Goal: Task Accomplishment & Management: Use online tool/utility

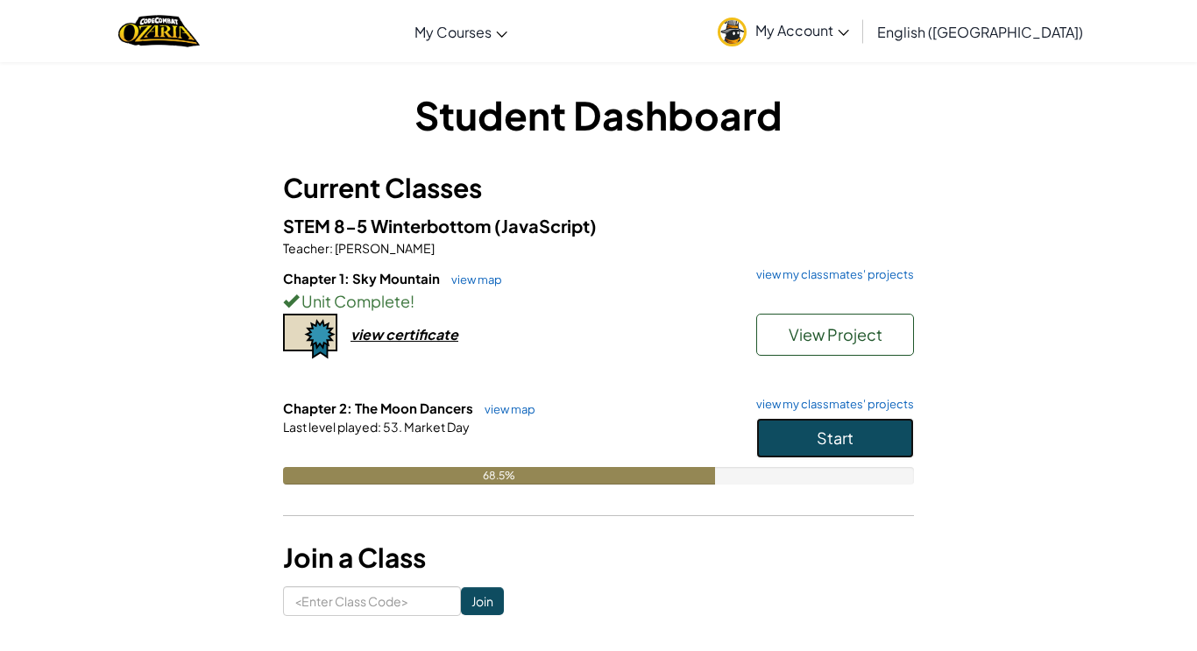
click at [819, 447] on span "Start" at bounding box center [835, 438] width 37 height 20
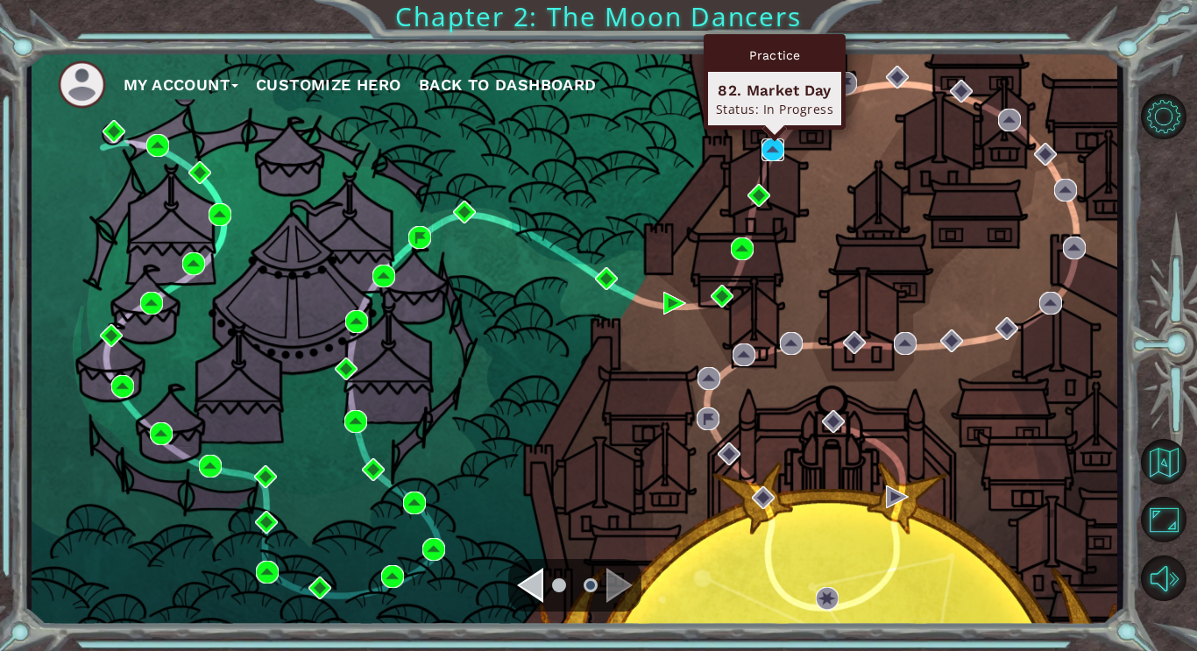
click at [774, 148] on img at bounding box center [773, 149] width 23 height 23
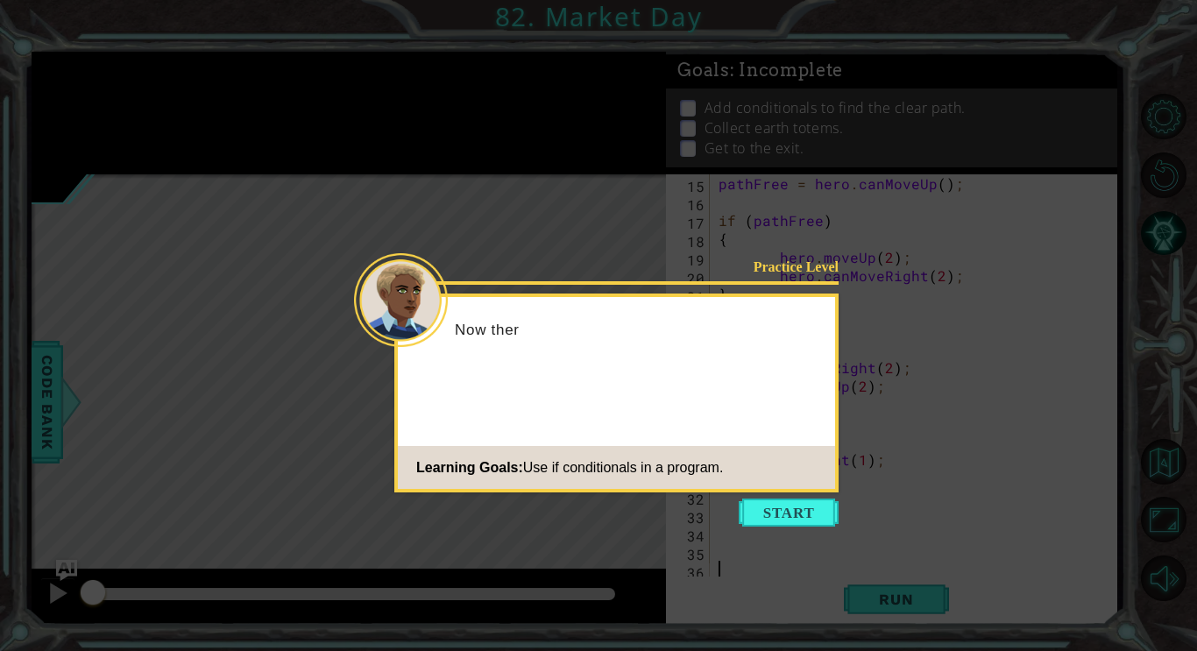
scroll to position [258, 0]
click at [809, 504] on button "Start" at bounding box center [789, 513] width 100 height 28
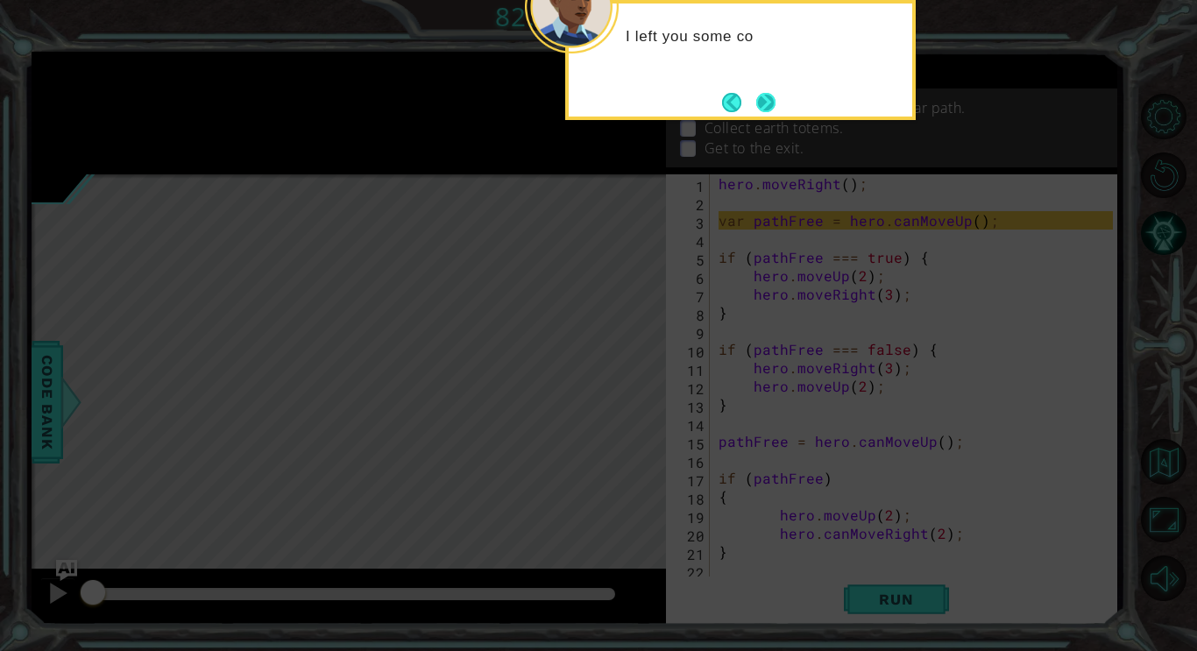
click at [770, 99] on button "Next" at bounding box center [766, 102] width 20 height 20
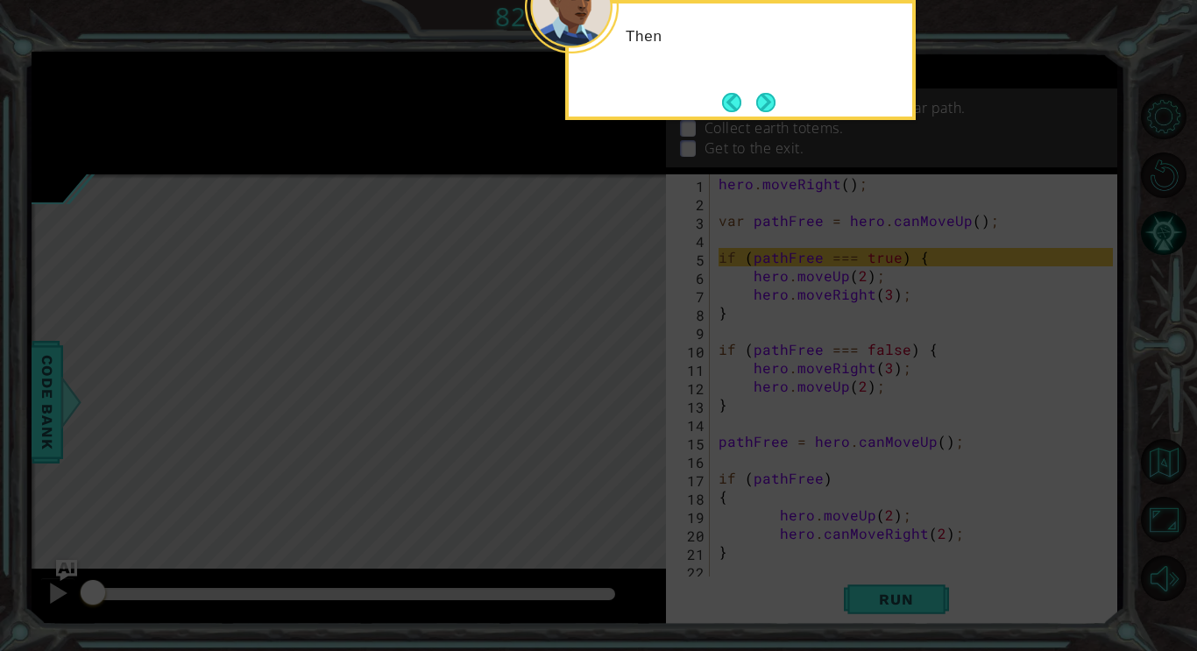
click at [770, 99] on button "Next" at bounding box center [766, 102] width 31 height 31
click at [770, 99] on button "Next" at bounding box center [766, 102] width 23 height 23
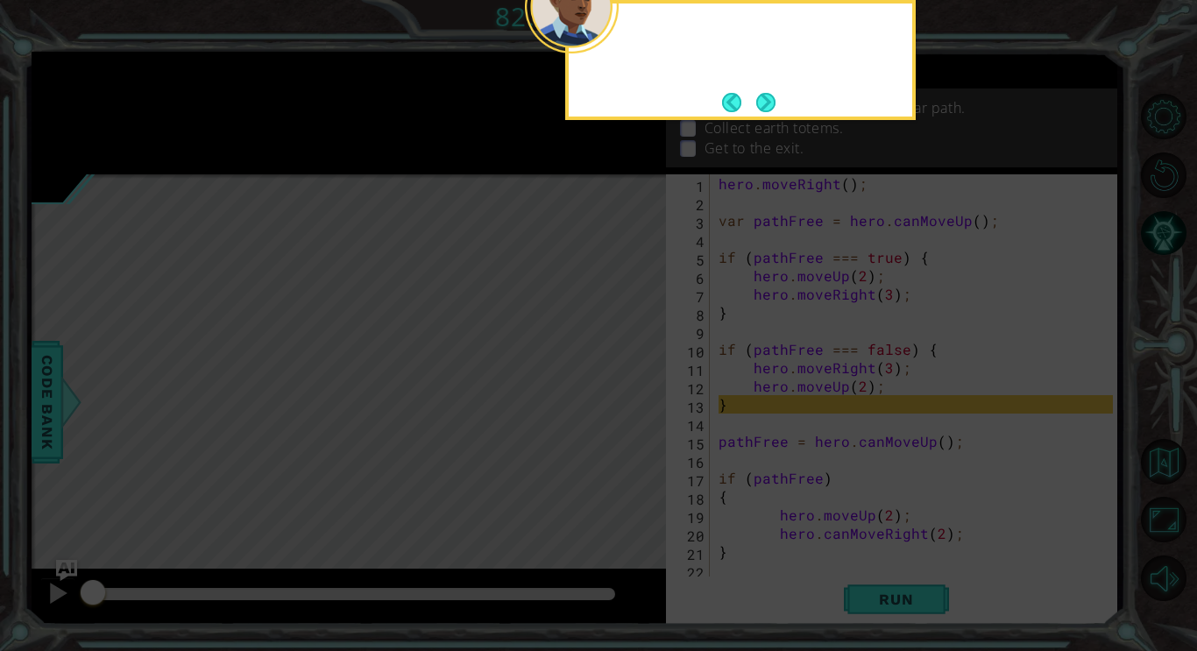
click at [770, 99] on button "Next" at bounding box center [766, 101] width 25 height 25
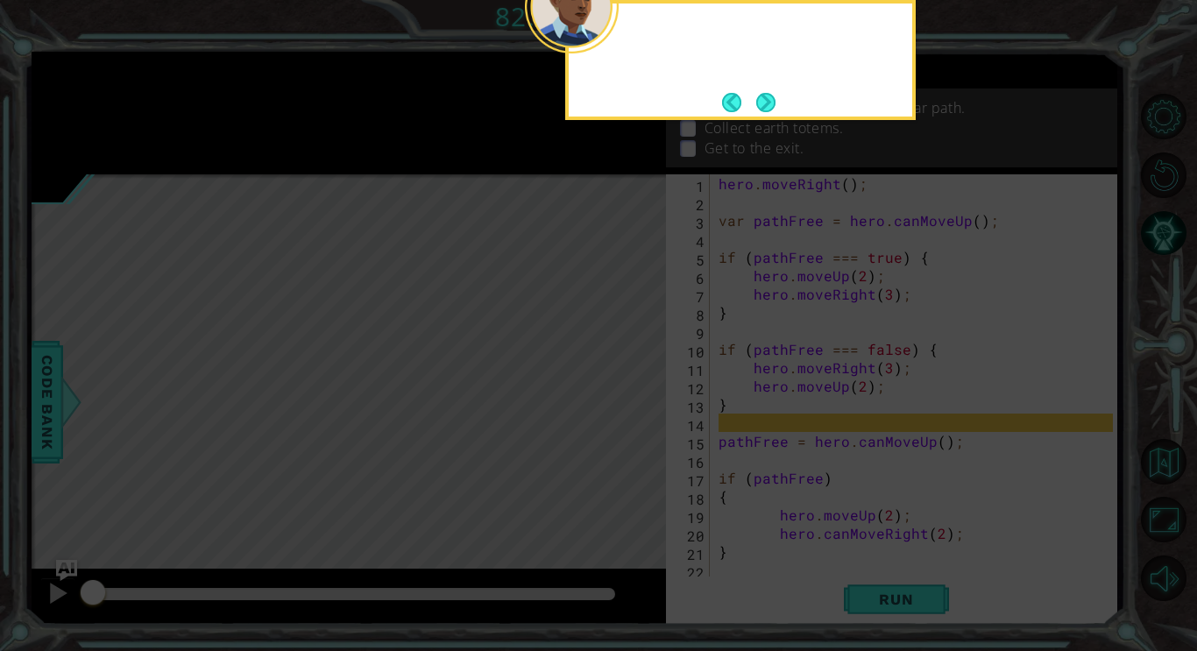
click at [770, 99] on button "Next" at bounding box center [765, 102] width 20 height 20
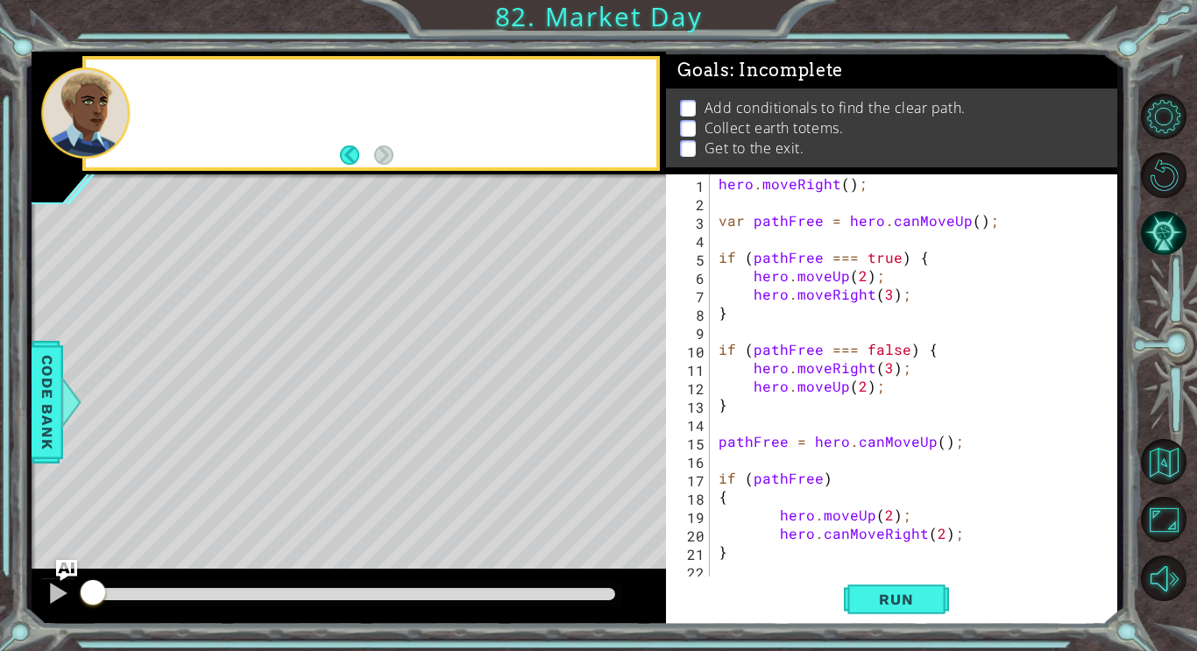
click at [770, 99] on p "Add conditionals to find the clear path." at bounding box center [835, 107] width 261 height 19
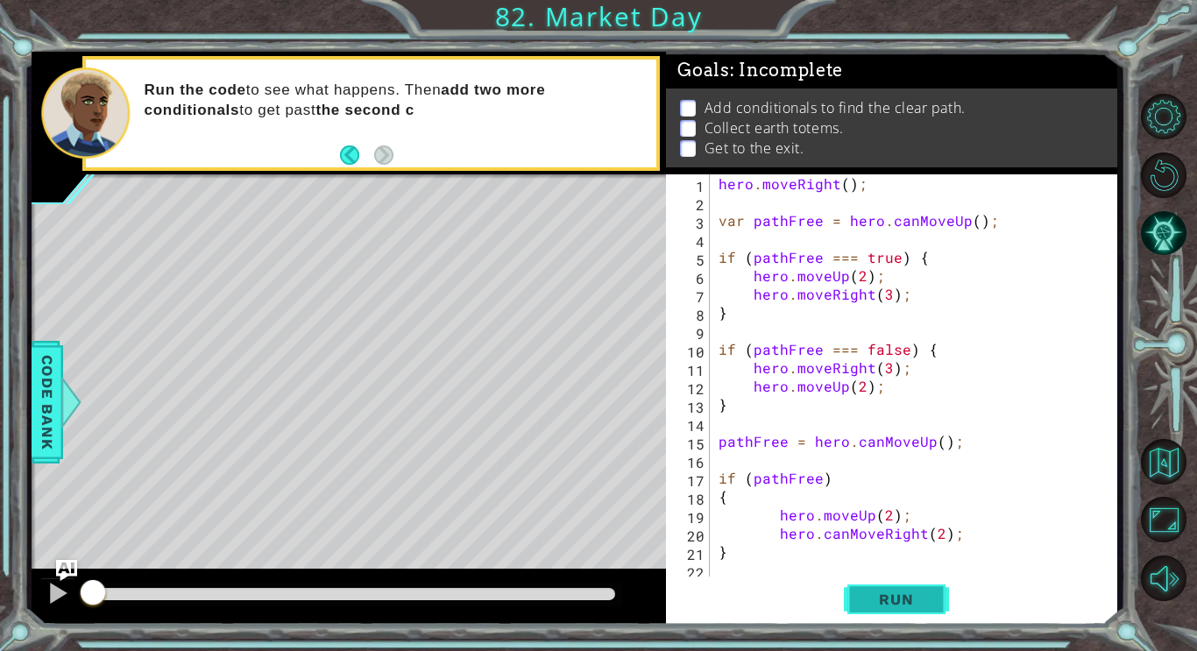
click at [906, 587] on button "Run" at bounding box center [896, 599] width 105 height 45
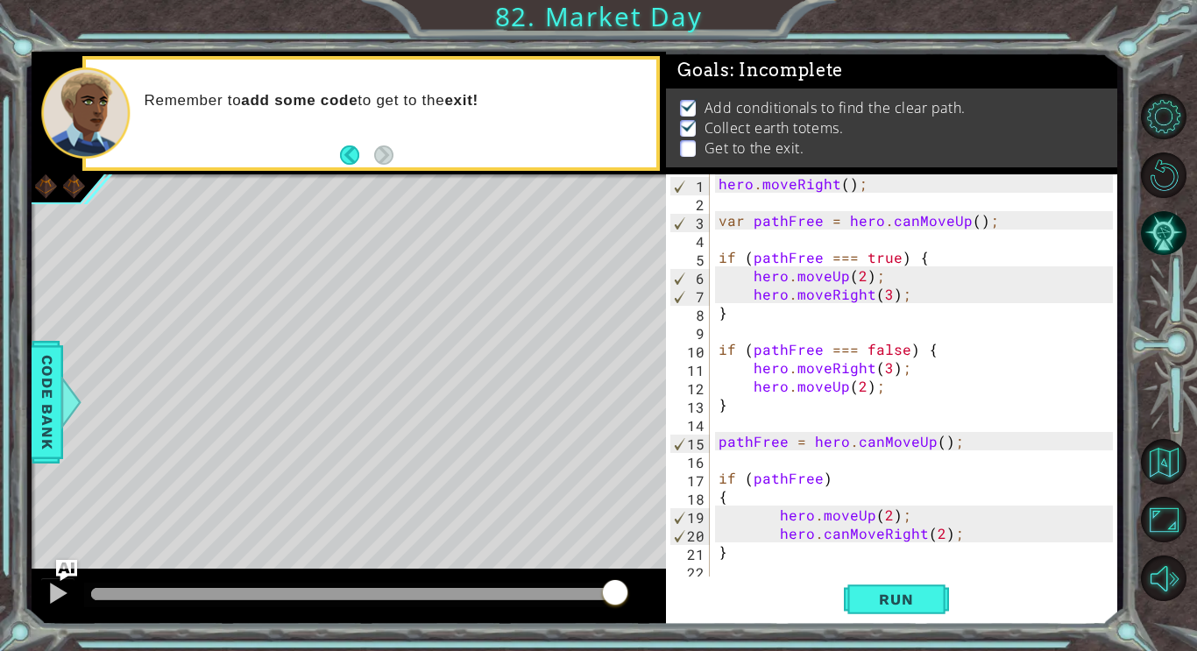
click at [812, 479] on div "hero . moveRight ( ) ; var pathFree = hero . canMoveUp ( ) ; if ( pathFree === …" at bounding box center [918, 395] width 407 height 442
click at [819, 478] on div "hero . moveRight ( ) ; var pathFree = hero . canMoveUp ( ) ; if ( pathFree === …" at bounding box center [918, 395] width 407 height 442
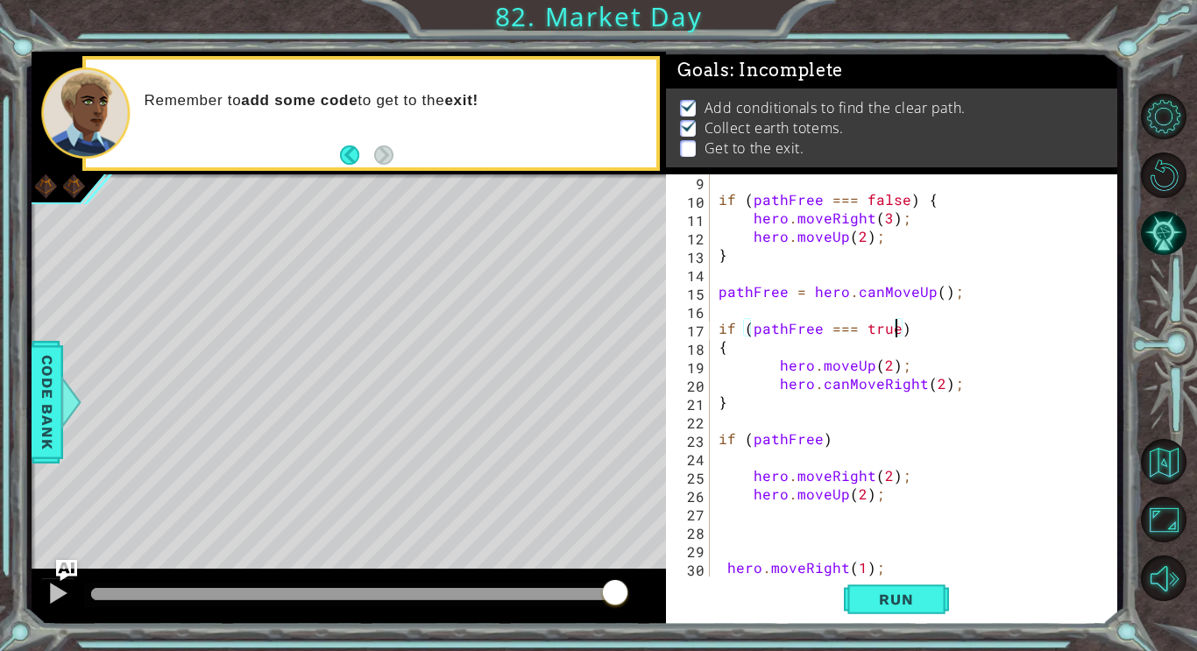
scroll to position [151, 0]
click at [814, 443] on div "if ( pathFree === false ) { hero . moveRight ( 3 ) ; hero . moveUp ( 2 ) ; } pa…" at bounding box center [918, 393] width 407 height 442
click at [819, 442] on div "if ( pathFree === false ) { hero . moveRight ( 3 ) ; hero . moveUp ( 2 ) ; } pa…" at bounding box center [918, 393] width 407 height 442
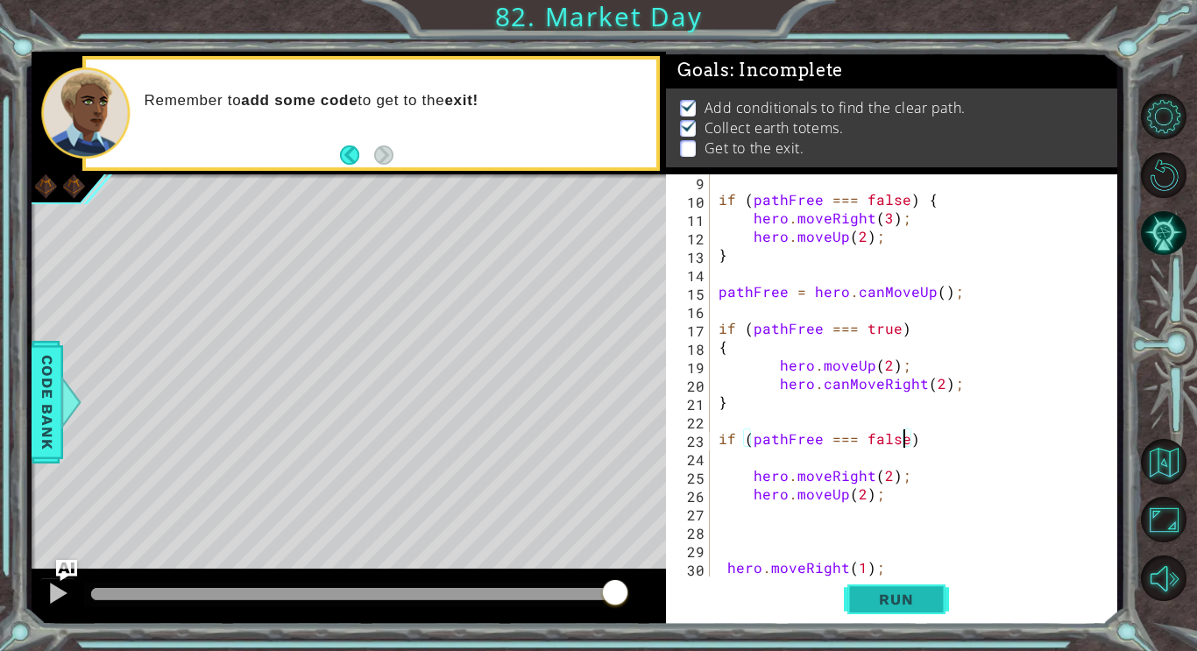
type textarea "if (pathFree === false)"
click at [893, 592] on span "Run" at bounding box center [895, 600] width 69 height 18
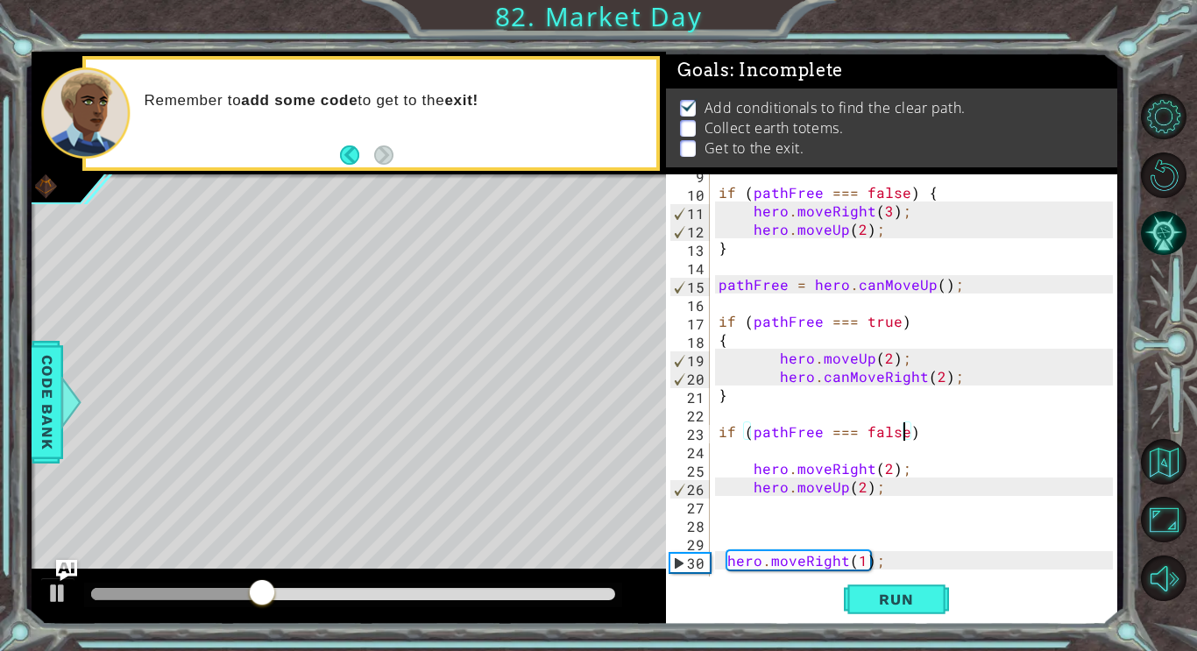
scroll to position [158, 0]
click at [877, 607] on button "Run" at bounding box center [896, 599] width 105 height 45
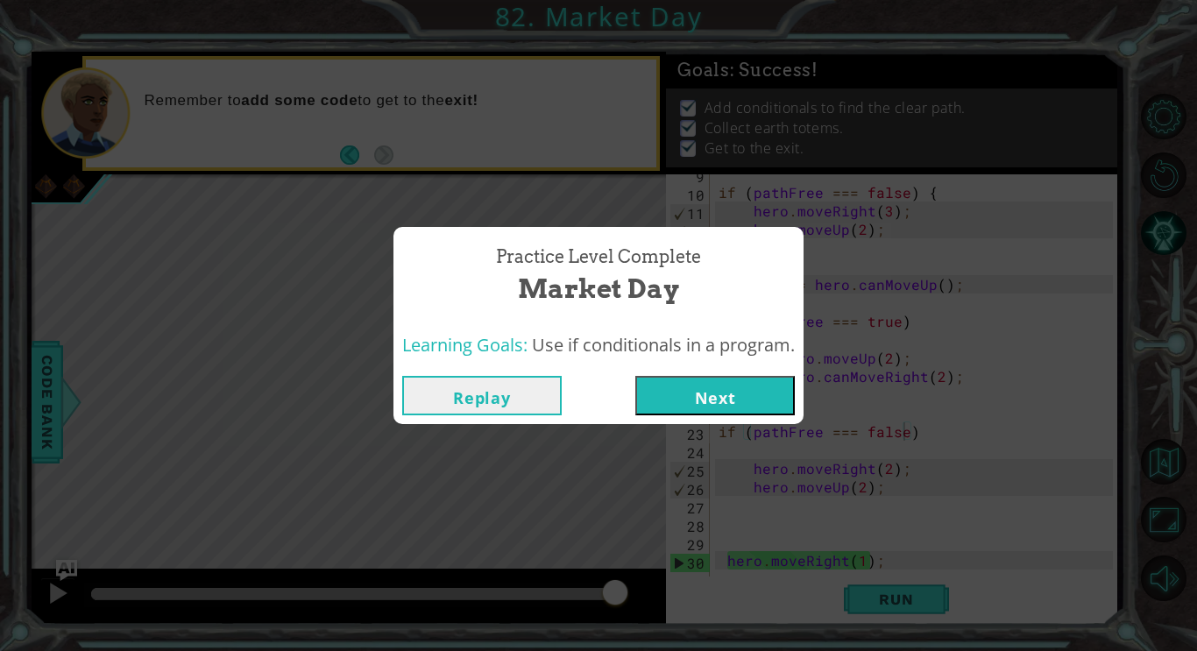
click at [683, 394] on button "Next" at bounding box center [715, 395] width 160 height 39
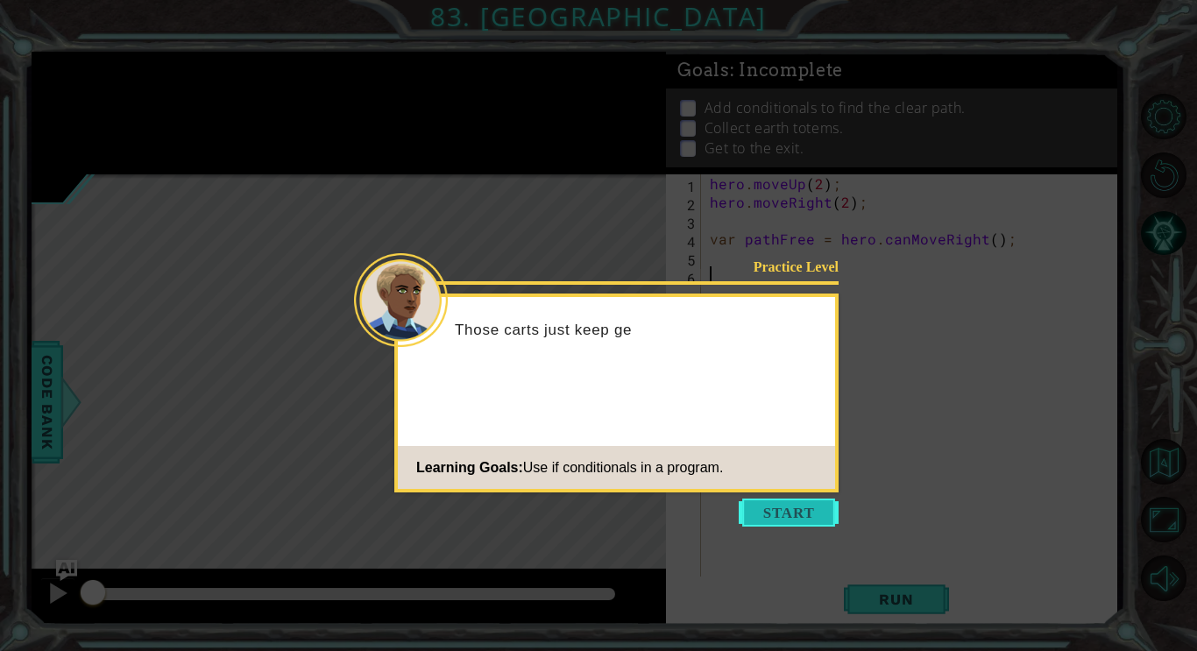
click at [766, 521] on button "Start" at bounding box center [789, 513] width 100 height 28
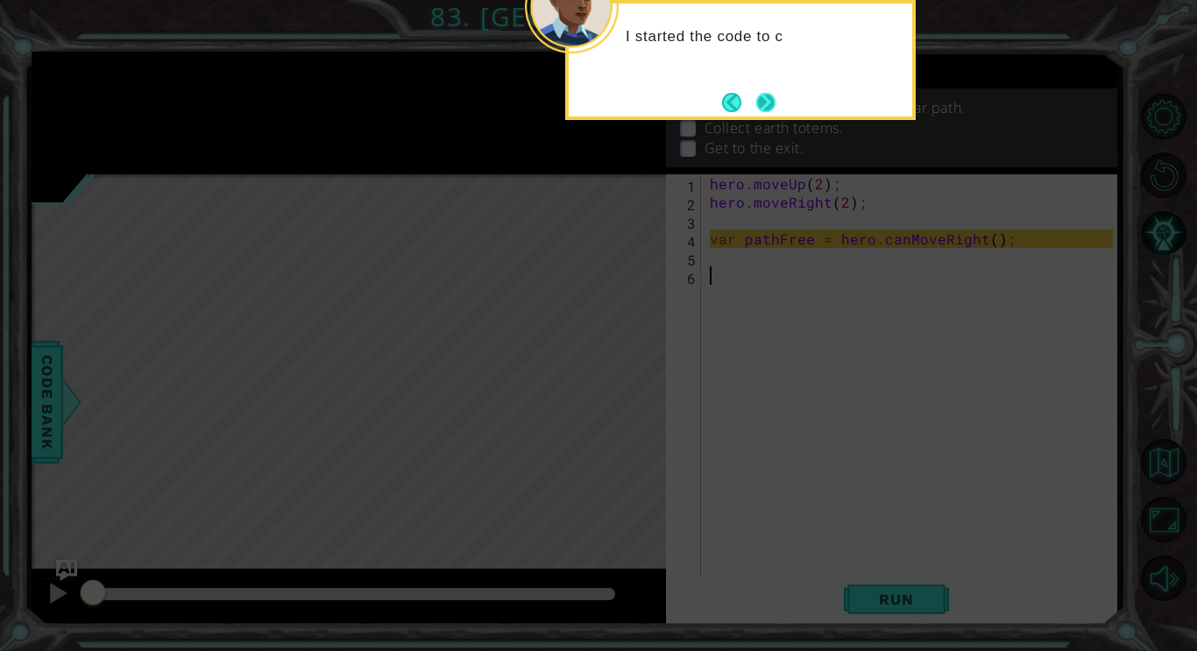
click at [762, 103] on button "Next" at bounding box center [765, 102] width 21 height 21
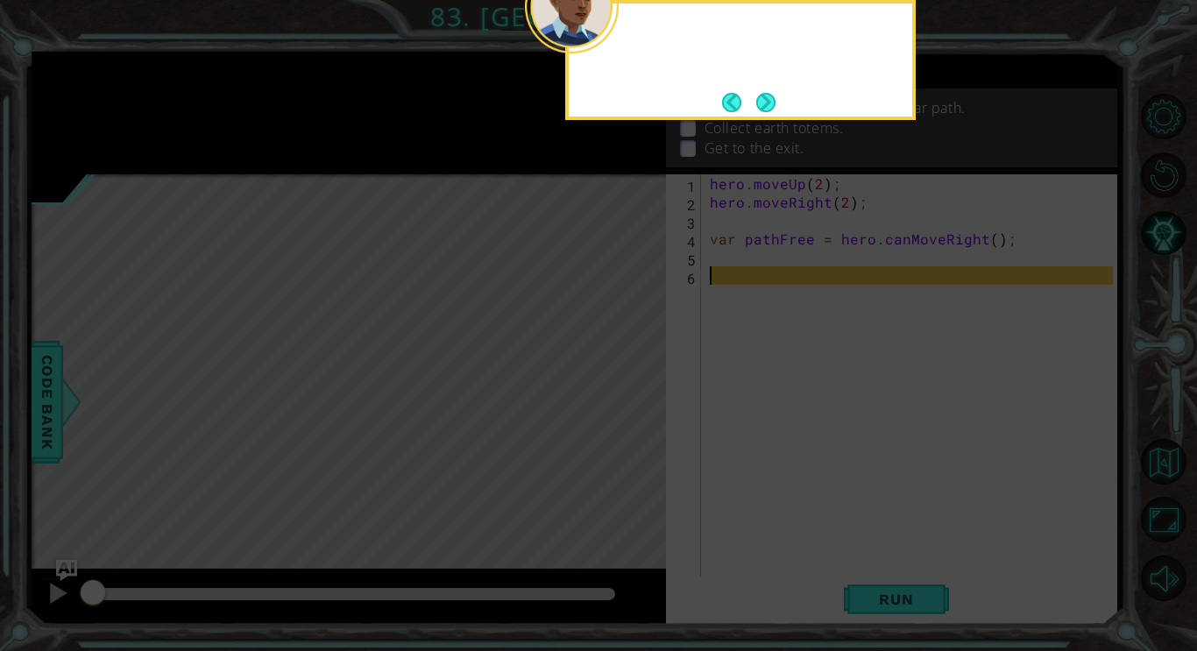
click at [762, 103] on button "Next" at bounding box center [765, 102] width 19 height 19
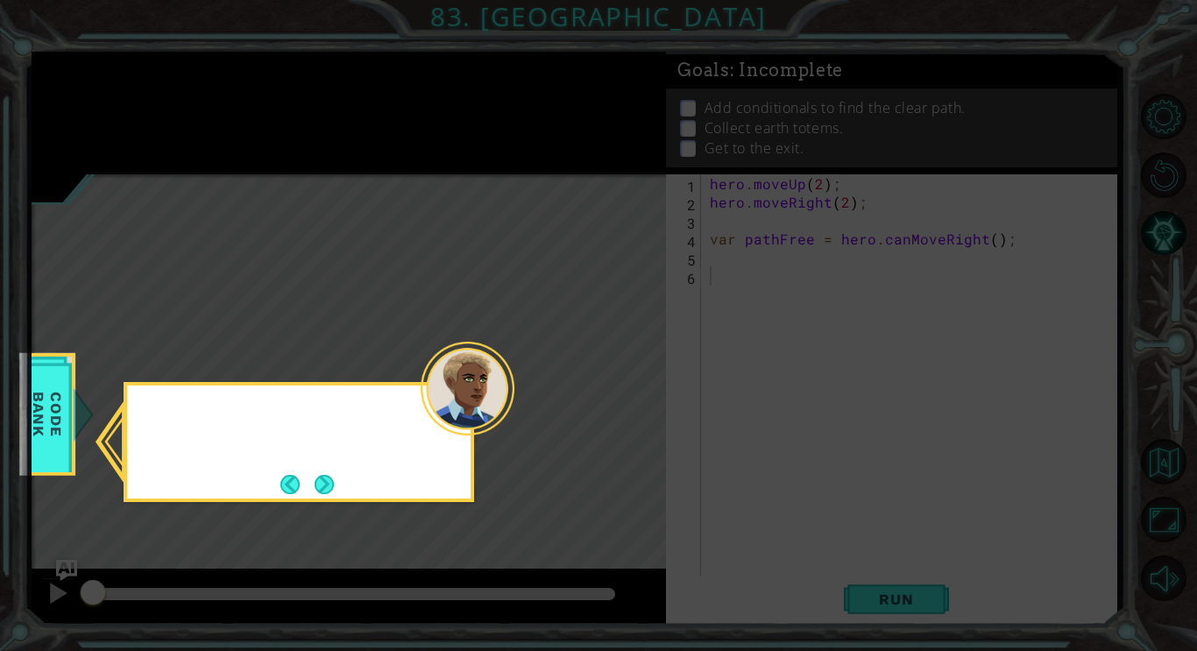
click at [762, 103] on icon at bounding box center [598, 325] width 1197 height 651
click at [327, 479] on button "Next" at bounding box center [324, 484] width 19 height 19
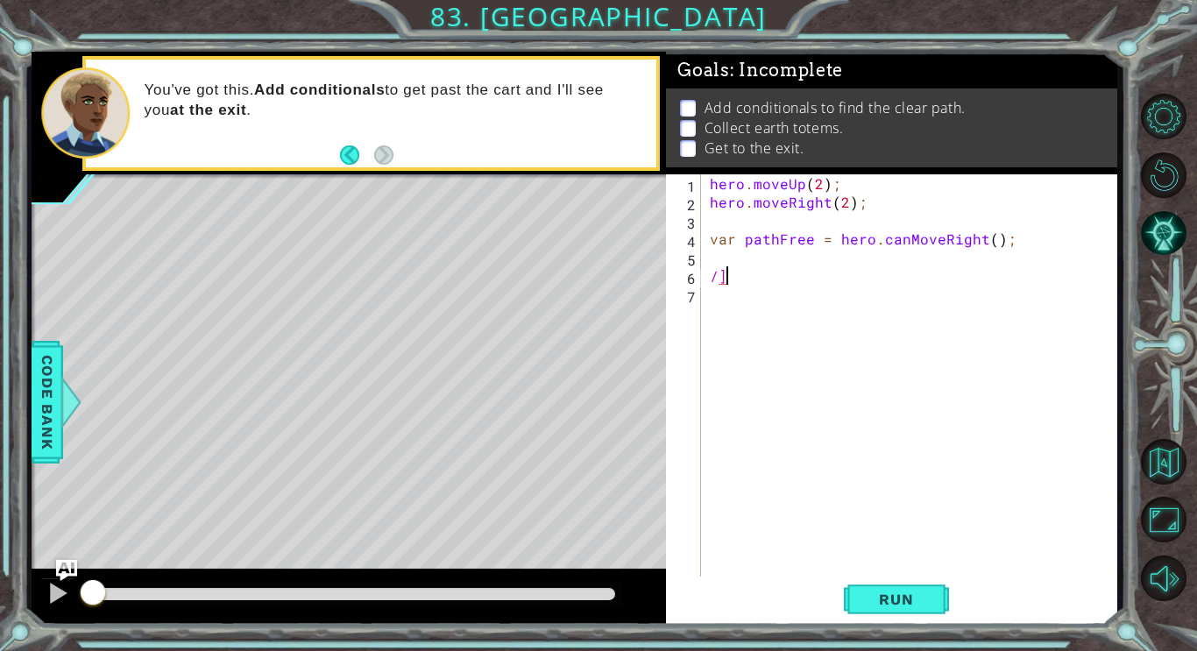
type textarea "/"
click at [713, 279] on div "hero . moveUp ( 2 ) ; hero . moveRight ( 2 ) ; var pathFree = hero . canMoveRig…" at bounding box center [913, 395] width 415 height 442
click at [1159, 459] on button "Back to Map" at bounding box center [1164, 462] width 46 height 46
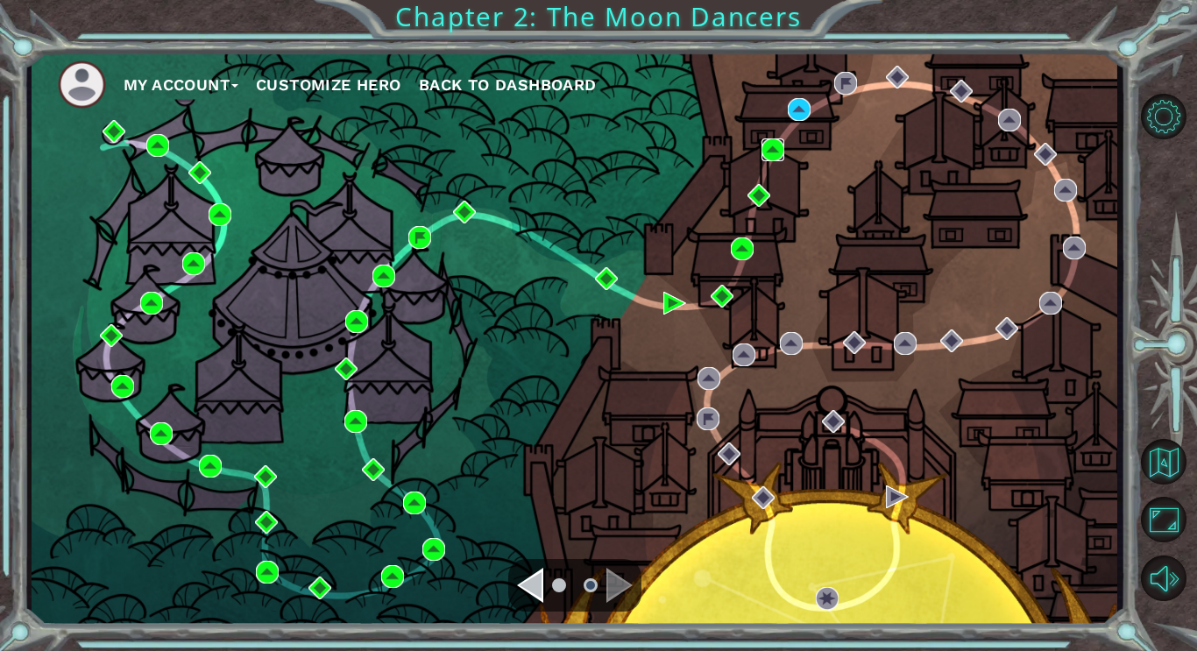
click at [782, 141] on img at bounding box center [773, 149] width 23 height 23
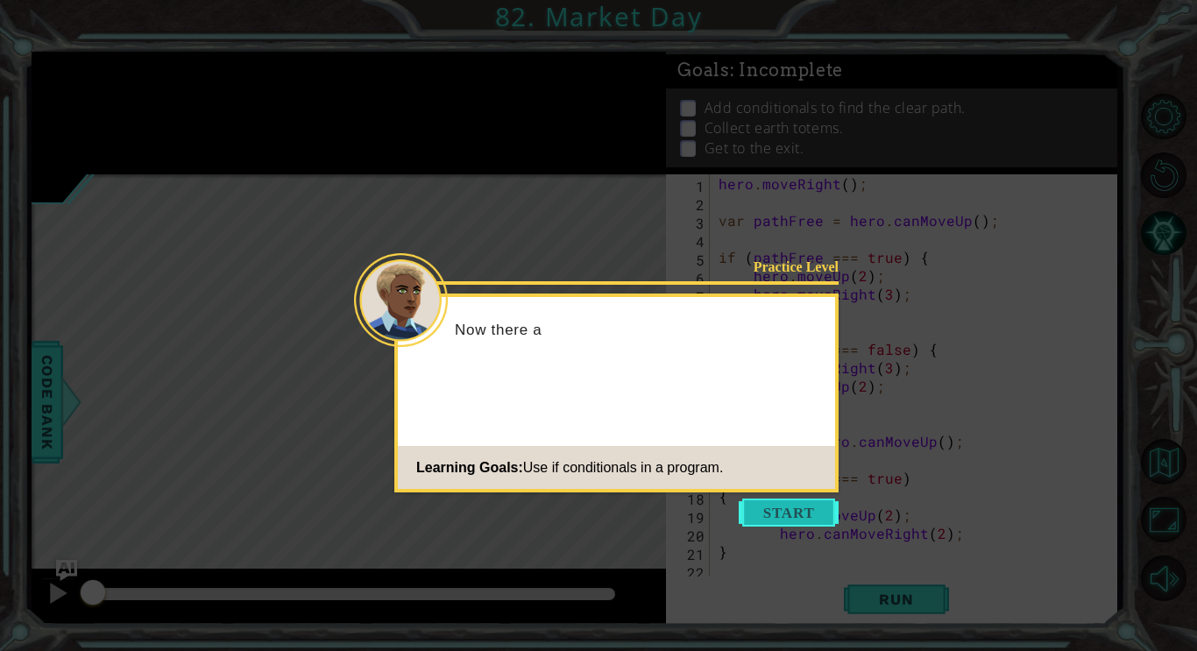
click at [816, 526] on button "Start" at bounding box center [789, 513] width 100 height 28
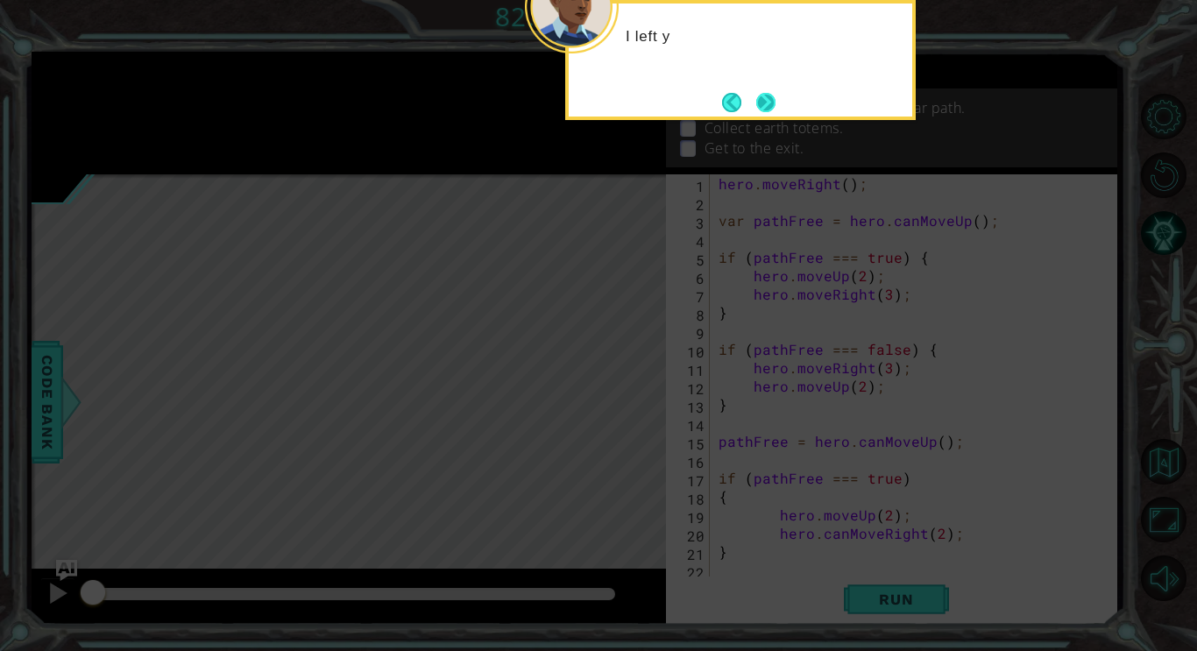
click at [765, 94] on button "Next" at bounding box center [766, 103] width 28 height 28
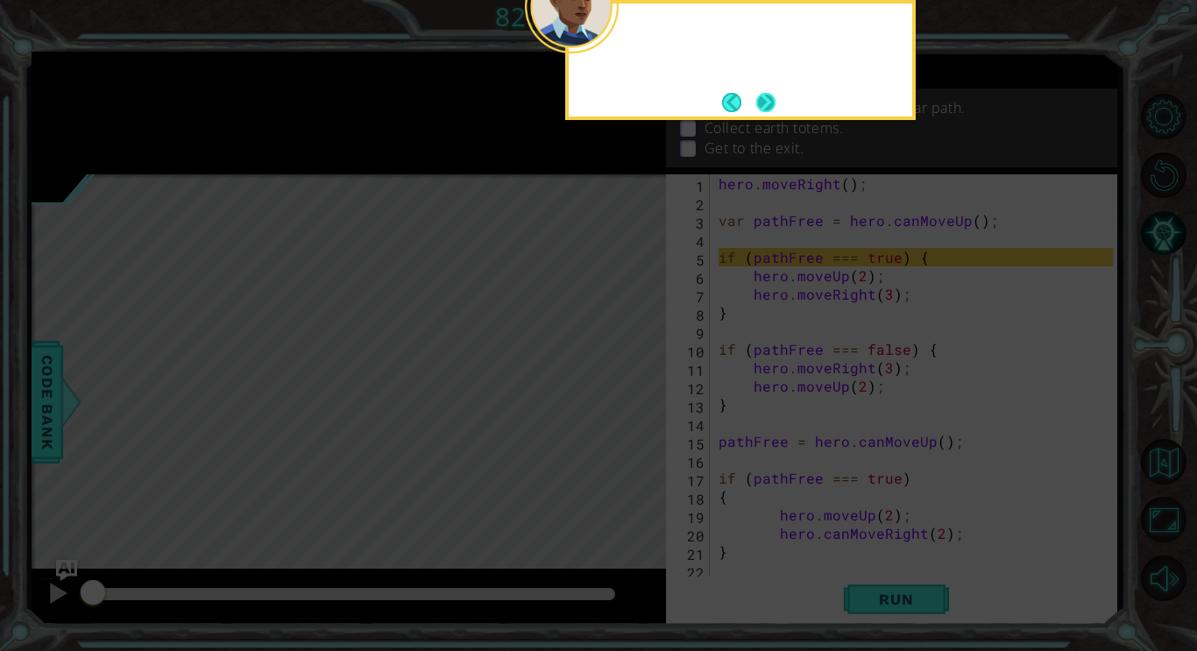
click at [755, 103] on button "Next" at bounding box center [765, 102] width 32 height 32
click at [776, 113] on button "Next" at bounding box center [766, 102] width 29 height 29
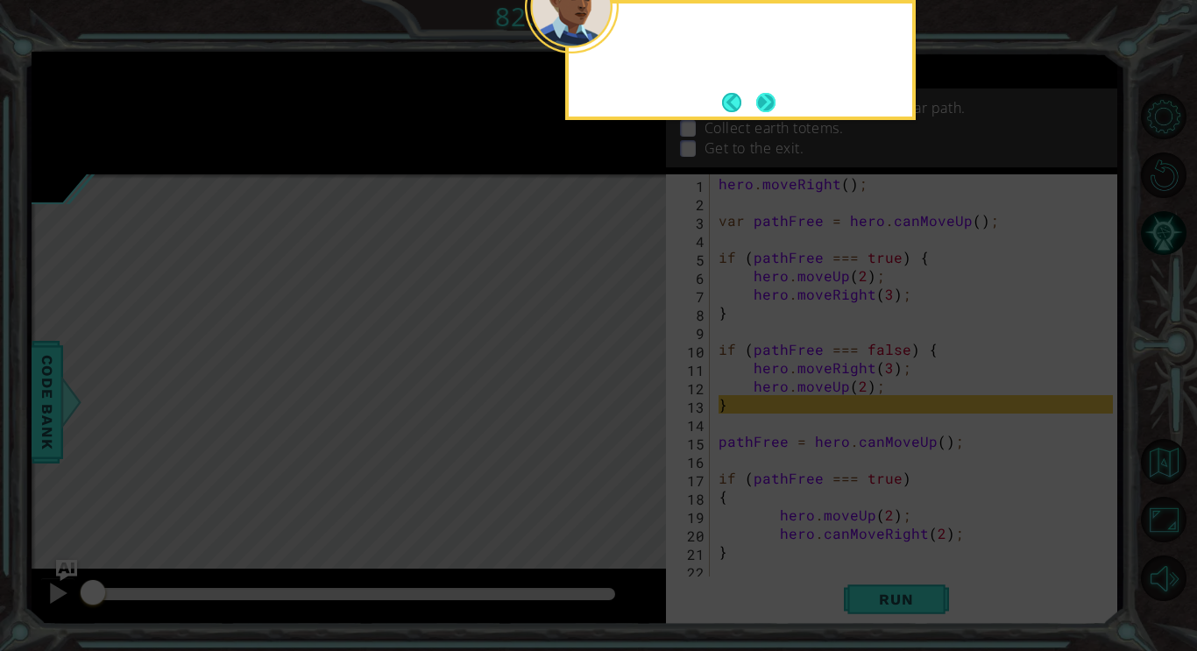
click at [771, 103] on button "Next" at bounding box center [766, 102] width 20 height 20
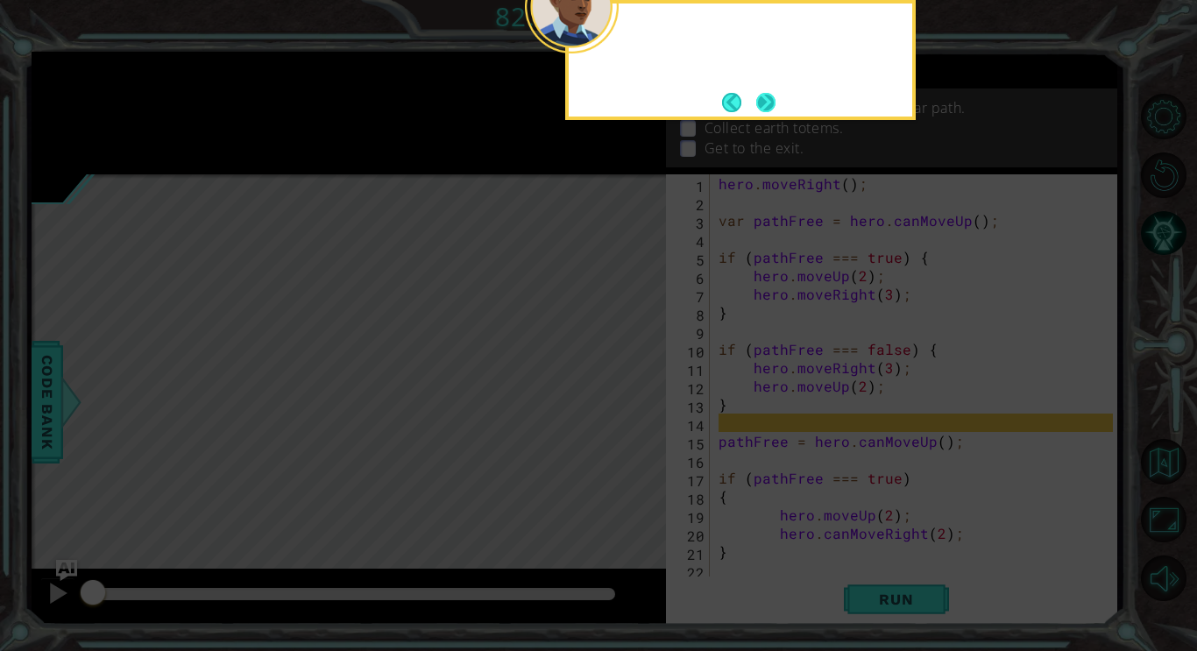
click at [776, 93] on button "Next" at bounding box center [766, 102] width 20 height 20
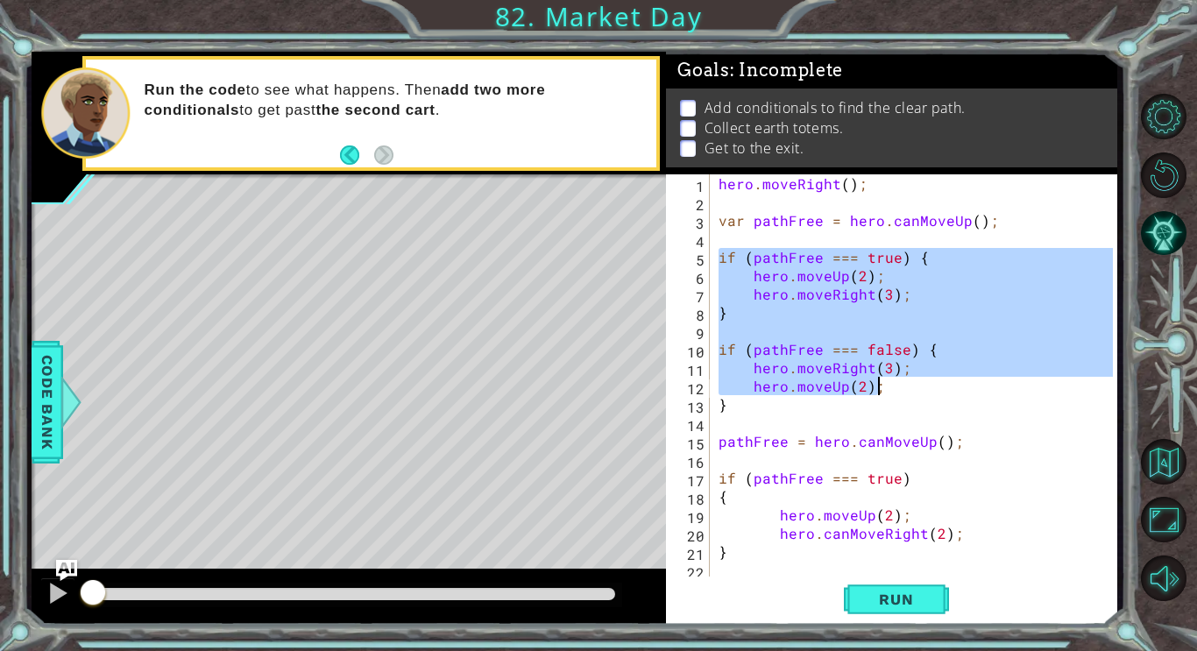
drag, startPoint x: 718, startPoint y: 258, endPoint x: 880, endPoint y: 379, distance: 202.8
click at [880, 379] on div "hero . moveRight ( ) ; var pathFree = hero . canMoveUp ( ) ; if ( pathFree === …" at bounding box center [918, 395] width 407 height 442
type textarea "hero.moveRight(3); hero.moveUp(2);"
click at [1148, 463] on button "Back to Map" at bounding box center [1164, 462] width 46 height 46
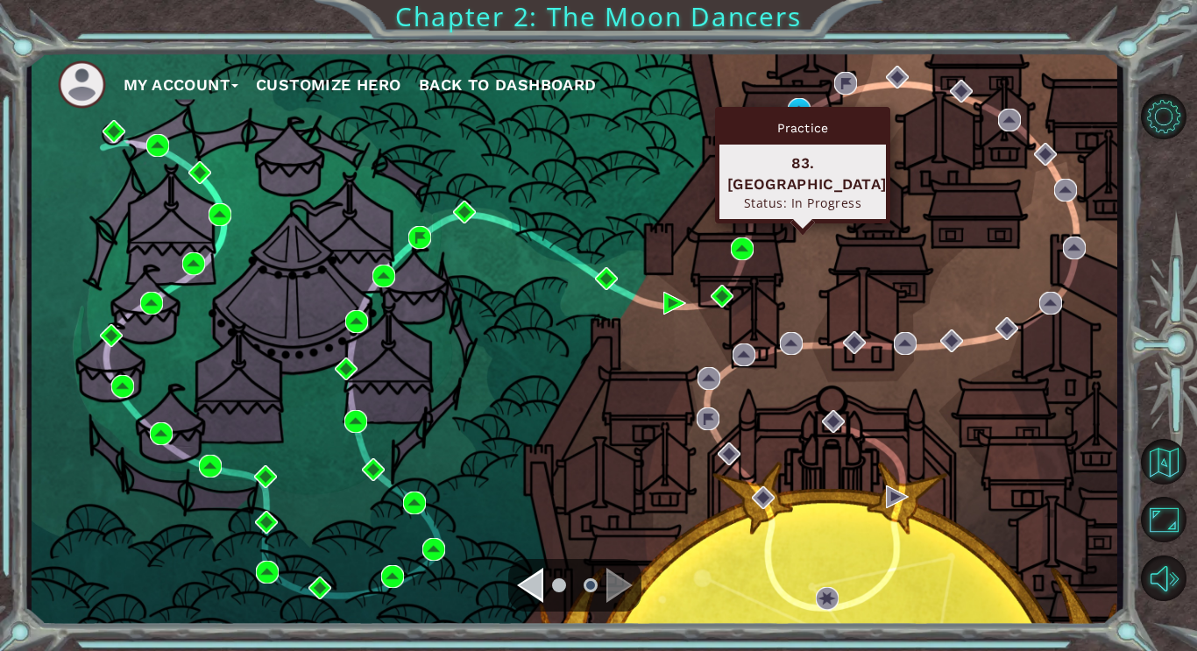
click at [791, 112] on div "Practice" at bounding box center [803, 127] width 167 height 33
click at [799, 105] on img at bounding box center [799, 109] width 23 height 23
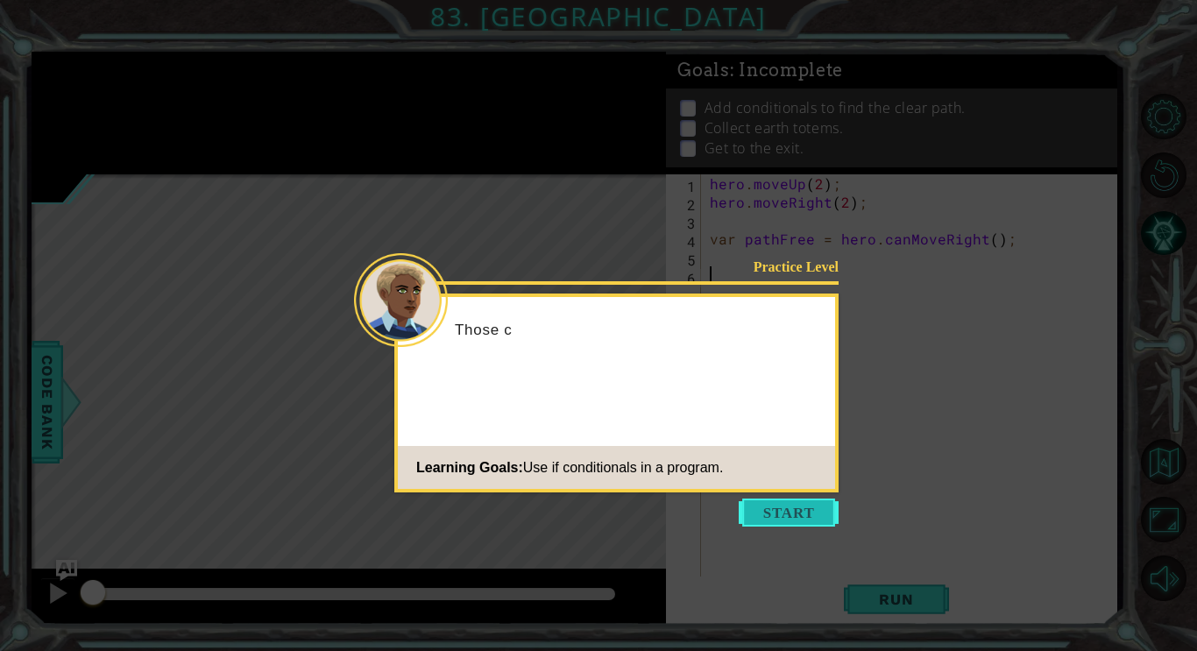
click at [798, 516] on button "Start" at bounding box center [789, 513] width 100 height 28
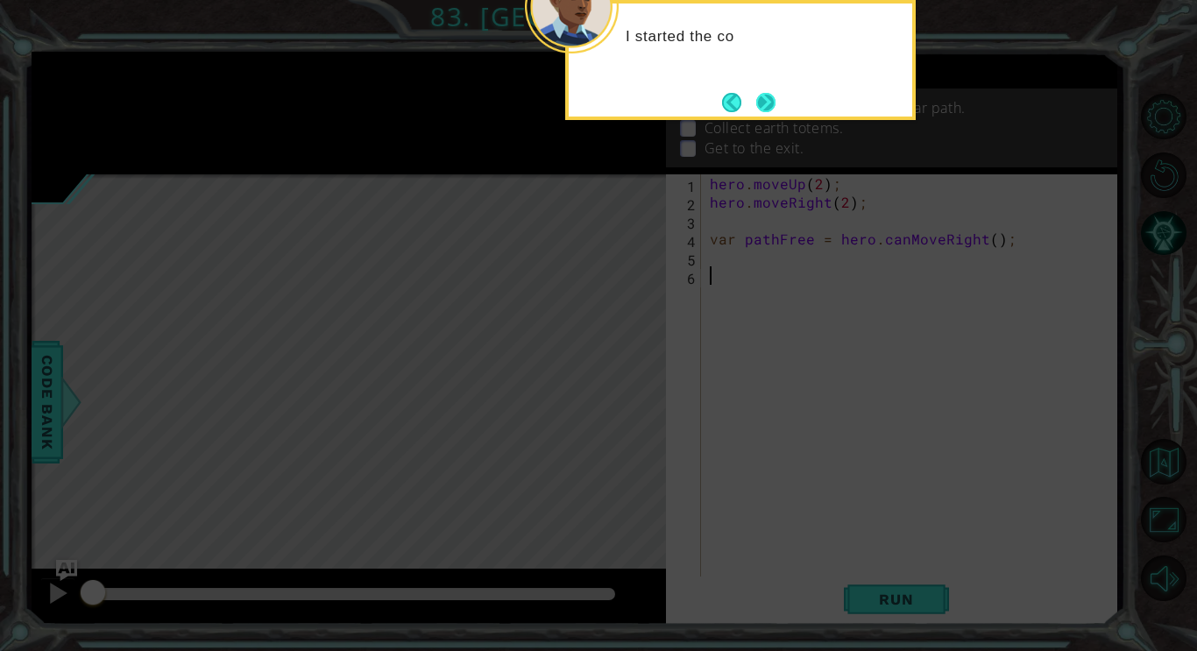
click at [764, 95] on button "Next" at bounding box center [766, 101] width 25 height 25
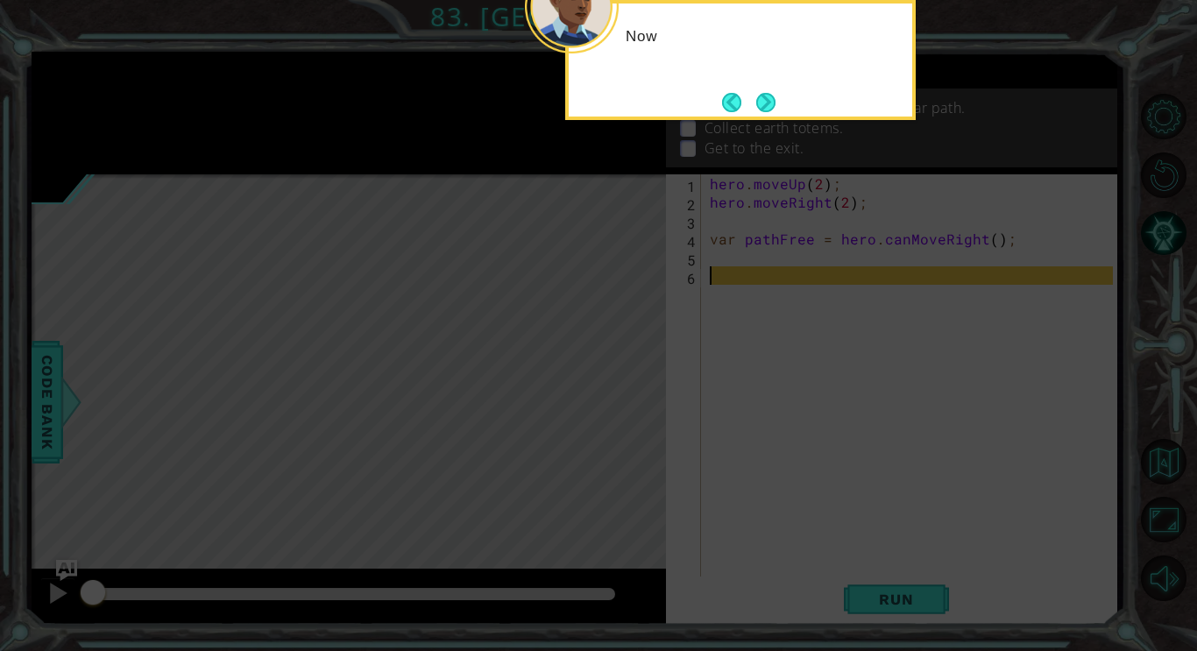
click at [764, 95] on button "Next" at bounding box center [765, 102] width 19 height 19
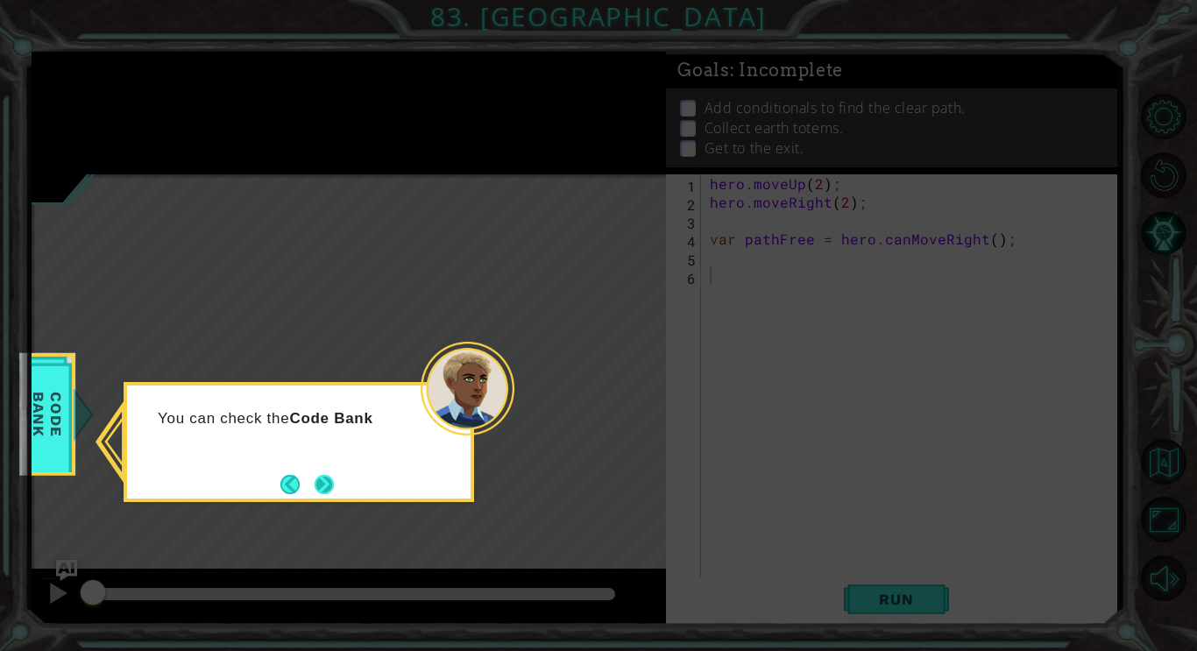
click at [323, 490] on button "Next" at bounding box center [324, 484] width 19 height 19
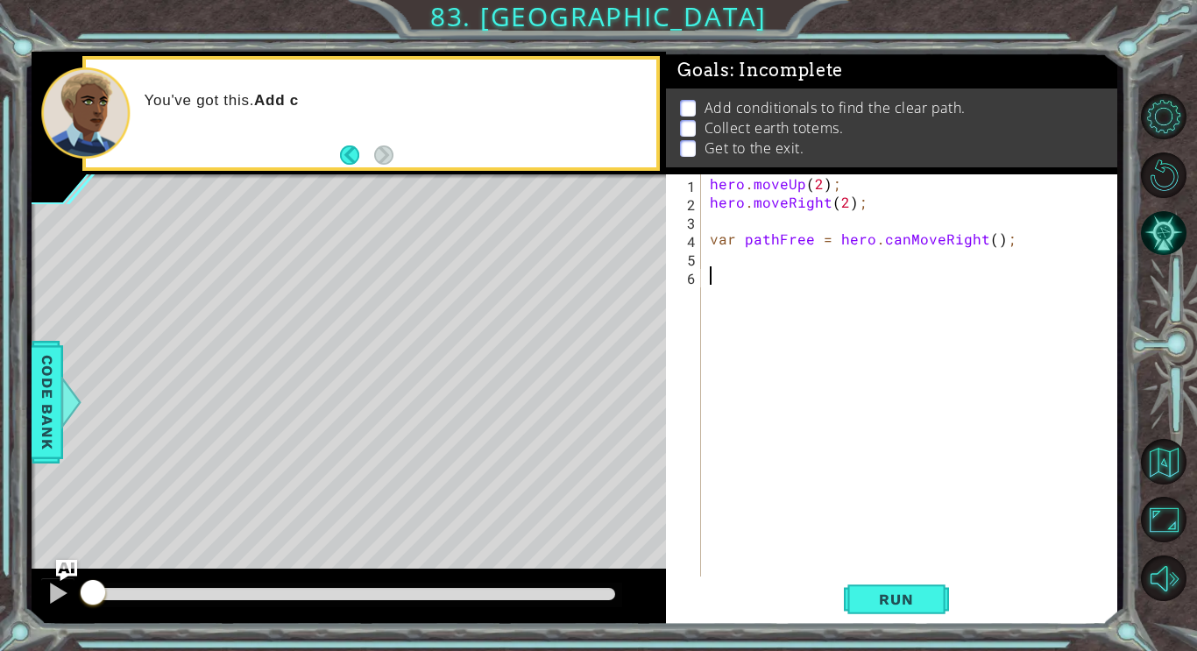
paste textarea "hero.moveUp(2);"
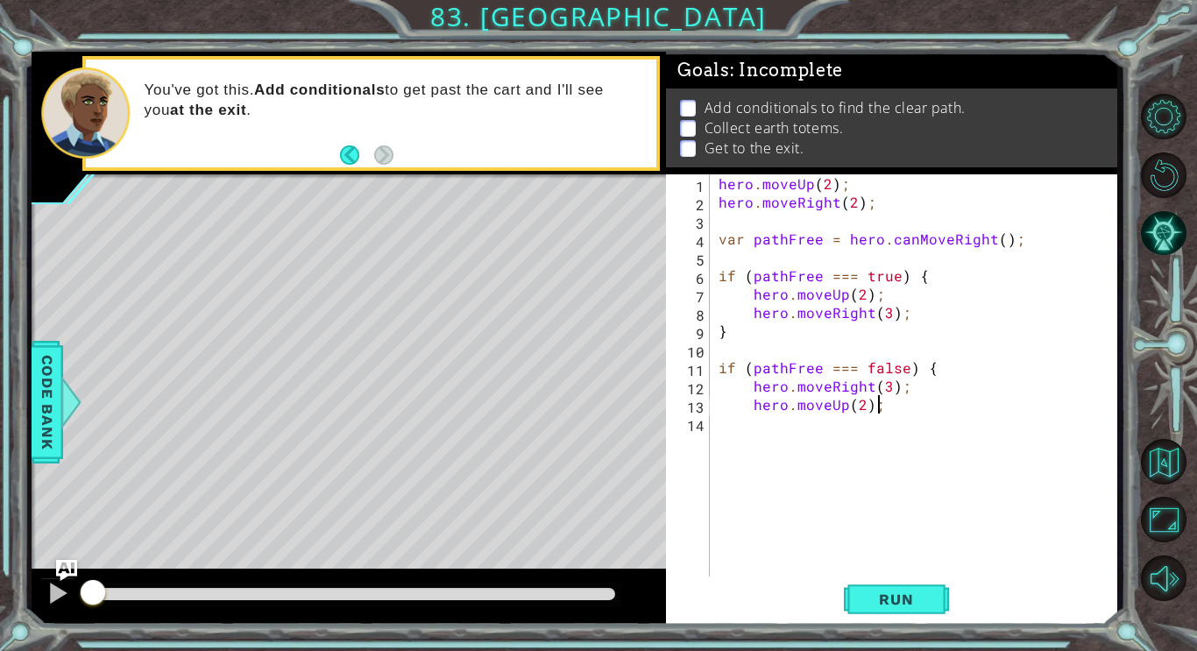
click at [888, 317] on div "hero . moveUp ( 2 ) ; hero . moveRight ( 2 ) ; var pathFree = hero . canMoveRig…" at bounding box center [919, 395] width 408 height 442
click at [858, 606] on button "Run" at bounding box center [896, 599] width 105 height 45
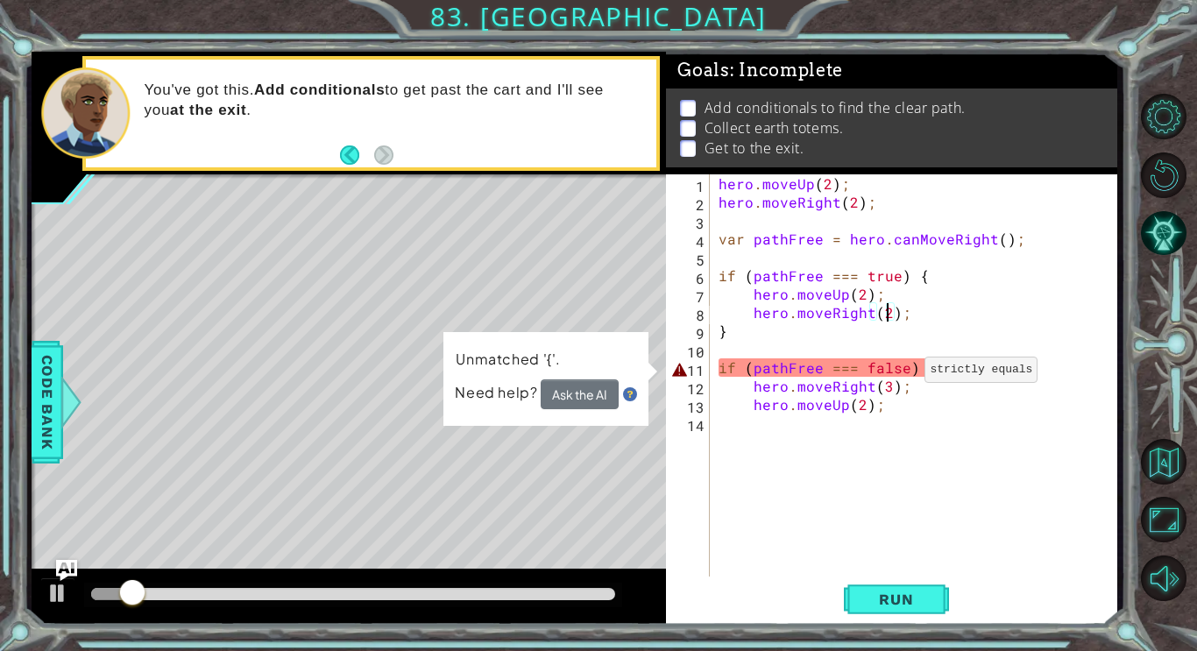
click at [903, 373] on div "hero . moveUp ( 2 ) ; hero . moveRight ( 2 ) ; var pathFree = hero . canMoveRig…" at bounding box center [919, 395] width 408 height 442
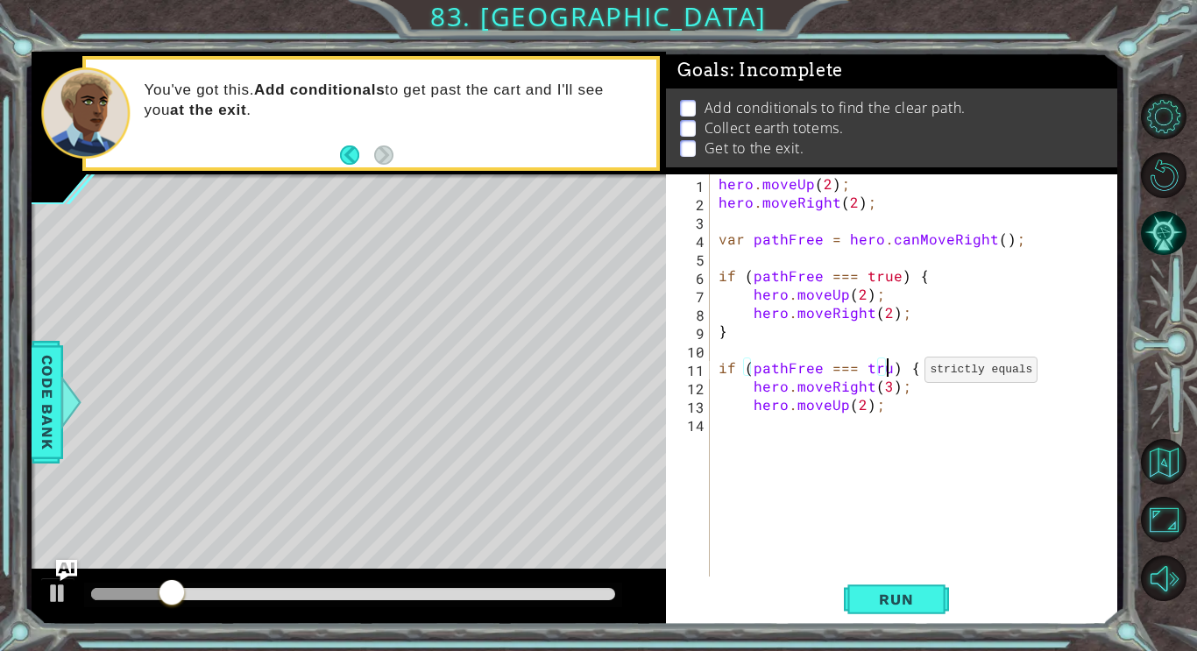
scroll to position [0, 11]
click at [877, 601] on span "Run" at bounding box center [895, 600] width 69 height 18
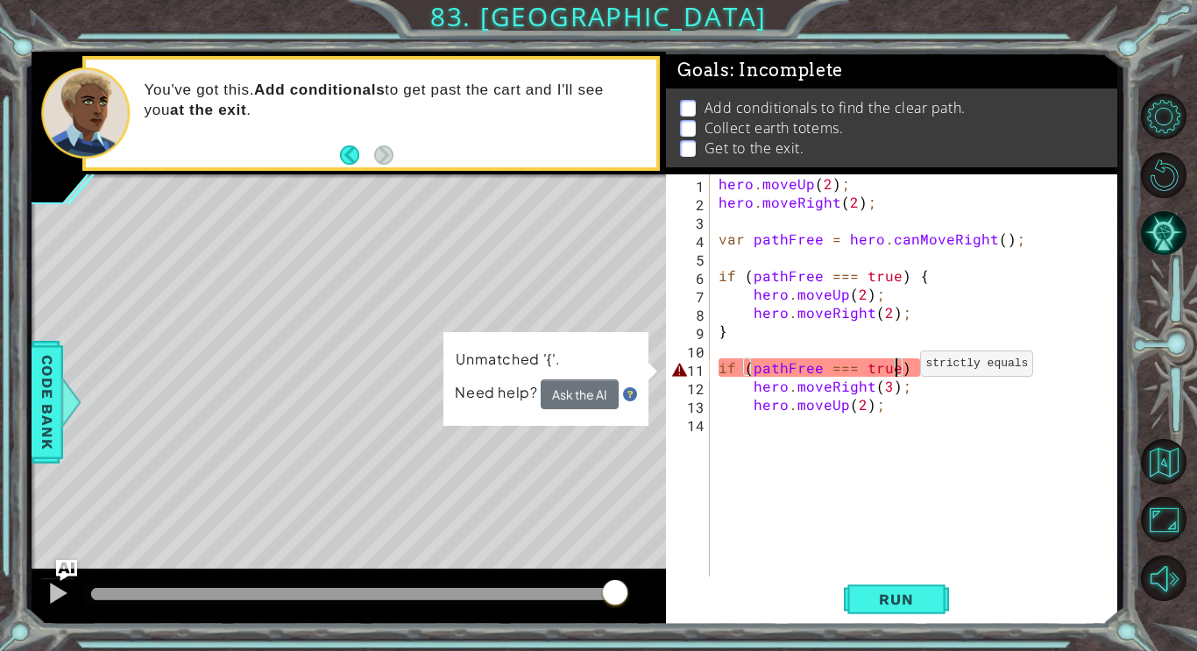
click at [898, 367] on div "hero . moveUp ( 2 ) ; hero . moveRight ( 2 ) ; var pathFree = hero . canMoveRig…" at bounding box center [919, 395] width 408 height 442
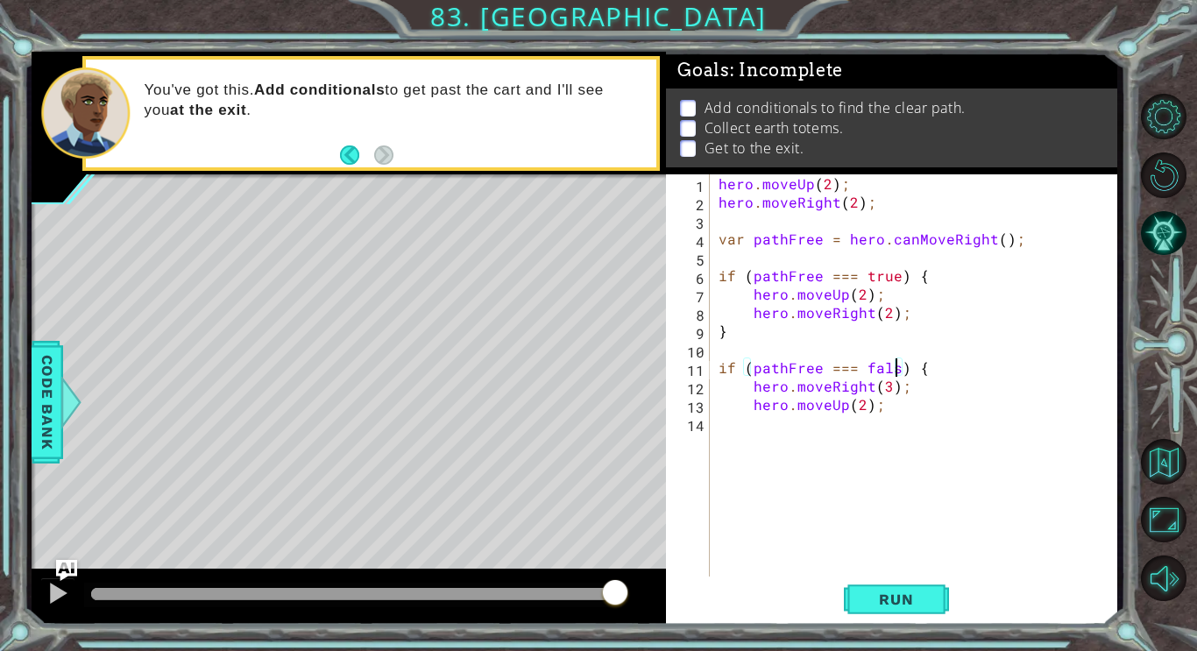
scroll to position [0, 12]
type textarea "if (pathFree === false) {"
click at [898, 593] on span "Run" at bounding box center [895, 600] width 69 height 18
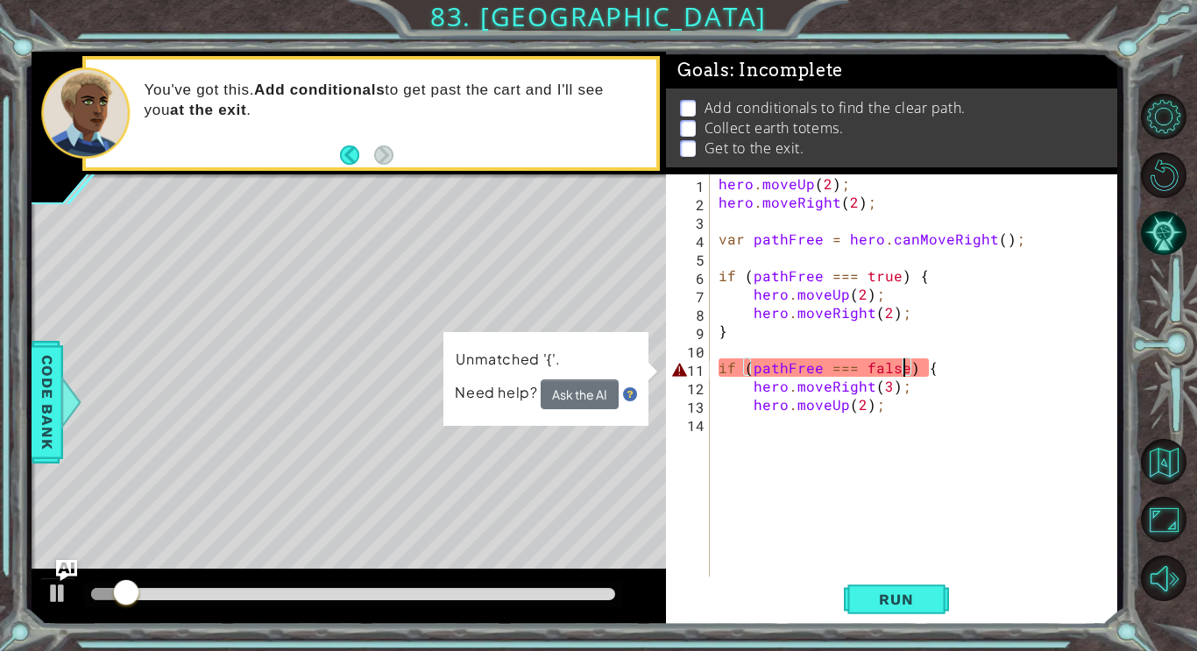
click at [815, 448] on div "hero . moveUp ( 2 ) ; hero . moveRight ( 2 ) ; var pathFree = hero . canMoveRig…" at bounding box center [919, 395] width 408 height 442
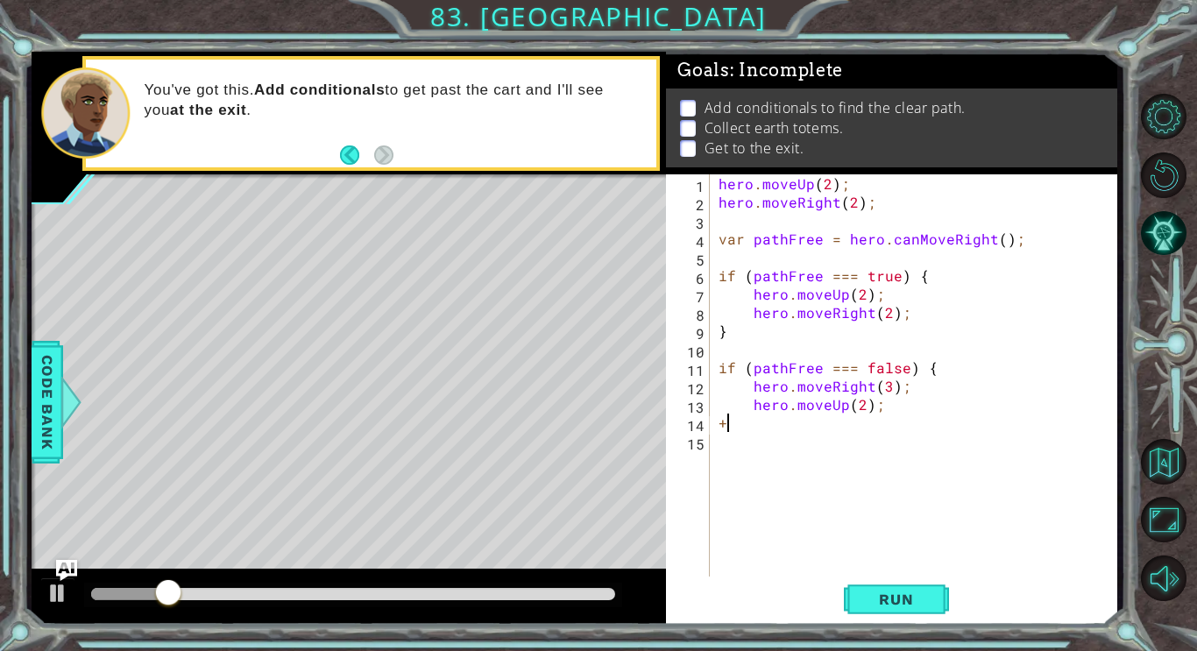
type textarea "+"
click at [919, 611] on button "Run" at bounding box center [896, 599] width 105 height 45
click at [904, 607] on span "Run" at bounding box center [895, 600] width 69 height 18
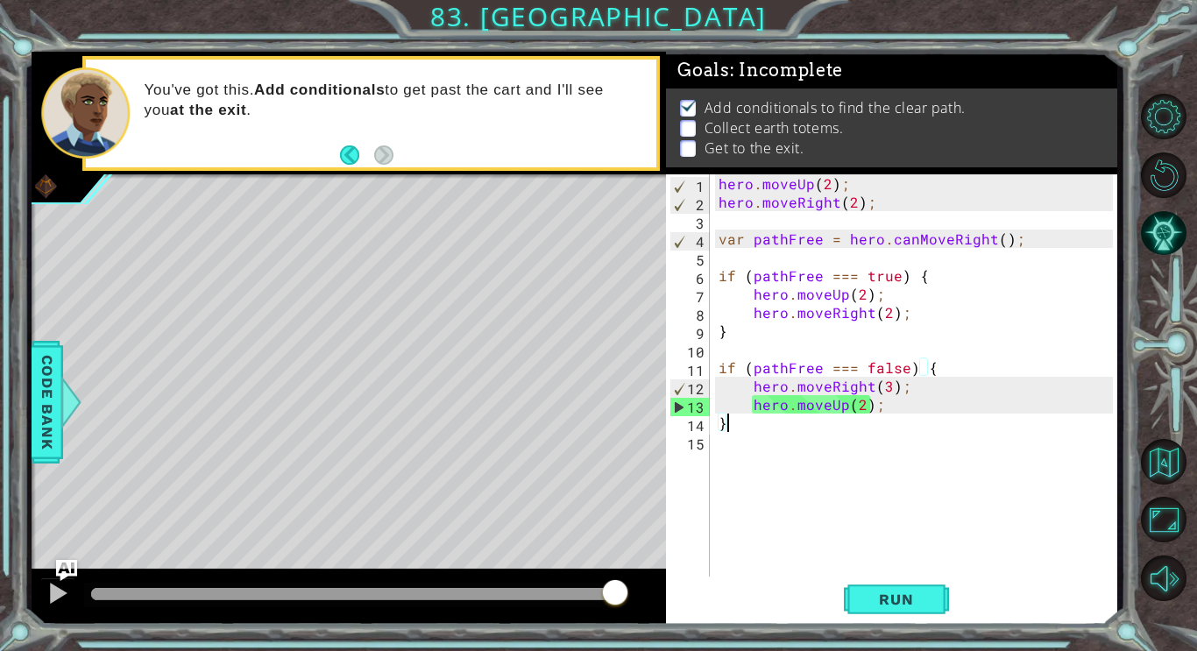
click at [869, 385] on div "hero . moveUp ( 2 ) ; hero . moveRight ( 2 ) ; var pathFree = hero . canMoveRig…" at bounding box center [919, 395] width 408 height 442
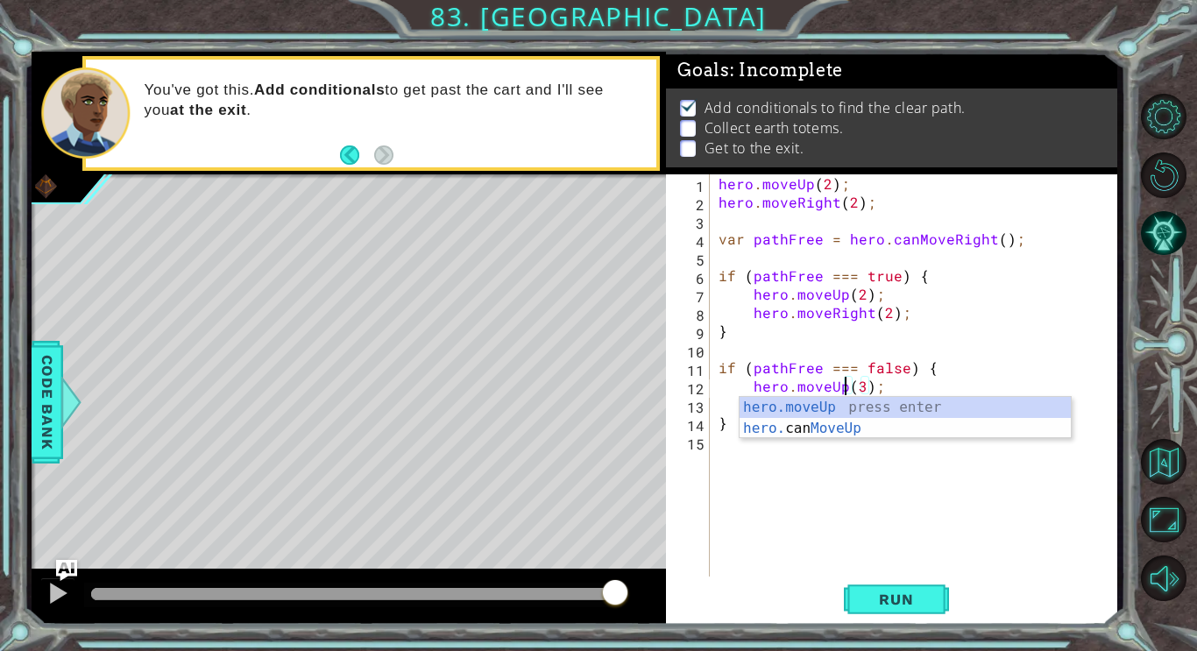
scroll to position [0, 9]
click at [863, 388] on div "hero . moveUp ( 2 ) ; hero . moveRight ( 2 ) ; var pathFree = hero . canMoveRig…" at bounding box center [919, 395] width 408 height 442
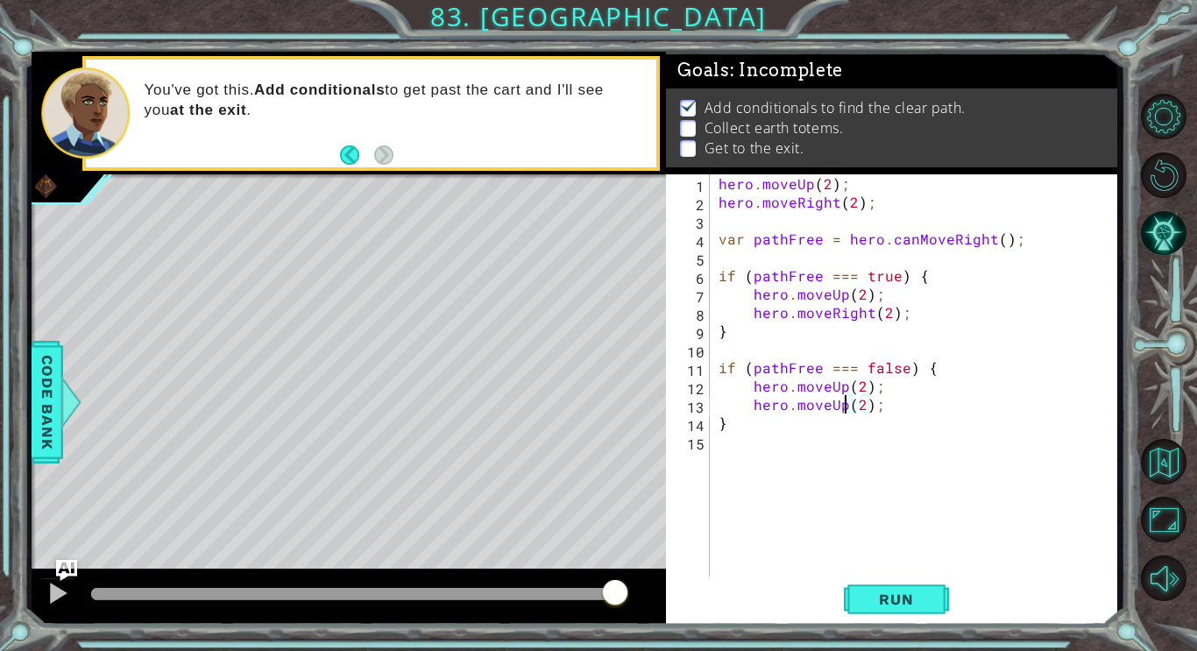
click at [846, 409] on div "hero . moveUp ( 2 ) ; hero . moveRight ( 2 ) ; var pathFree = hero . canMoveRig…" at bounding box center [919, 395] width 408 height 442
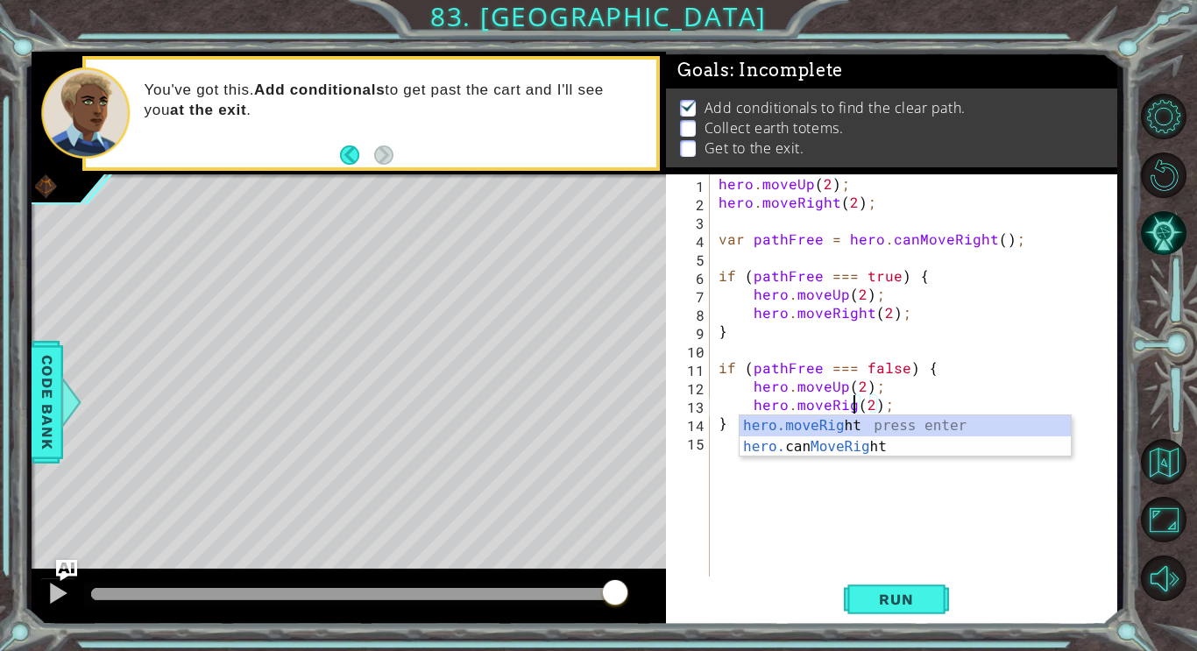
scroll to position [0, 10]
click at [838, 430] on div "hero.moveRight press enter hero. can MoveRight press enter" at bounding box center [905, 457] width 331 height 84
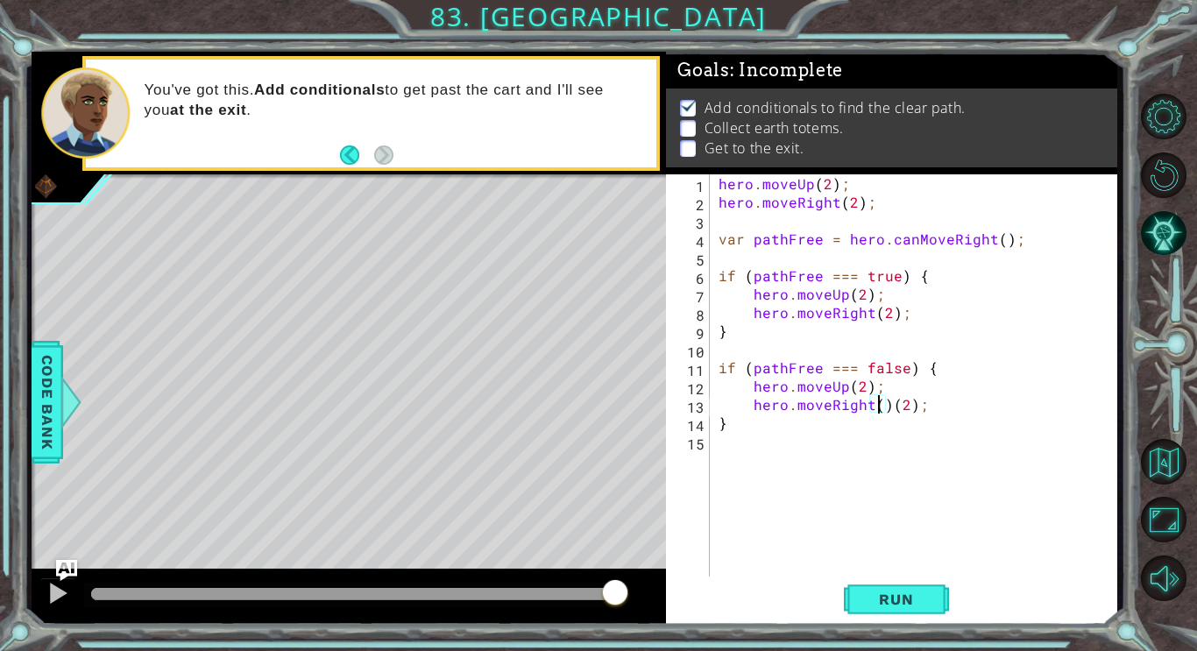
click at [885, 408] on div "hero . moveUp ( 2 ) ; hero . moveRight ( 2 ) ; var pathFree = hero . canMoveRig…" at bounding box center [919, 395] width 408 height 442
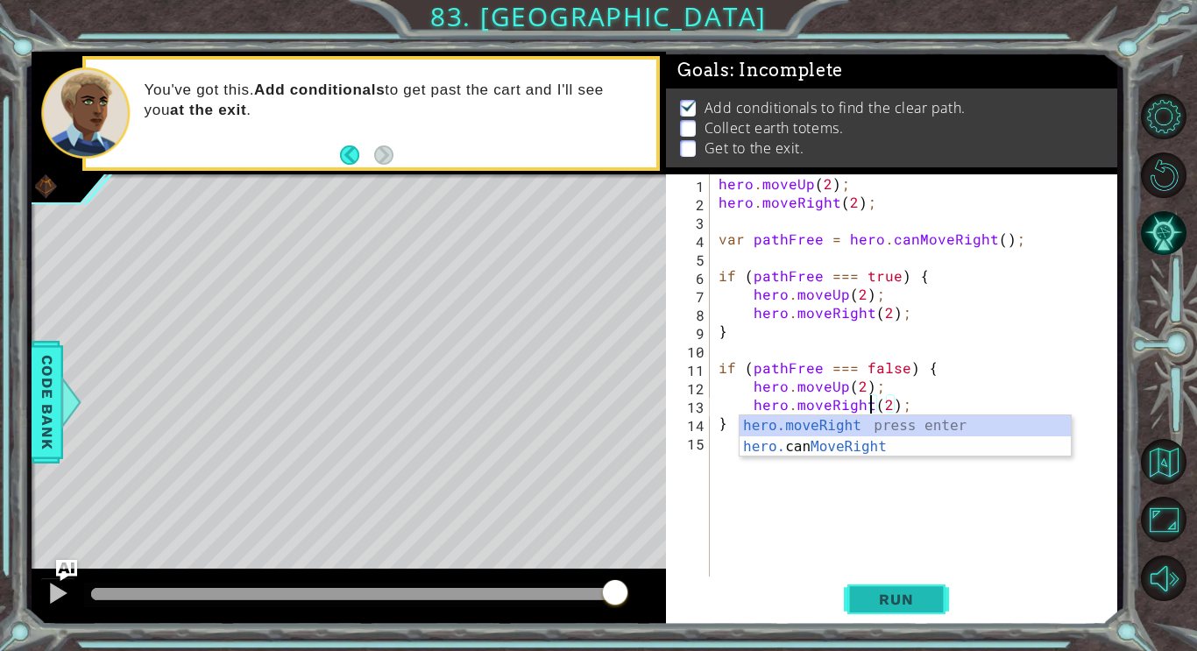
type textarea "hero.moveRight(2);"
click at [901, 593] on span "Run" at bounding box center [895, 600] width 69 height 18
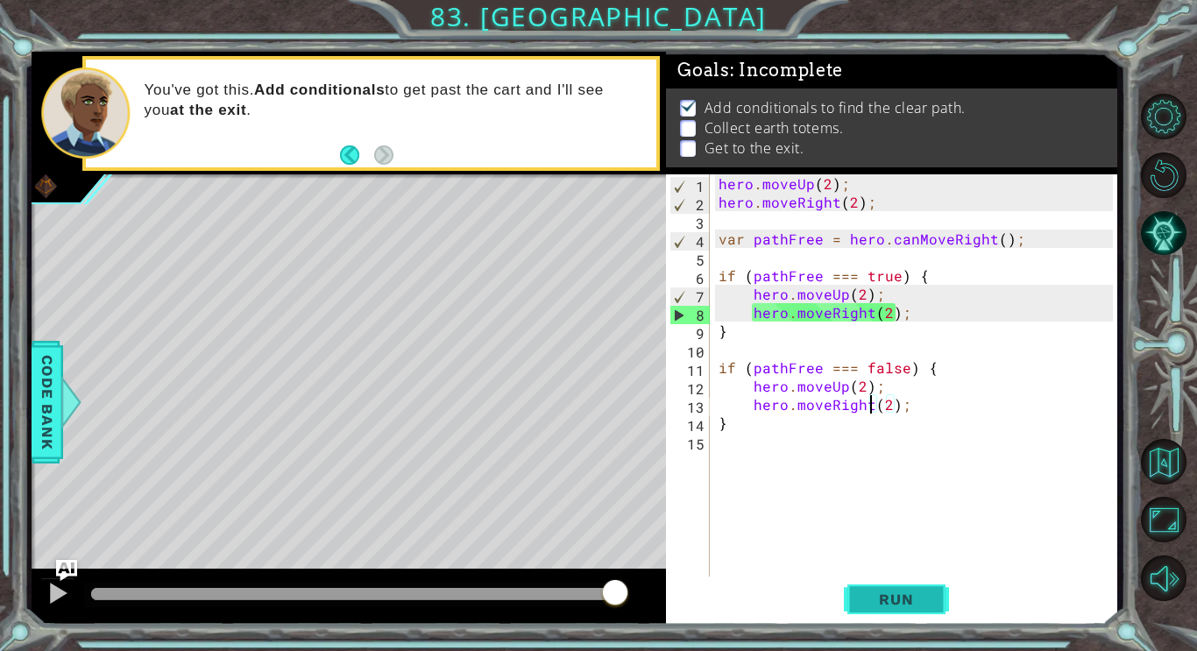
click at [912, 613] on button "Run" at bounding box center [896, 599] width 105 height 45
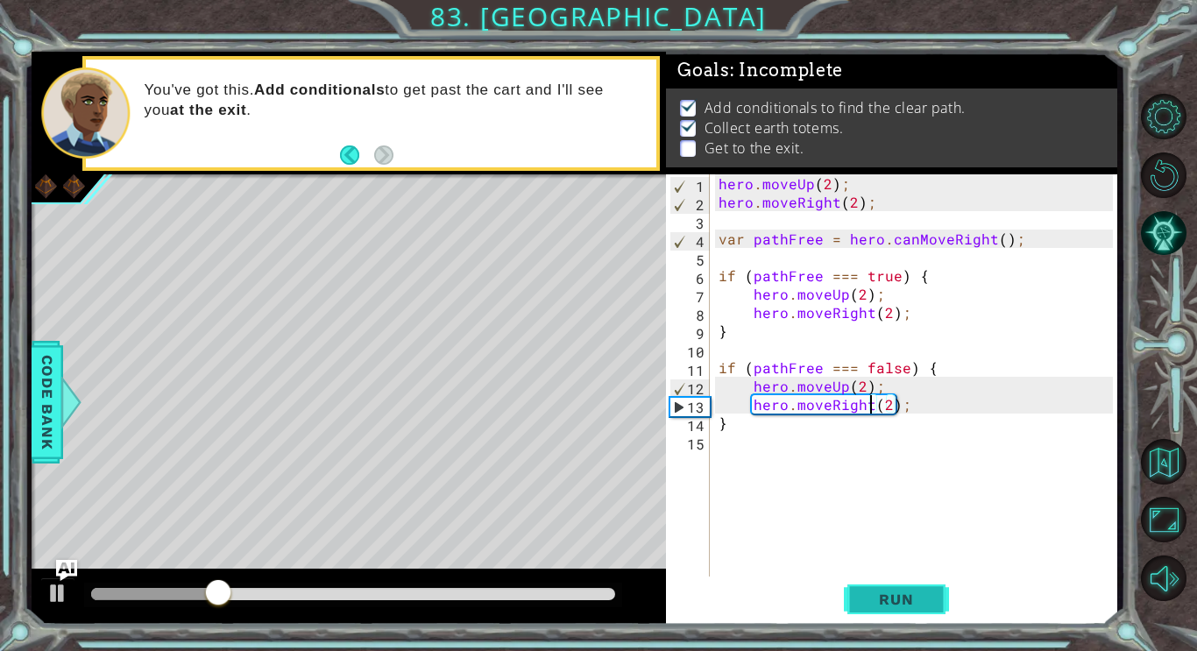
click at [888, 614] on button "Run" at bounding box center [896, 599] width 105 height 45
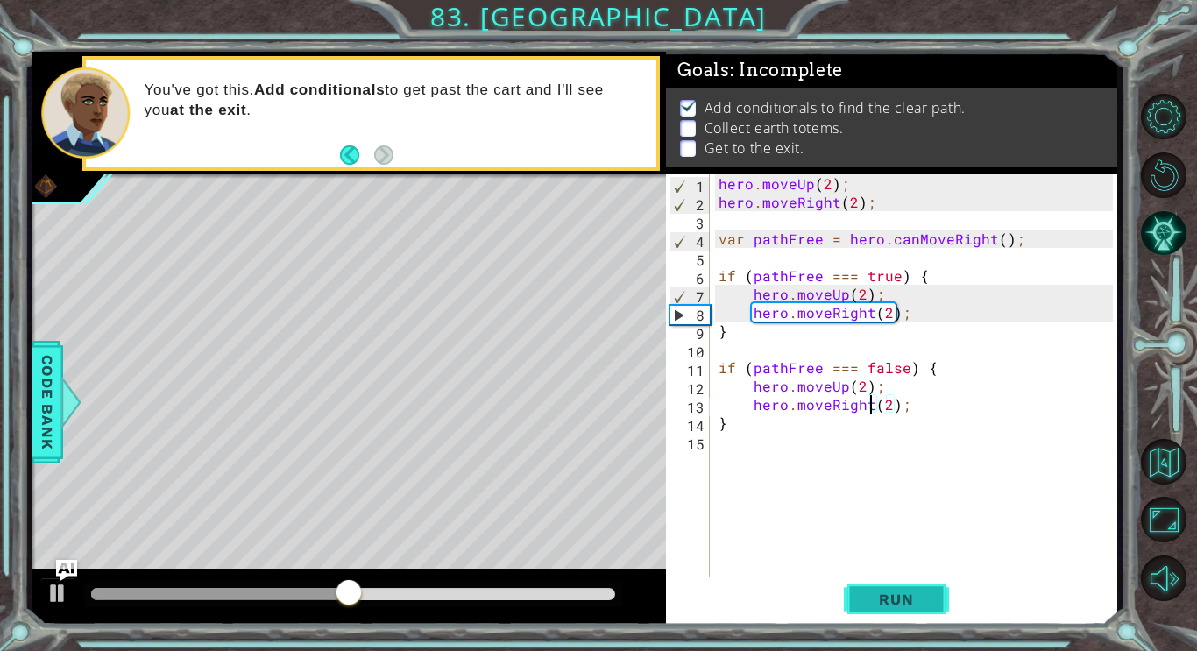
click at [869, 603] on span "Run" at bounding box center [895, 600] width 69 height 18
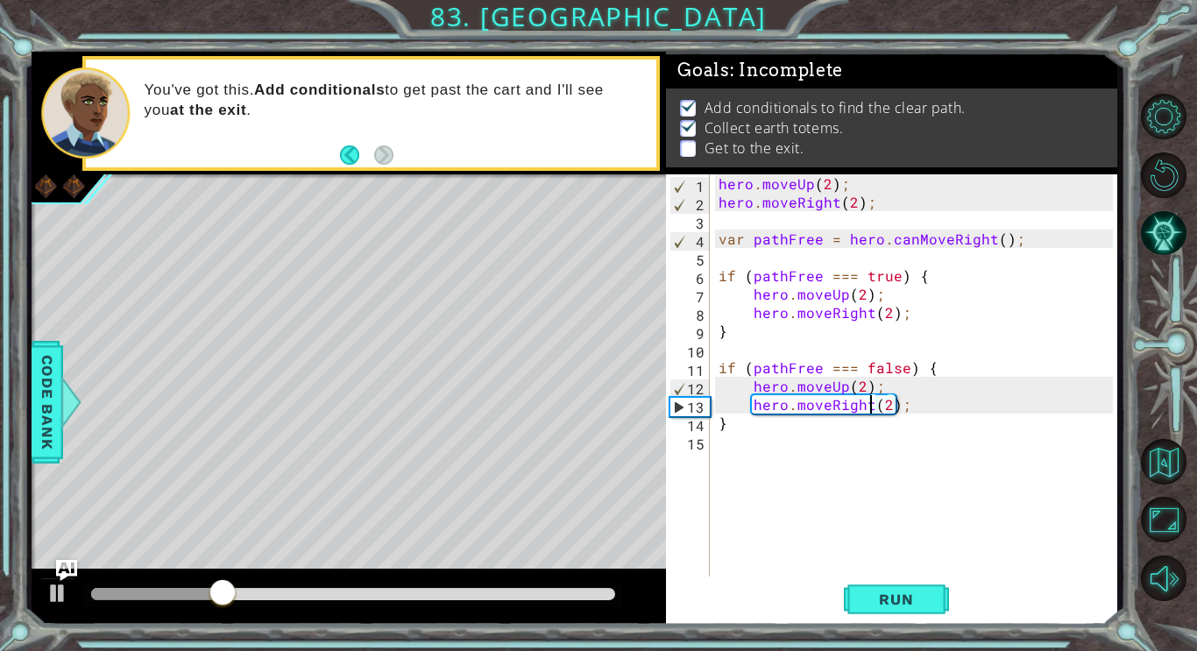
click at [729, 450] on div "hero . moveUp ( 2 ) ; hero . moveRight ( 2 ) ; var pathFree = hero . canMoveRig…" at bounding box center [919, 395] width 408 height 442
type textarea "hero.moveUp();"
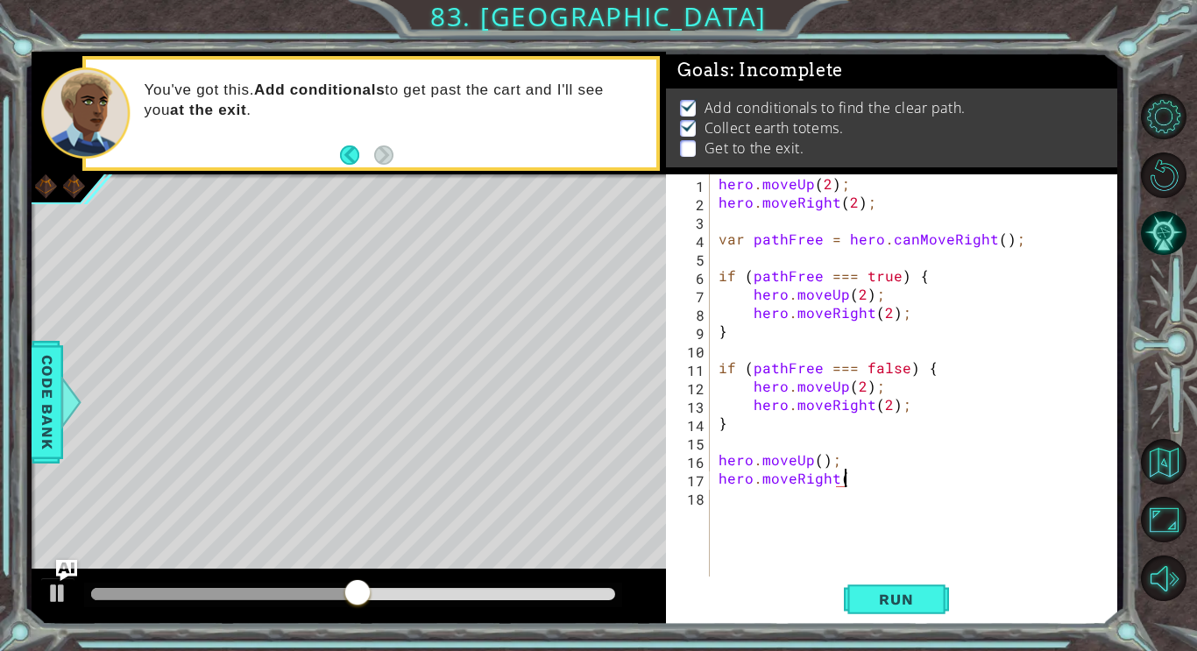
scroll to position [0, 8]
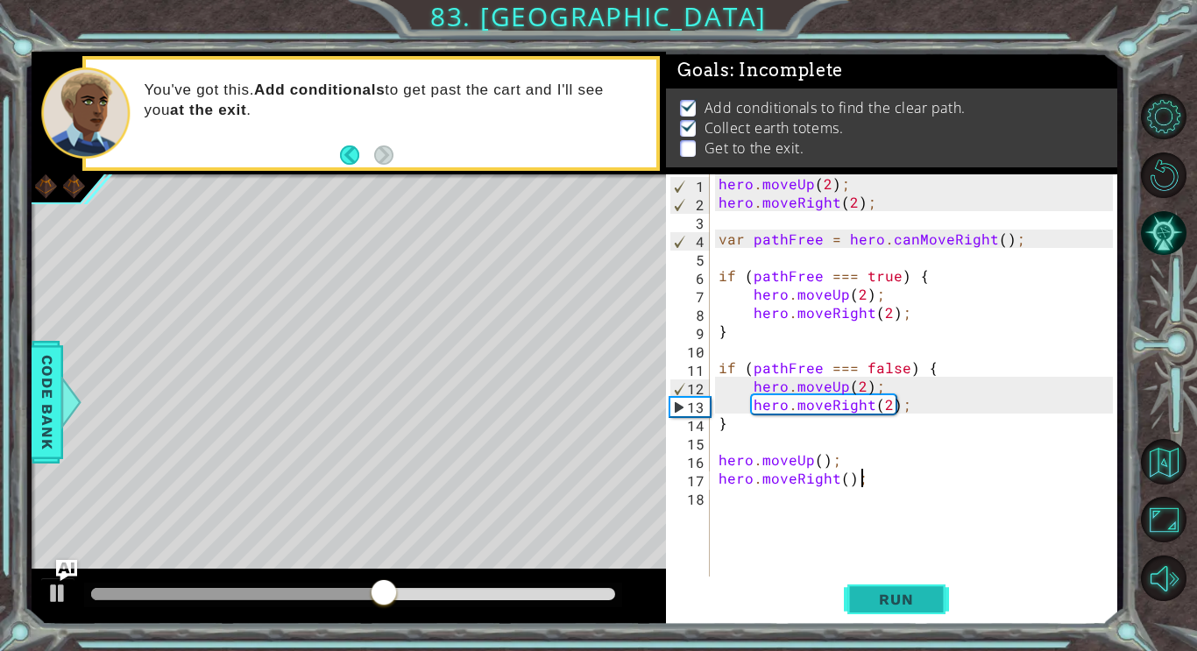
type textarea "hero.moveRight();"
click at [887, 613] on button "Run" at bounding box center [896, 599] width 105 height 45
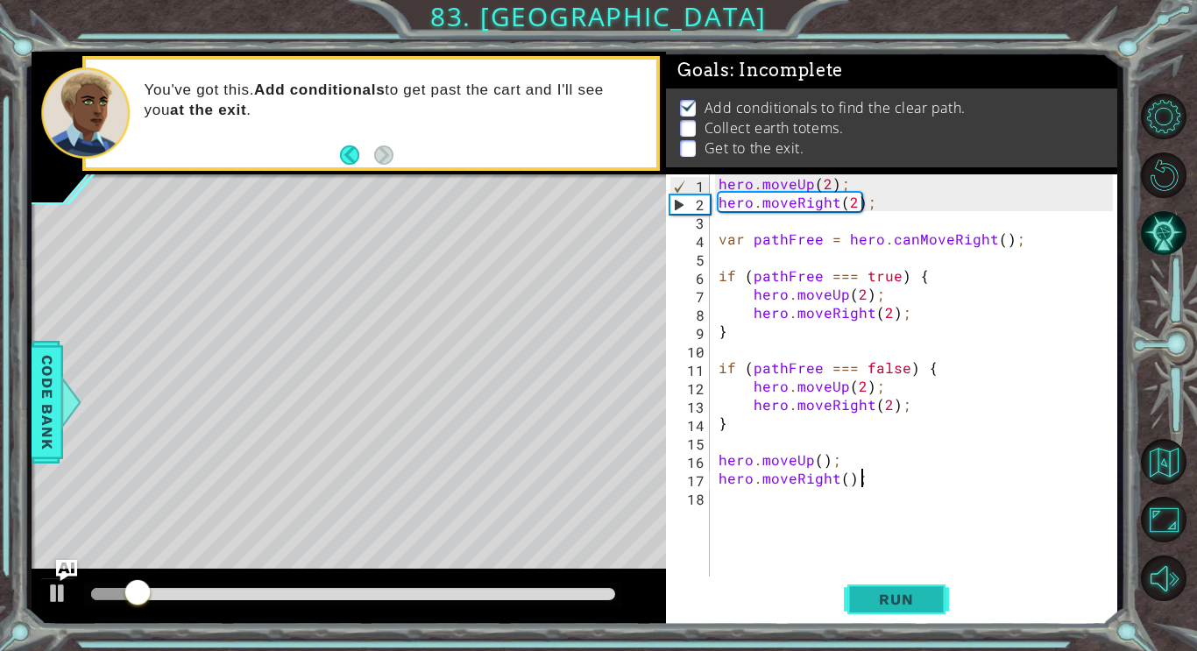
click at [897, 592] on span "Run" at bounding box center [895, 600] width 69 height 18
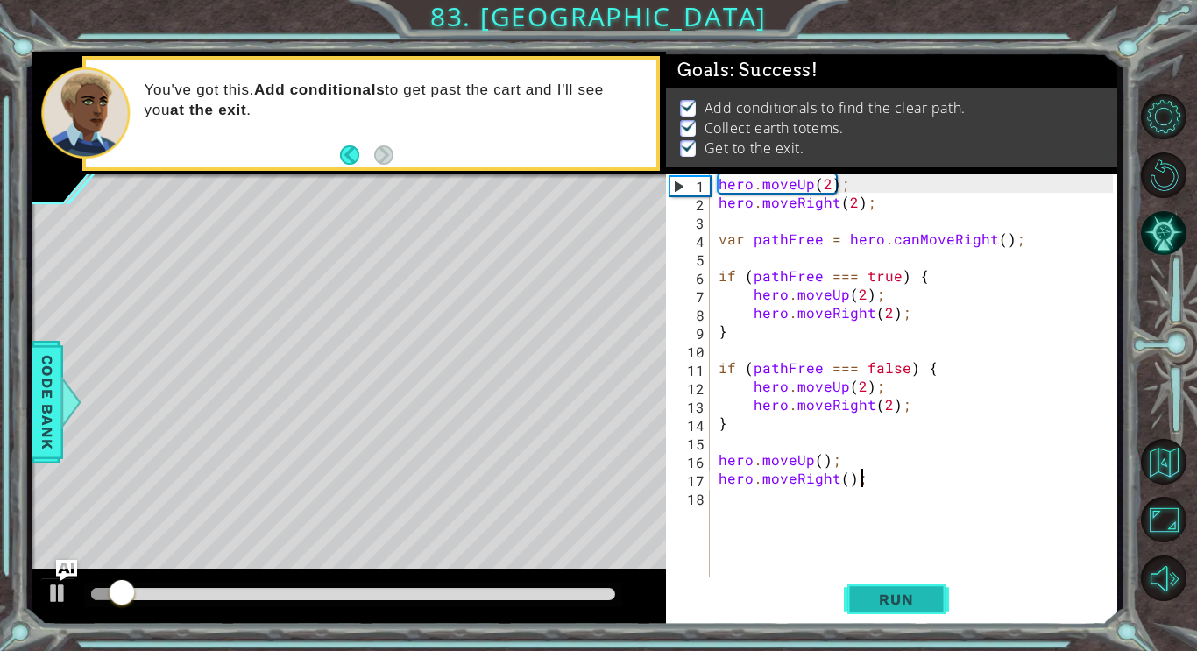
click at [893, 594] on span "Run" at bounding box center [895, 600] width 69 height 18
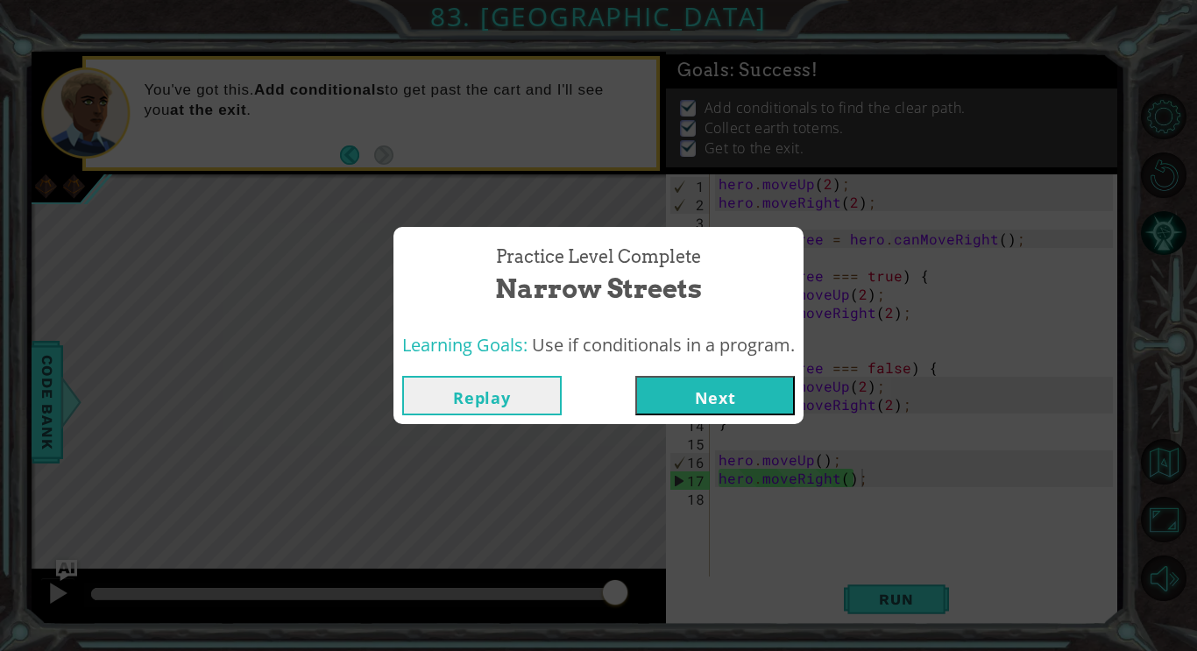
click at [691, 403] on button "Next" at bounding box center [715, 395] width 160 height 39
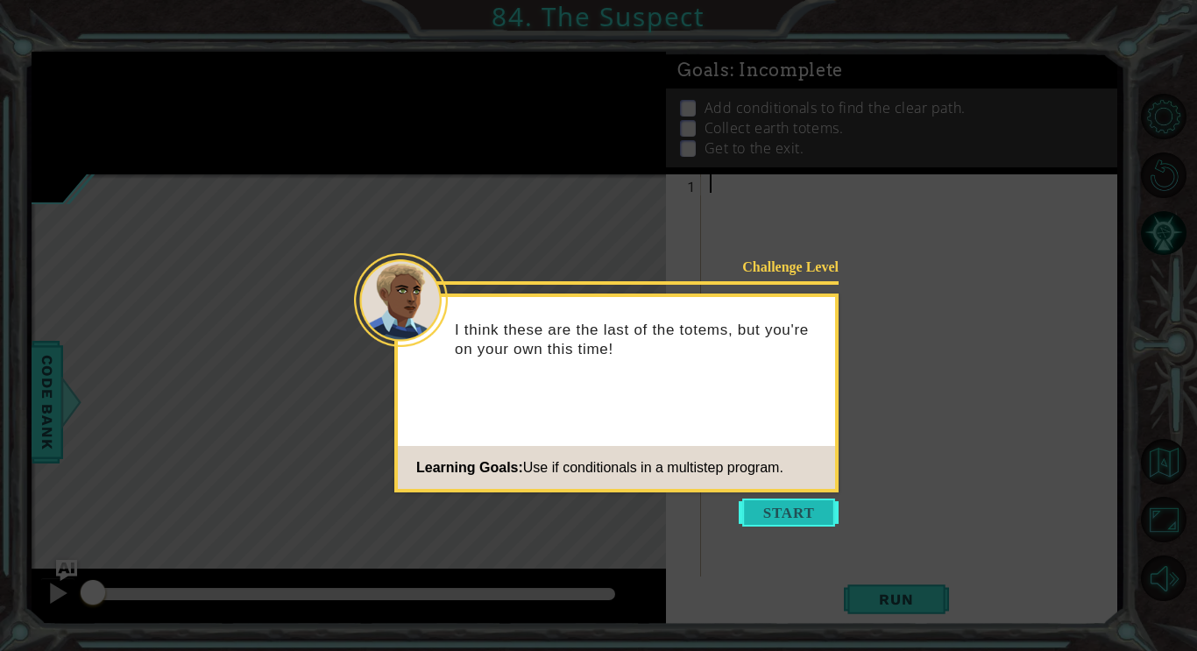
click at [795, 514] on button "Start" at bounding box center [789, 513] width 100 height 28
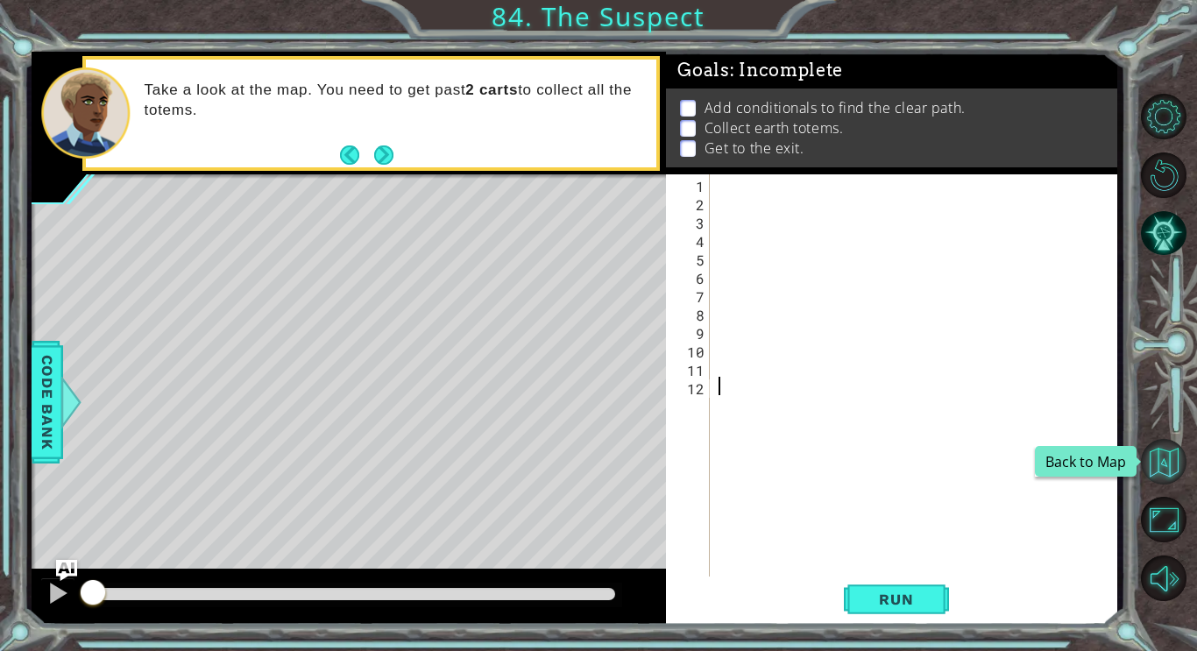
click at [1166, 463] on button "Back to Map" at bounding box center [1164, 462] width 46 height 46
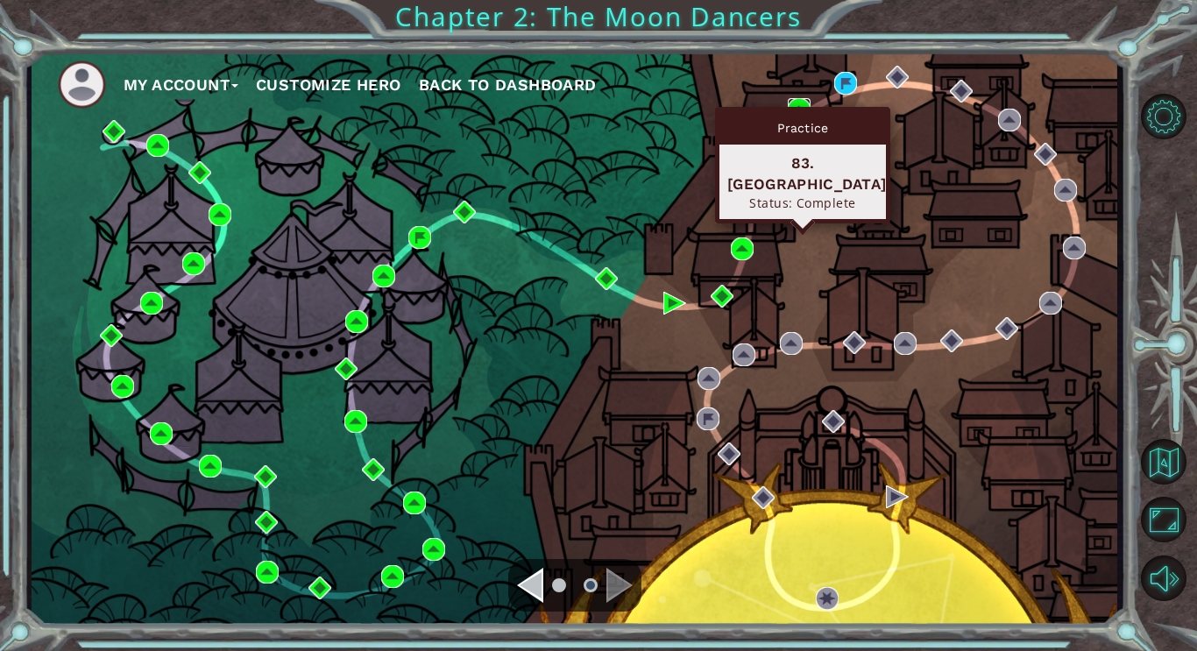
click at [797, 102] on img at bounding box center [799, 109] width 23 height 23
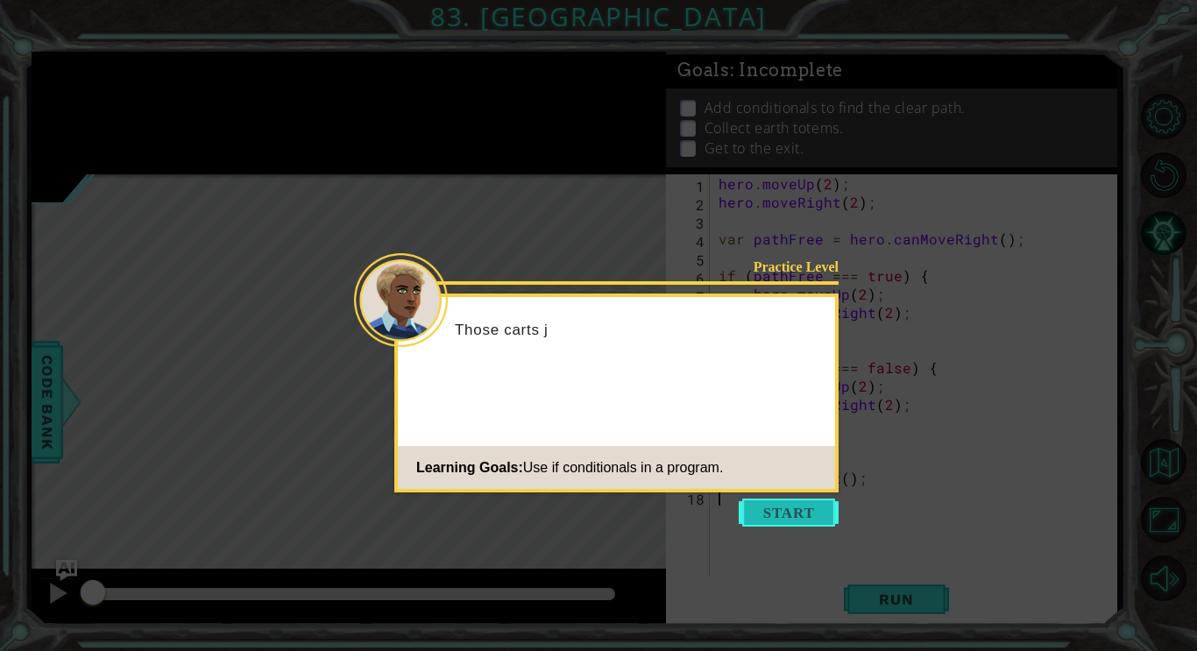
click at [762, 517] on button "Start" at bounding box center [789, 513] width 100 height 28
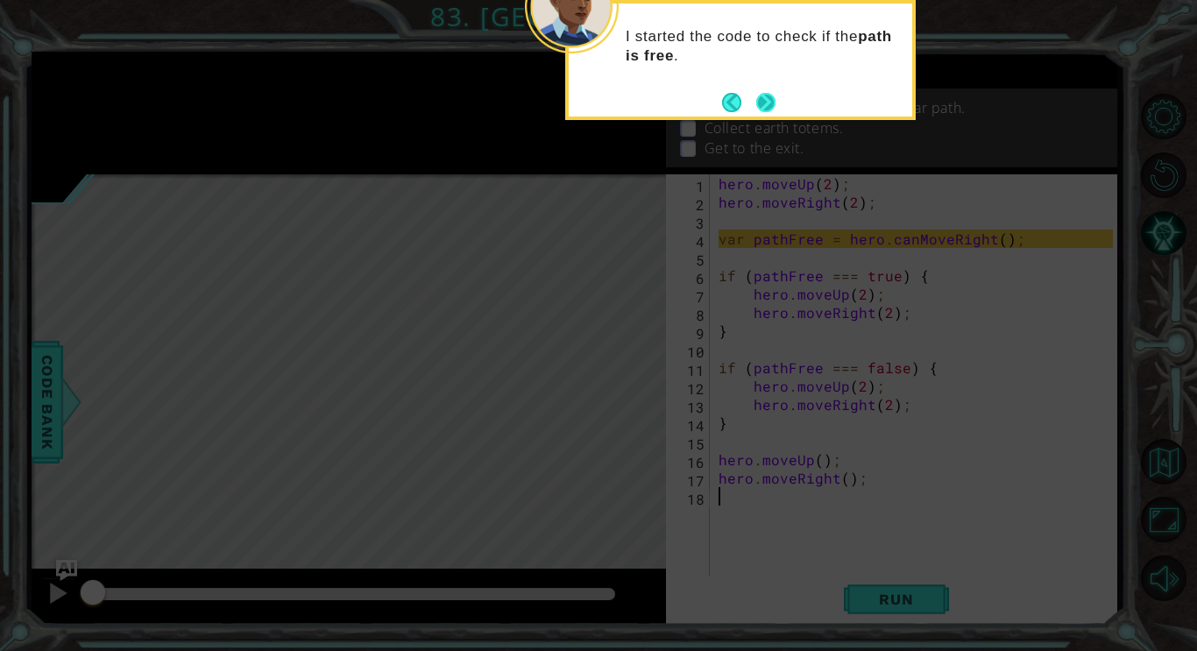
click at [771, 99] on button "Next" at bounding box center [765, 102] width 19 height 19
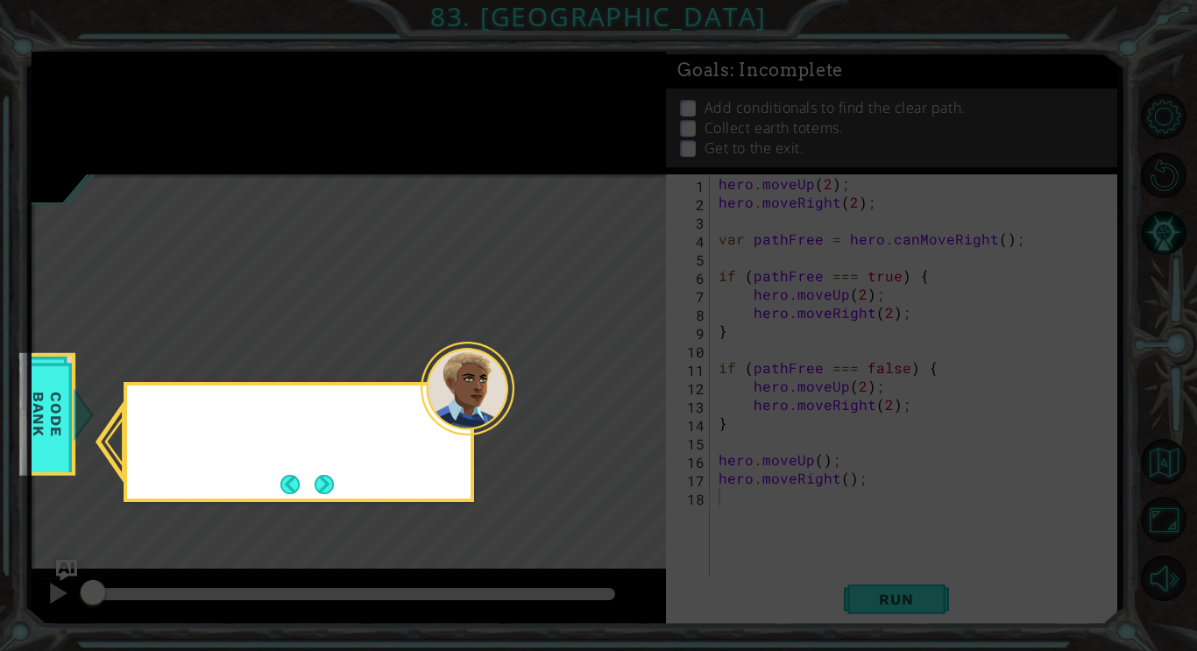
click at [771, 99] on icon at bounding box center [598, 325] width 1197 height 651
click at [331, 487] on button "Next" at bounding box center [324, 484] width 20 height 20
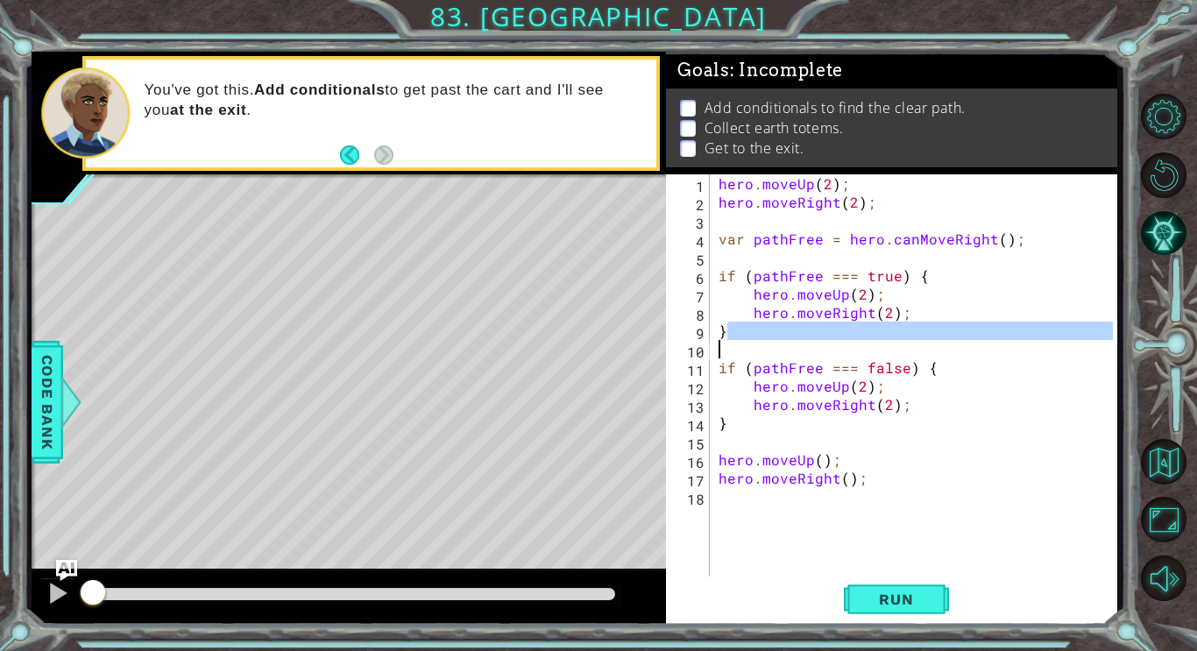
click at [758, 333] on div "hero . moveUp ( 2 ) ; hero . moveRight ( 2 ) ; var pathFree = hero . canMoveRig…" at bounding box center [918, 395] width 407 height 442
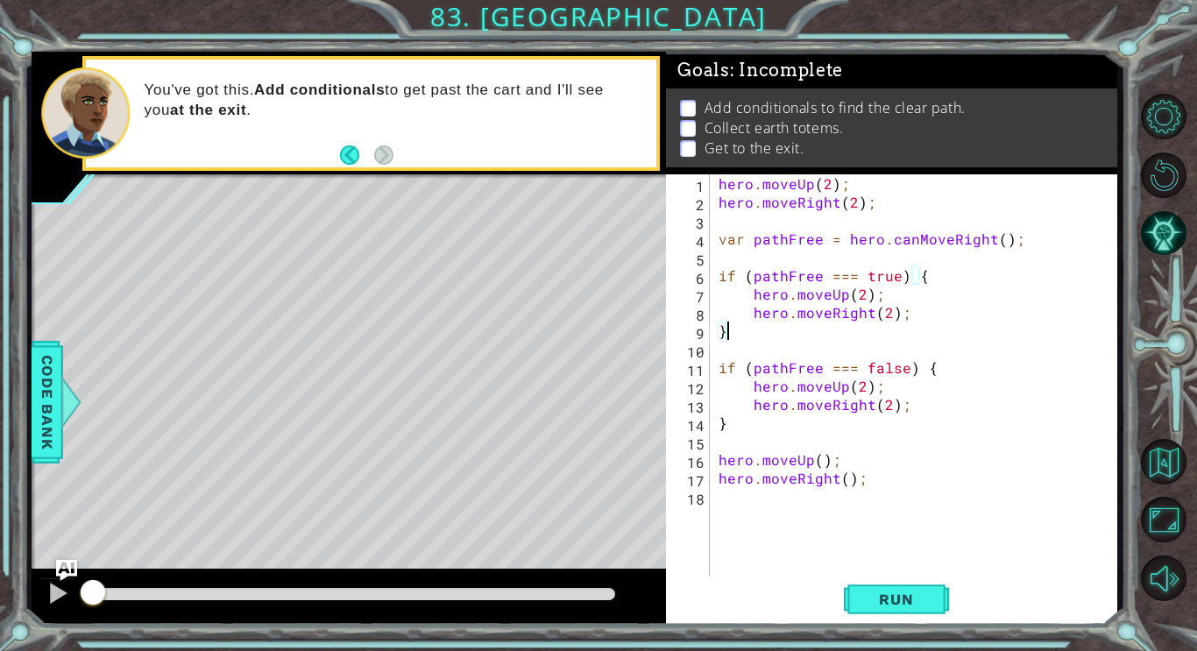
click at [720, 280] on div "hero . moveUp ( 2 ) ; hero . moveRight ( 2 ) ; var pathFree = hero . canMoveRig…" at bounding box center [918, 395] width 407 height 442
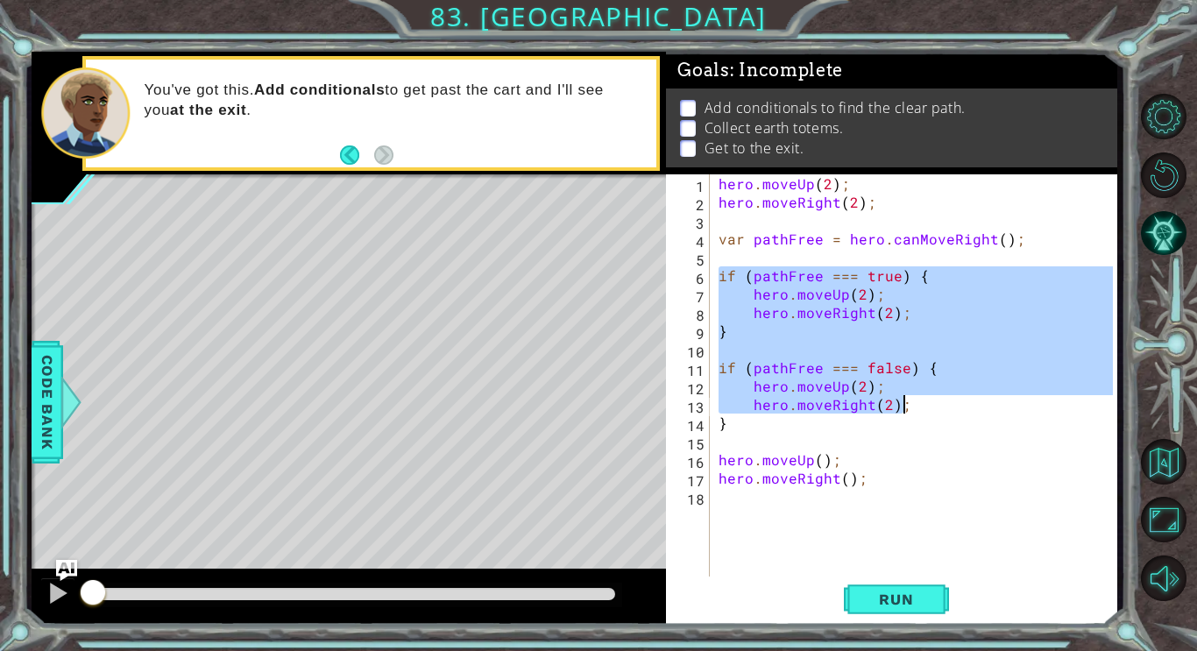
drag, startPoint x: 720, startPoint y: 280, endPoint x: 918, endPoint y: 403, distance: 232.7
click at [918, 403] on div "hero . moveUp ( 2 ) ; hero . moveRight ( 2 ) ; var pathFree = hero . canMoveRig…" at bounding box center [918, 395] width 407 height 442
type textarea "hero.moveUp(2); hero.moveRight(2);"
click at [1178, 471] on button "Back to Map" at bounding box center [1164, 462] width 46 height 46
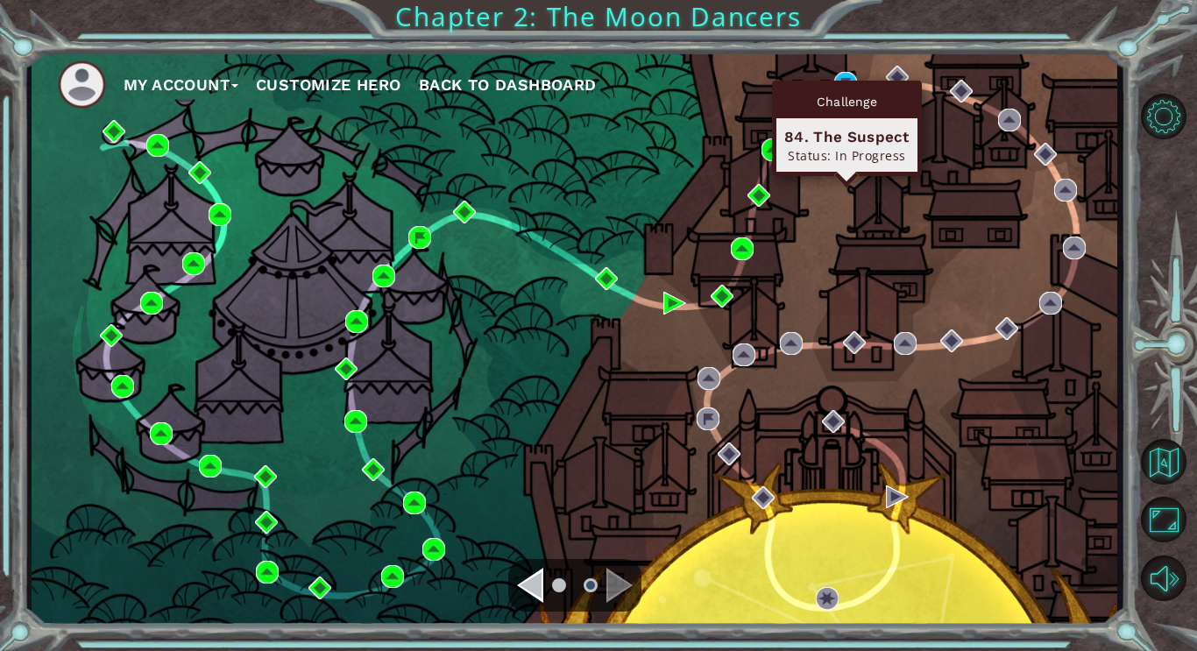
click at [850, 81] on div "Challenge 84. The Suspect Status: In Progress" at bounding box center [847, 129] width 150 height 96
click at [849, 77] on img at bounding box center [845, 83] width 23 height 23
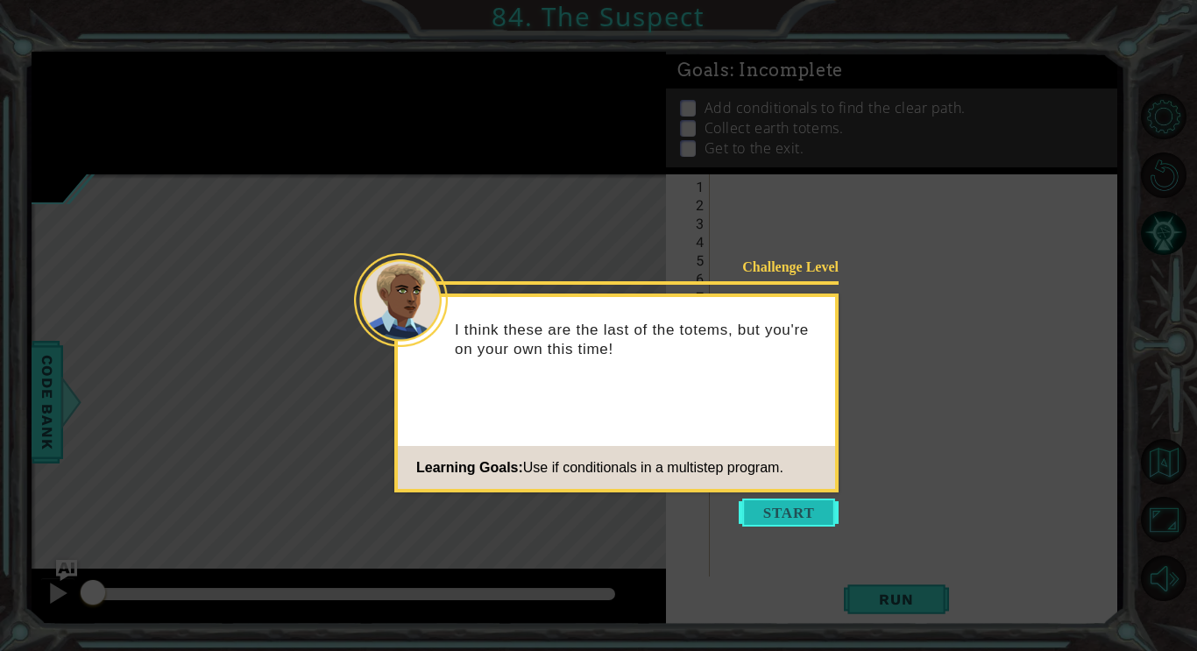
click at [784, 513] on button "Start" at bounding box center [789, 513] width 100 height 28
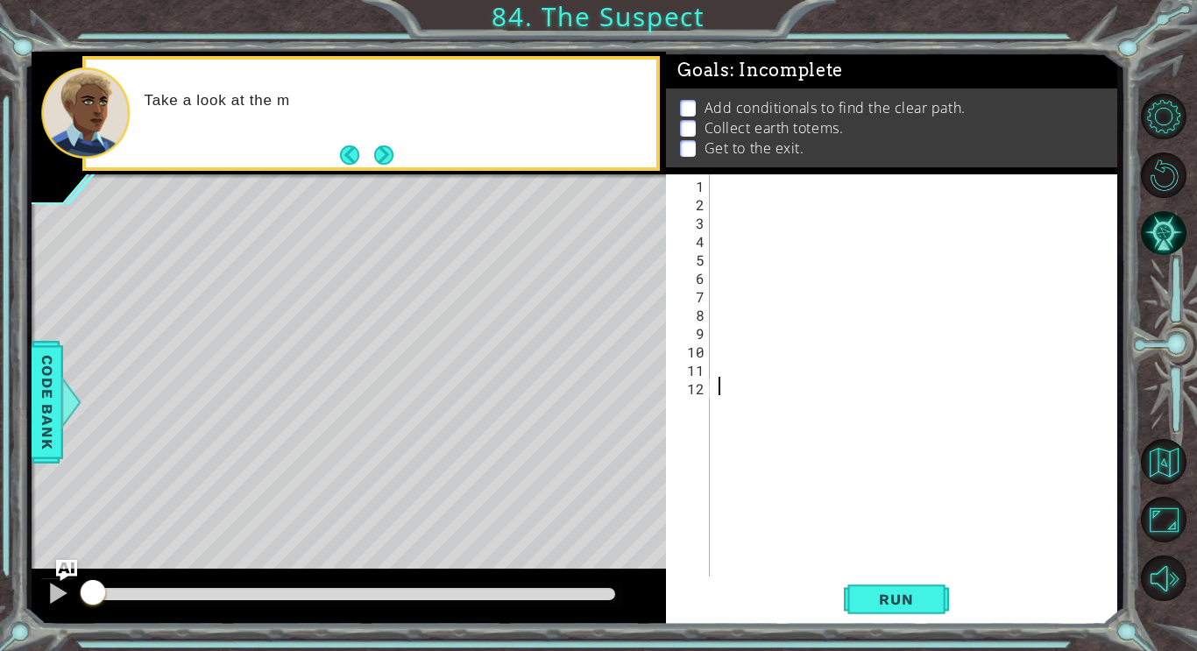
click at [738, 181] on div at bounding box center [918, 395] width 407 height 442
paste textarea "hero.moveRight(2);"
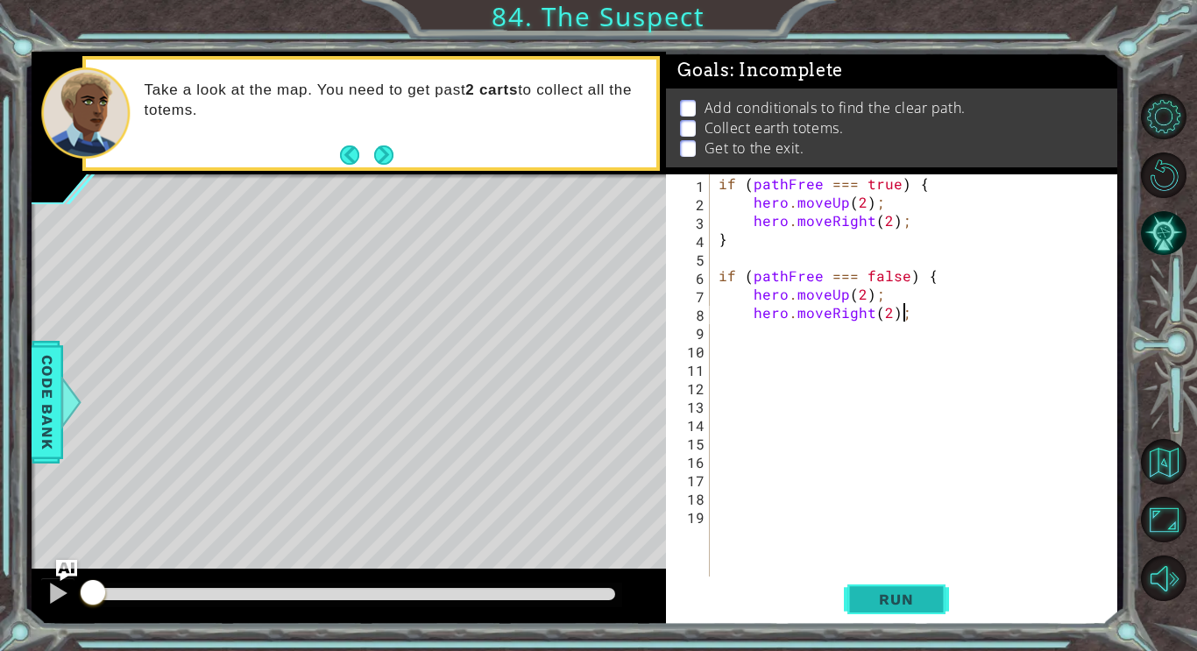
click at [894, 592] on span "Run" at bounding box center [895, 600] width 69 height 18
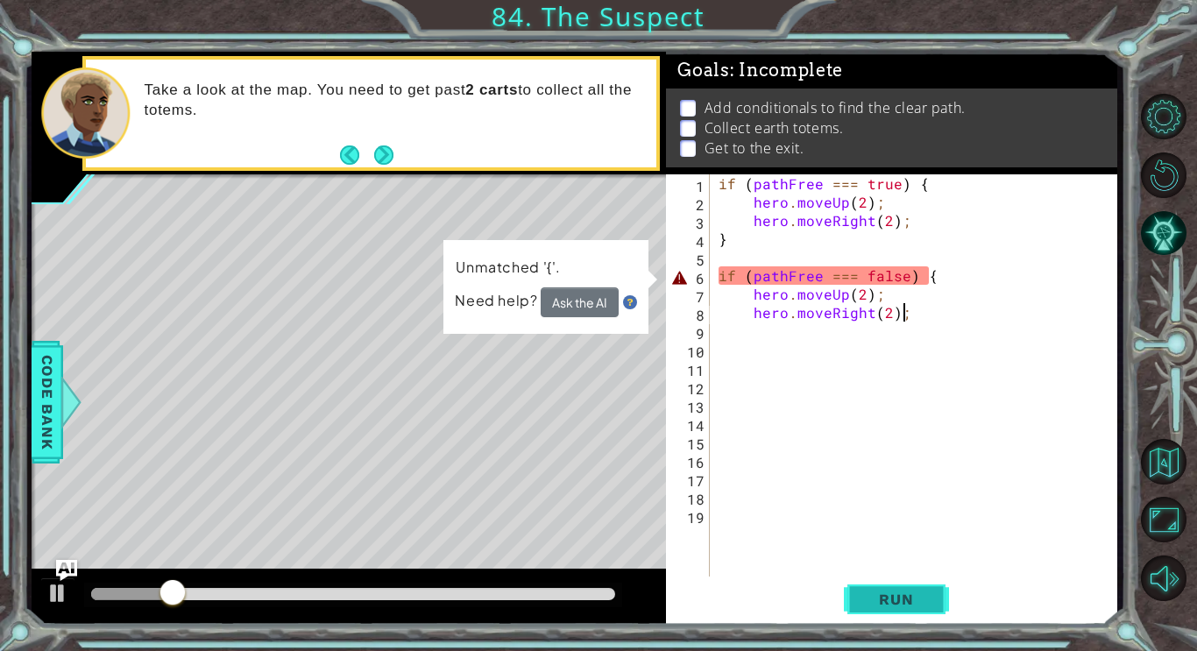
click at [869, 602] on span "Run" at bounding box center [895, 600] width 69 height 18
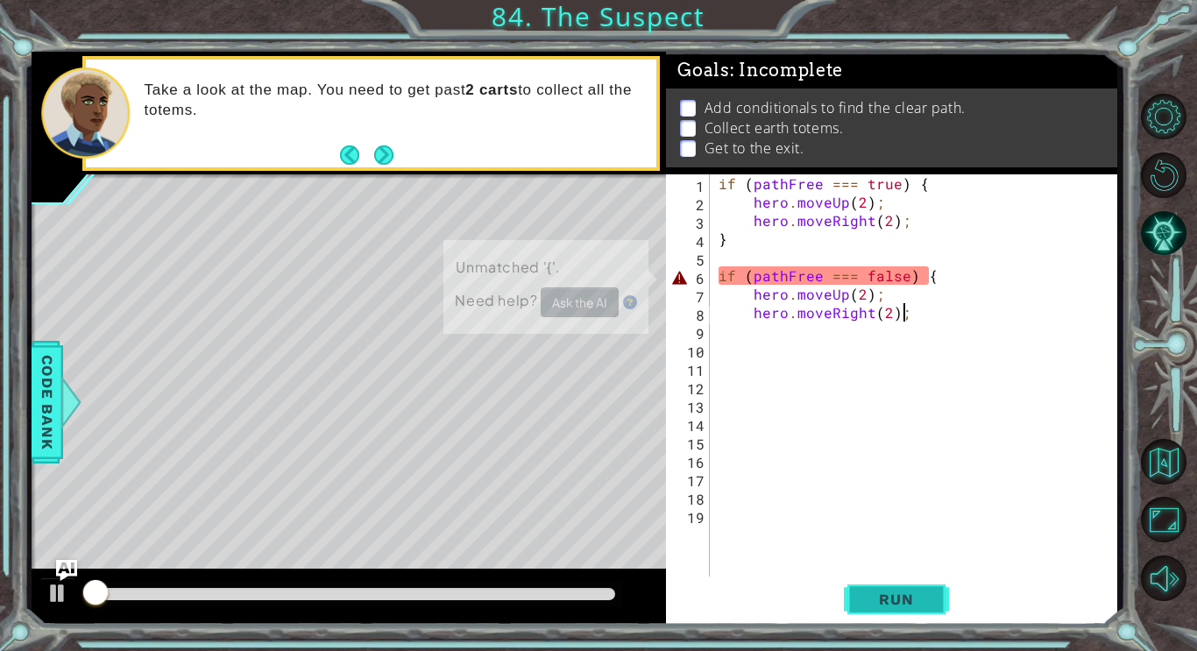
click at [869, 602] on span "Run" at bounding box center [895, 600] width 69 height 18
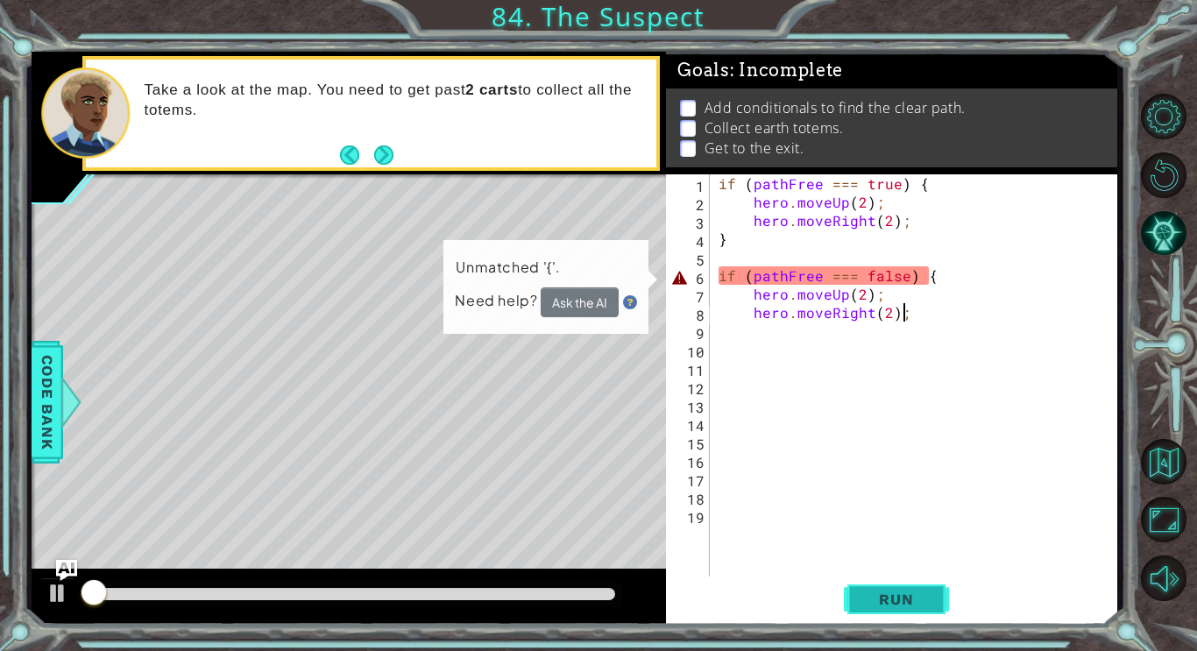
click at [869, 602] on span "Run" at bounding box center [895, 600] width 69 height 18
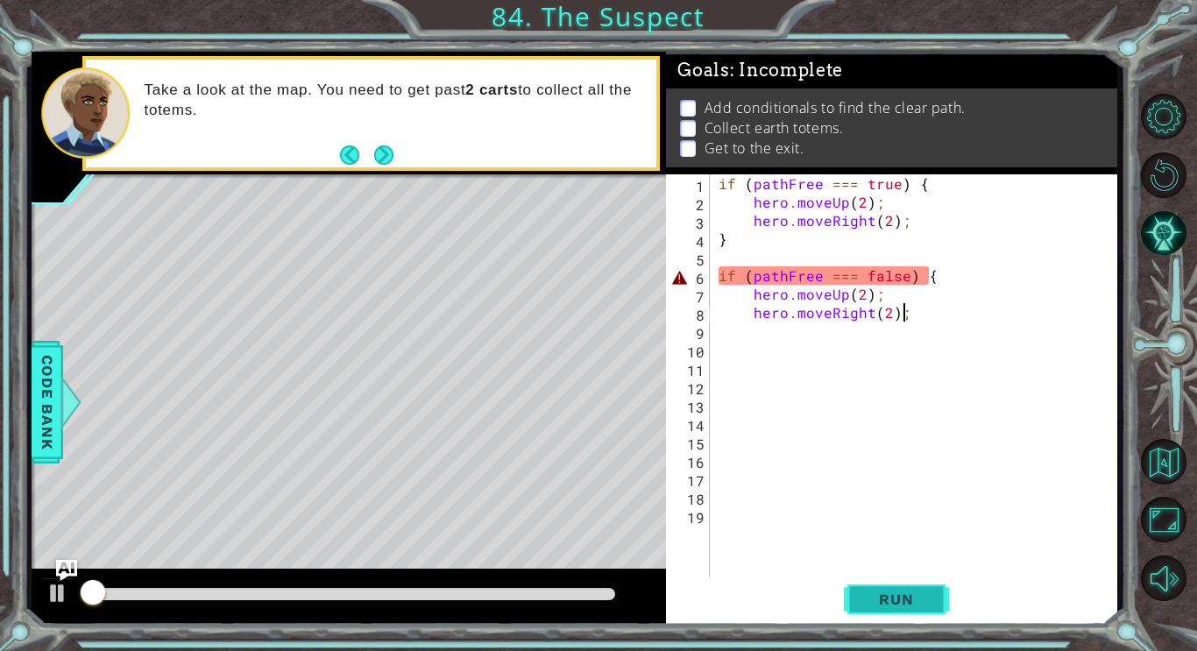
click at [869, 602] on span "Run" at bounding box center [895, 600] width 69 height 18
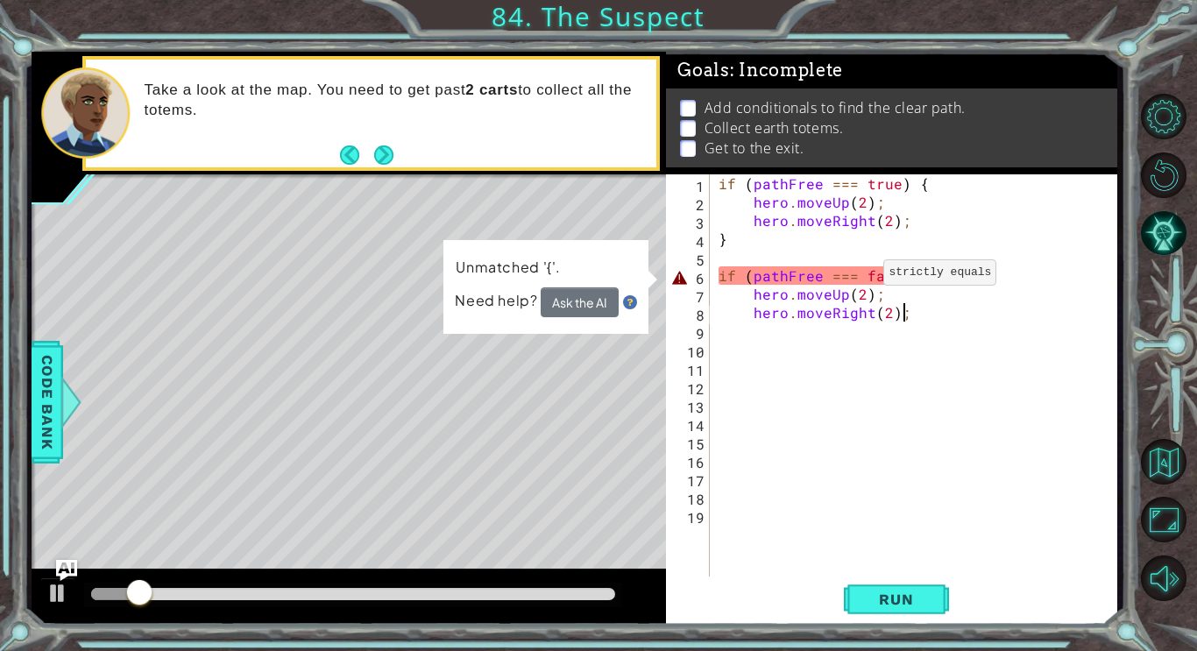
click at [862, 276] on div "if ( pathFree === true ) { hero . moveUp ( 2 ) ; hero . moveRight ( 2 ) ; } if …" at bounding box center [918, 395] width 407 height 442
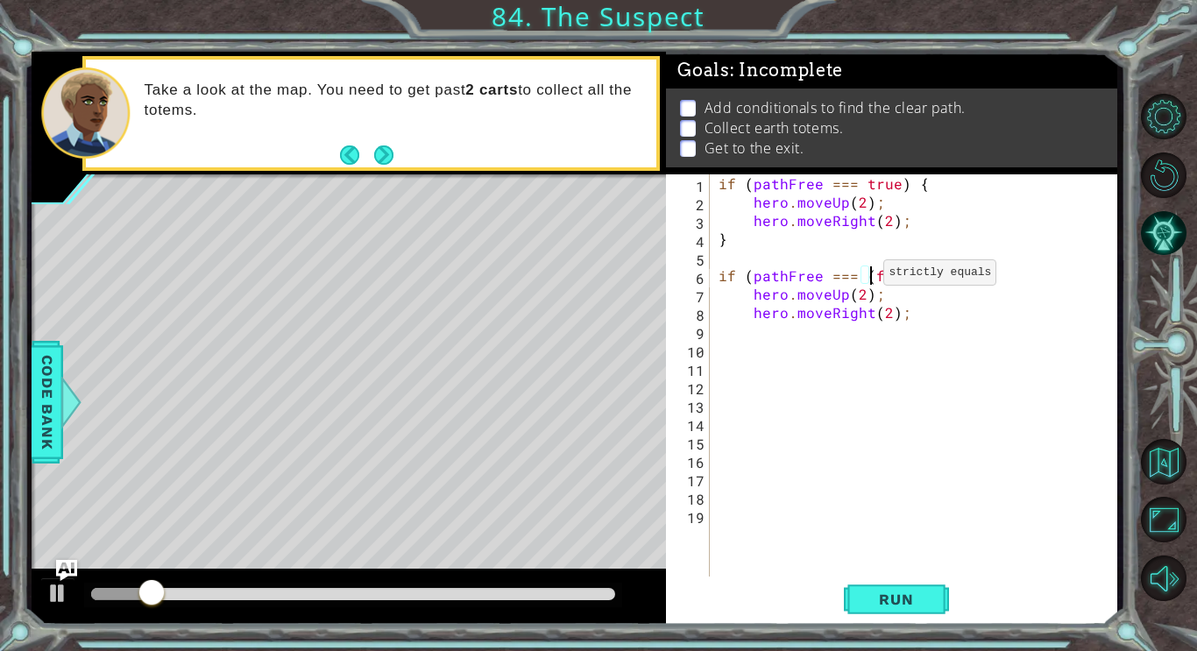
scroll to position [0, 10]
click at [904, 620] on button "Run" at bounding box center [896, 599] width 105 height 45
click at [903, 276] on div "if ( pathFree === true ) { hero . moveUp ( 2 ) ; hero . moveRight ( 2 ) ; } if …" at bounding box center [918, 395] width 407 height 442
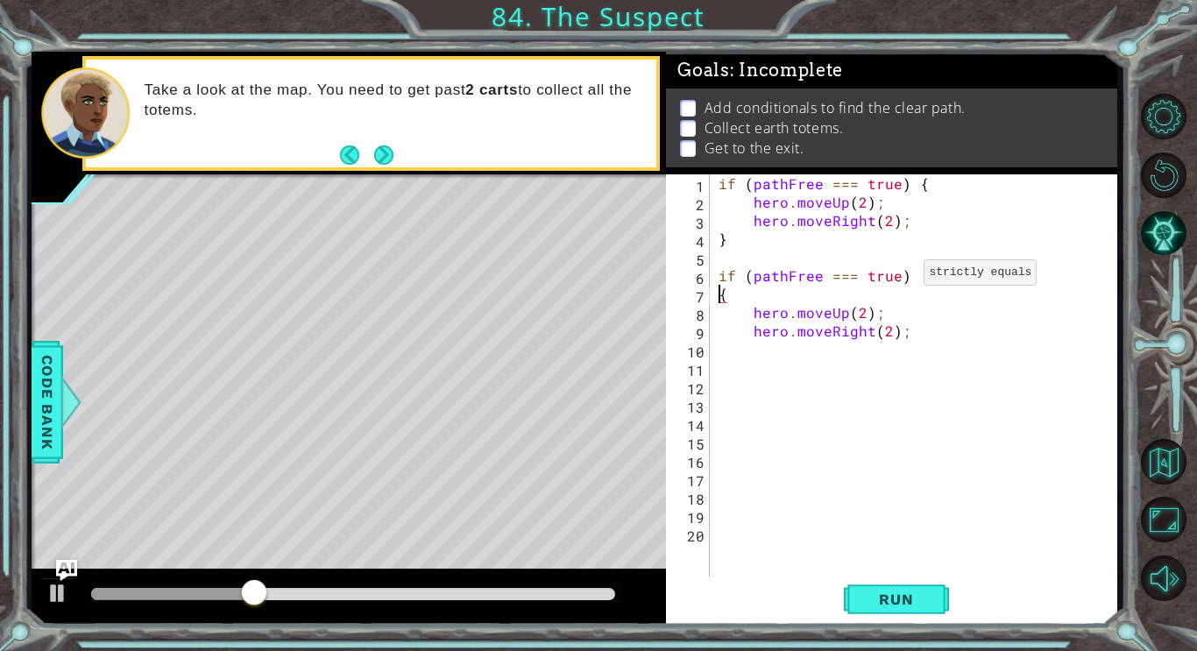
scroll to position [0, 0]
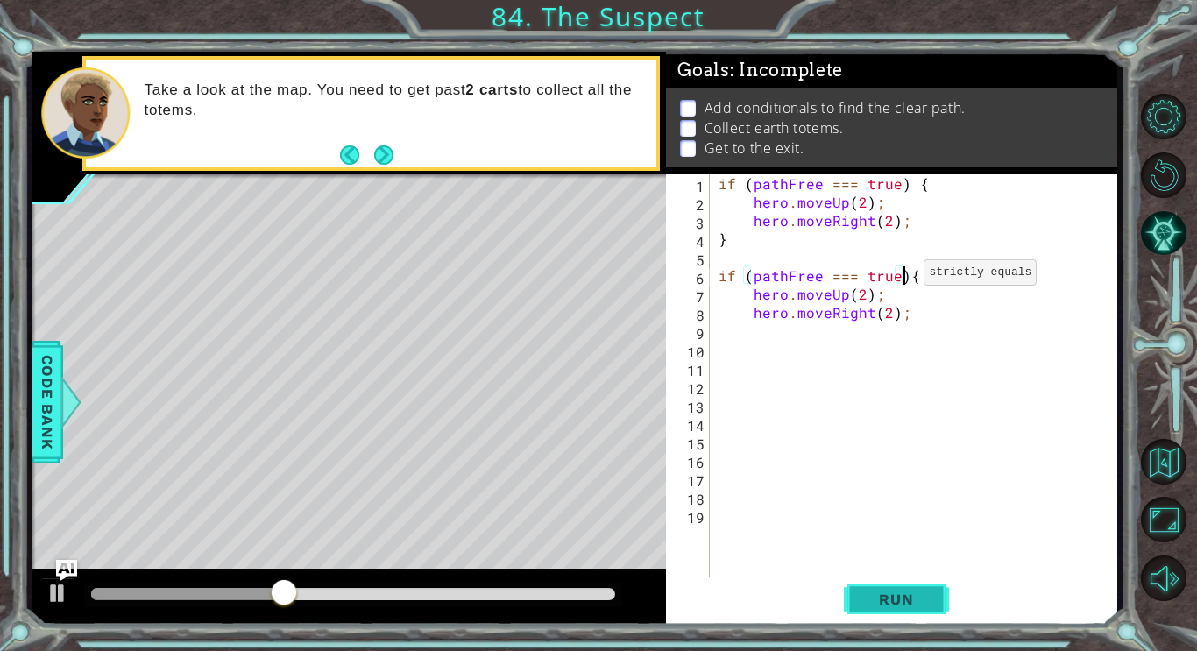
type textarea "if (pathFree === true){"
click at [888, 589] on button "Run" at bounding box center [896, 599] width 105 height 45
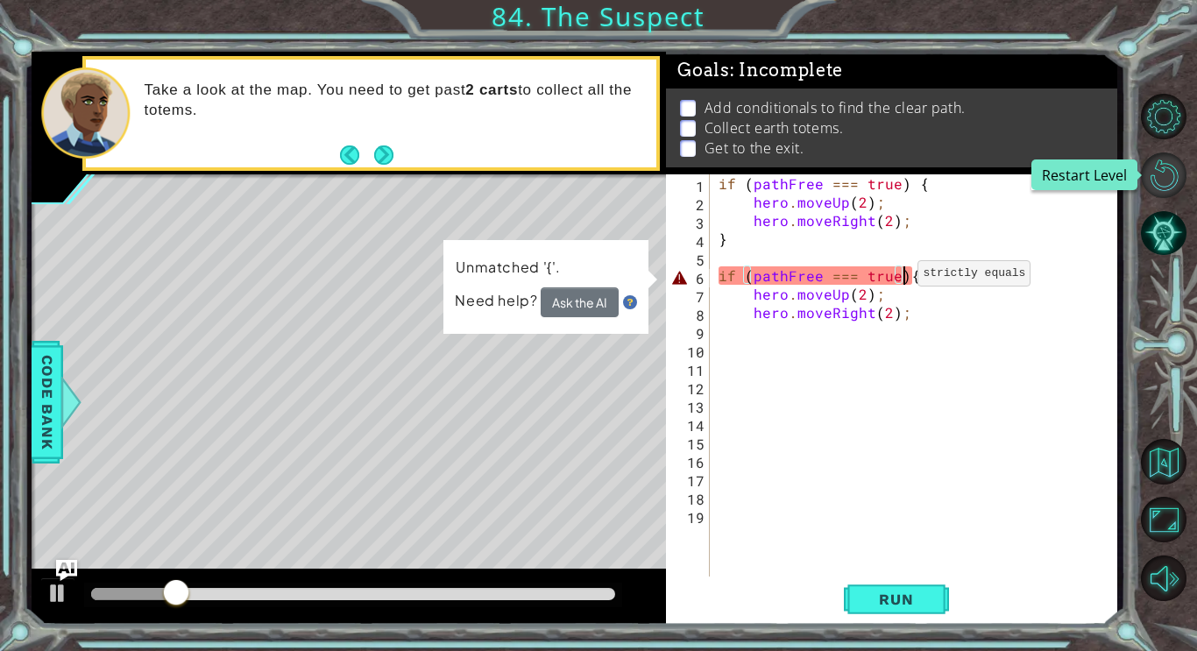
click at [1161, 160] on button "Restart Level" at bounding box center [1164, 175] width 46 height 46
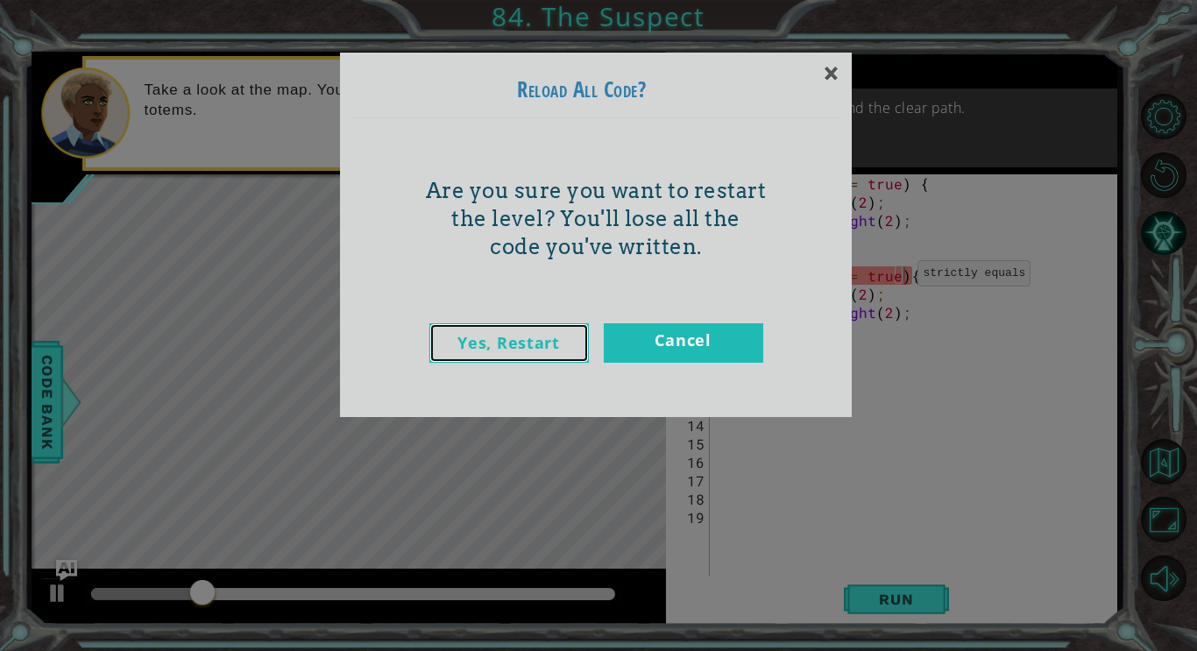
click at [544, 354] on link "Yes, Restart" at bounding box center [509, 342] width 160 height 39
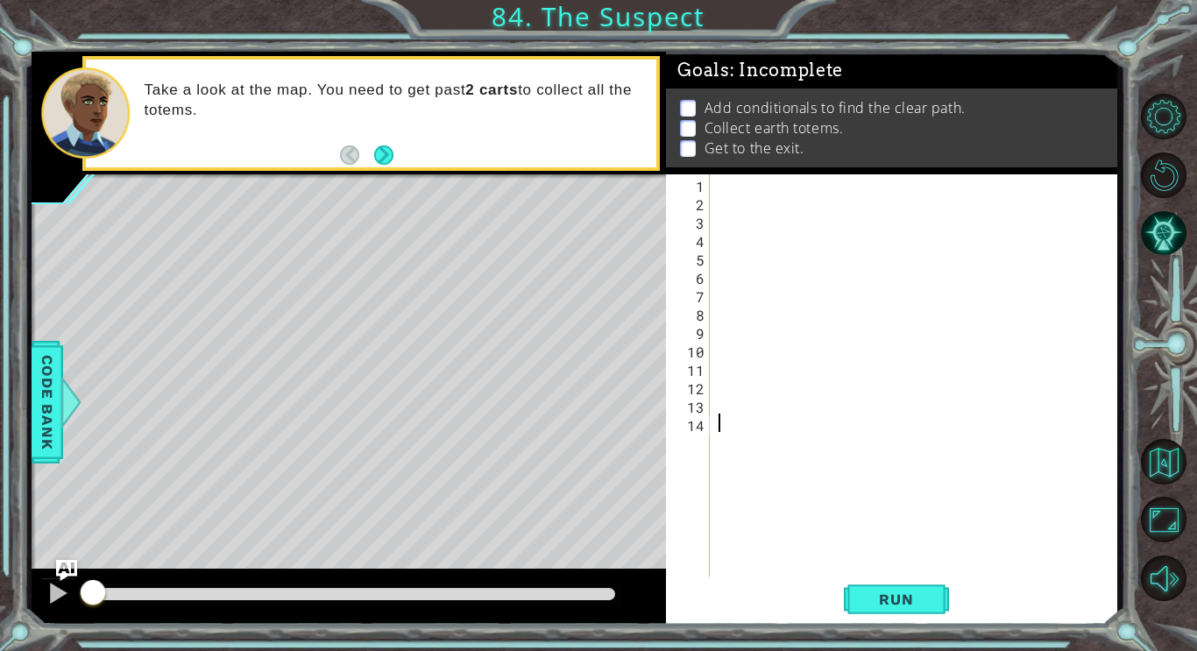
type textarea "\"
click at [731, 385] on div "\" at bounding box center [918, 395] width 407 height 442
type textarea "\"
click at [727, 569] on div at bounding box center [918, 395] width 407 height 442
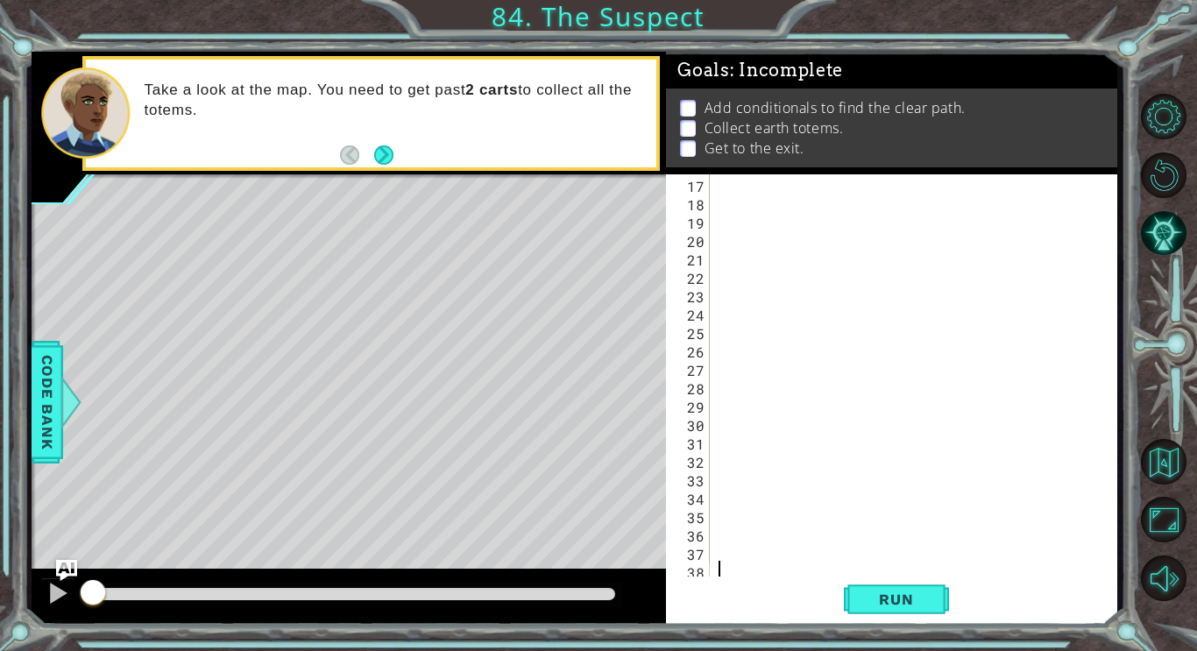
scroll to position [0, 0]
click at [715, 179] on div at bounding box center [918, 395] width 407 height 442
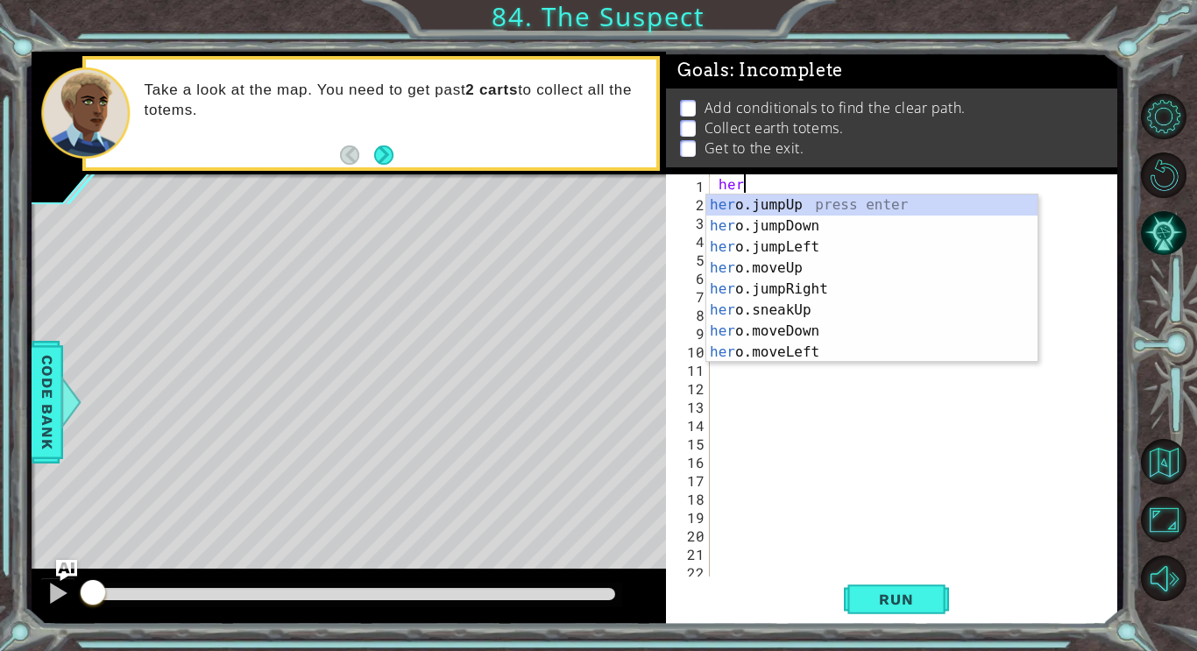
type textarea "h"
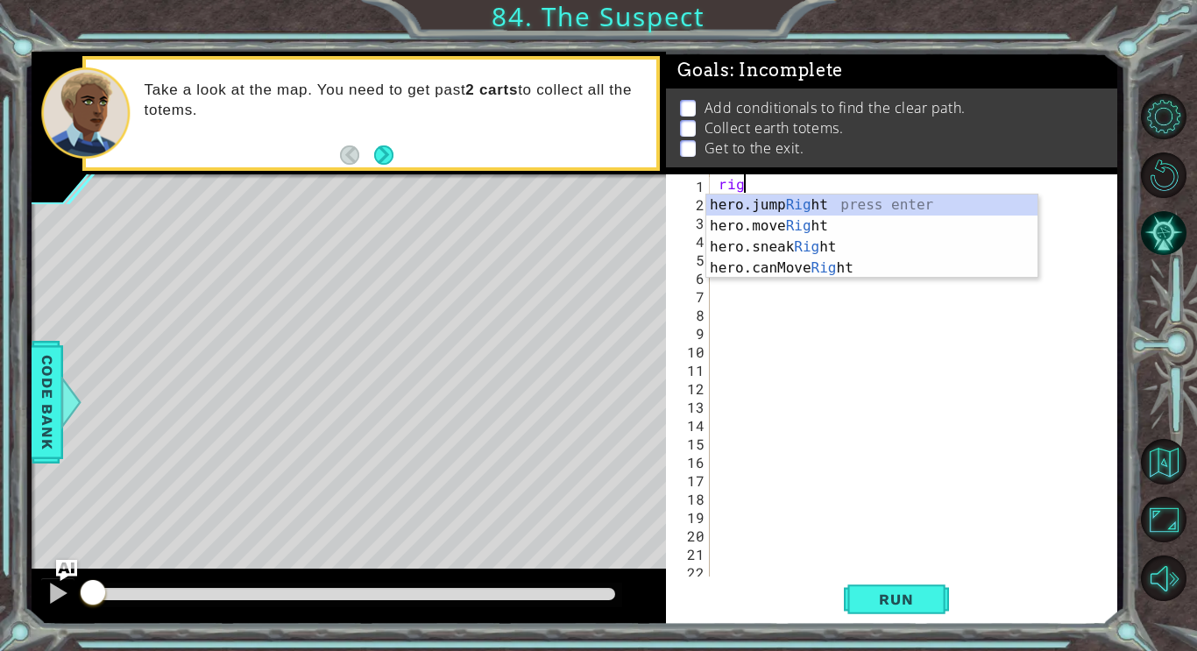
scroll to position [0, 2]
click at [808, 225] on div "hero.jump Right press enter hero.move Right press enter hero.sneak Right press …" at bounding box center [871, 258] width 331 height 126
type textarea "hero.moveRight(1);"
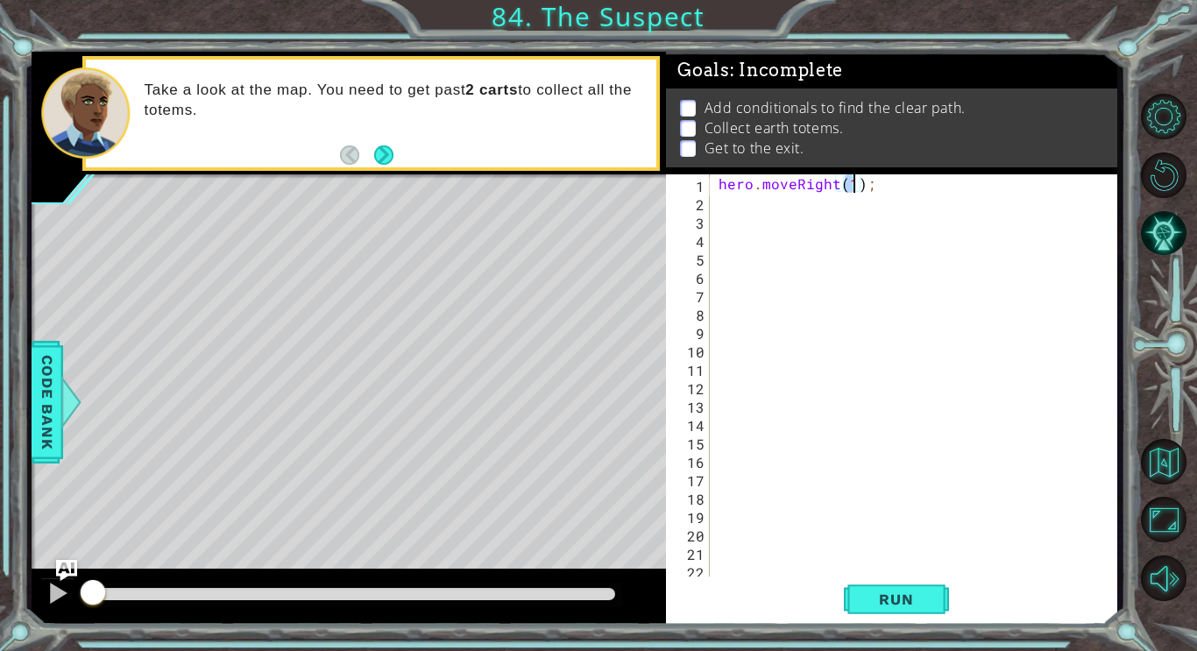
click at [765, 211] on div "hero . moveRight ( 1 ) ;" at bounding box center [918, 395] width 407 height 442
click at [741, 205] on div "hero . moveRight ( 1 ) ;" at bounding box center [918, 395] width 407 height 442
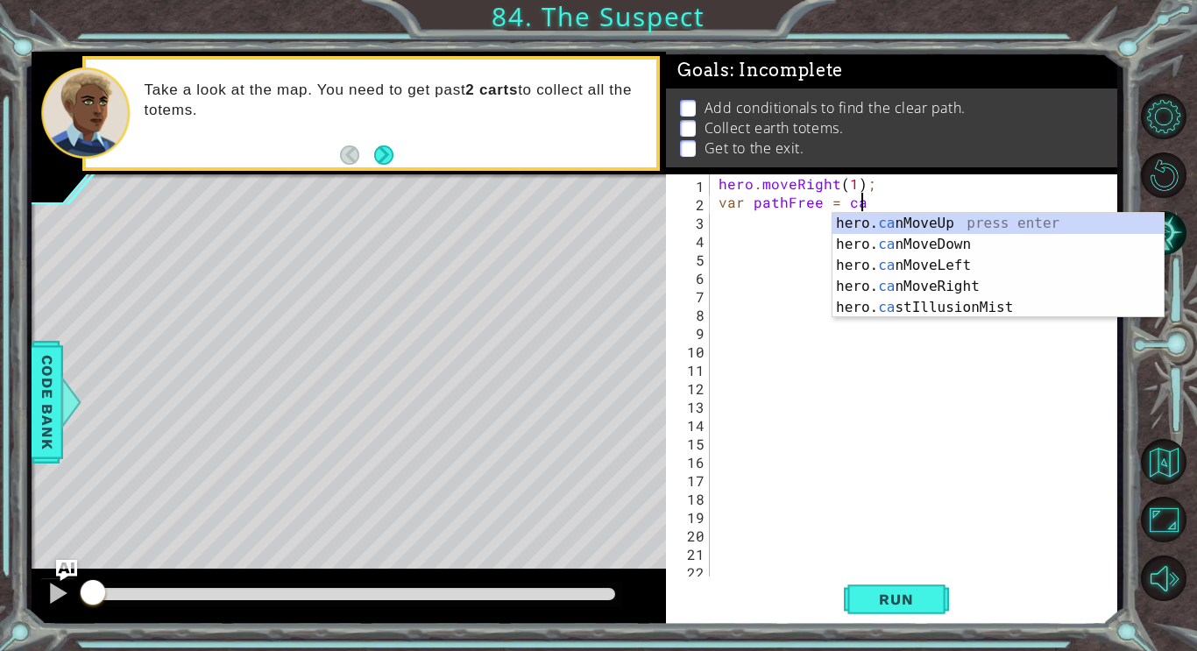
type textarea "var pathFree = can"
click at [889, 283] on div "hero. can MoveUp press enter hero. can MoveDown press enter hero. can MoveLeft …" at bounding box center [998, 286] width 331 height 147
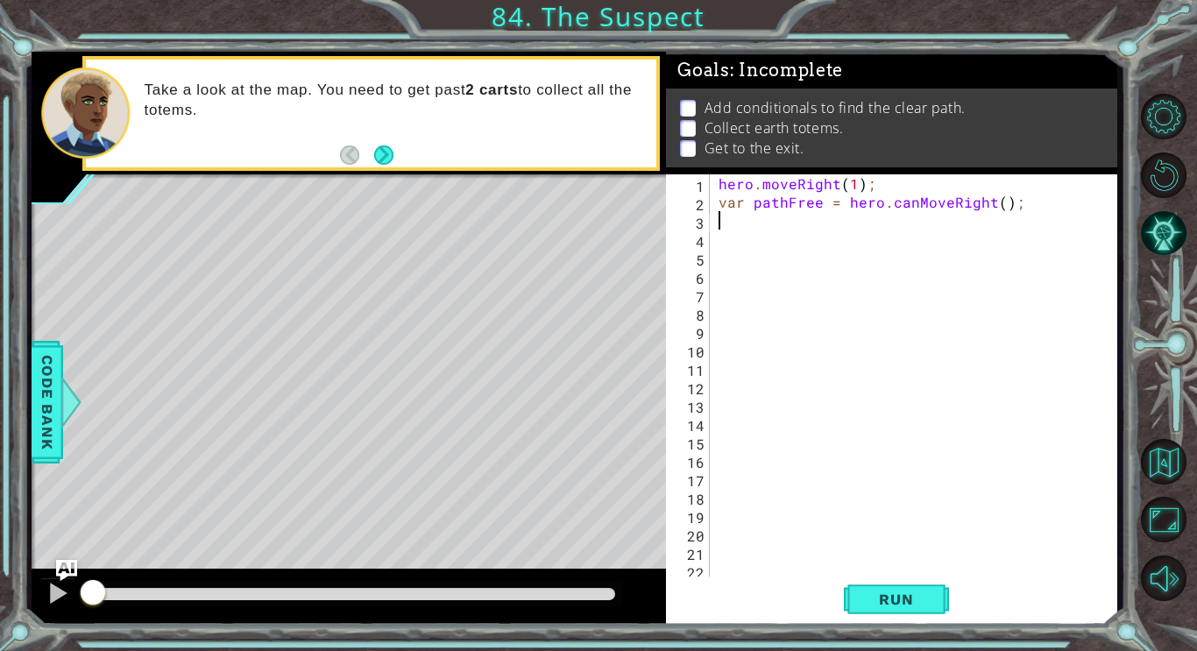
click at [994, 202] on div "hero . moveRight ( 1 ) ; var pathFree = hero . canMoveRight ( ) ;" at bounding box center [918, 395] width 407 height 442
type textarea "var pathFree = hero.canMoveRight(3);"
click at [749, 241] on div "hero . moveRight ( 1 ) ; var pathFree = hero . canMoveRight ( 3 ) ;" at bounding box center [918, 395] width 407 height 442
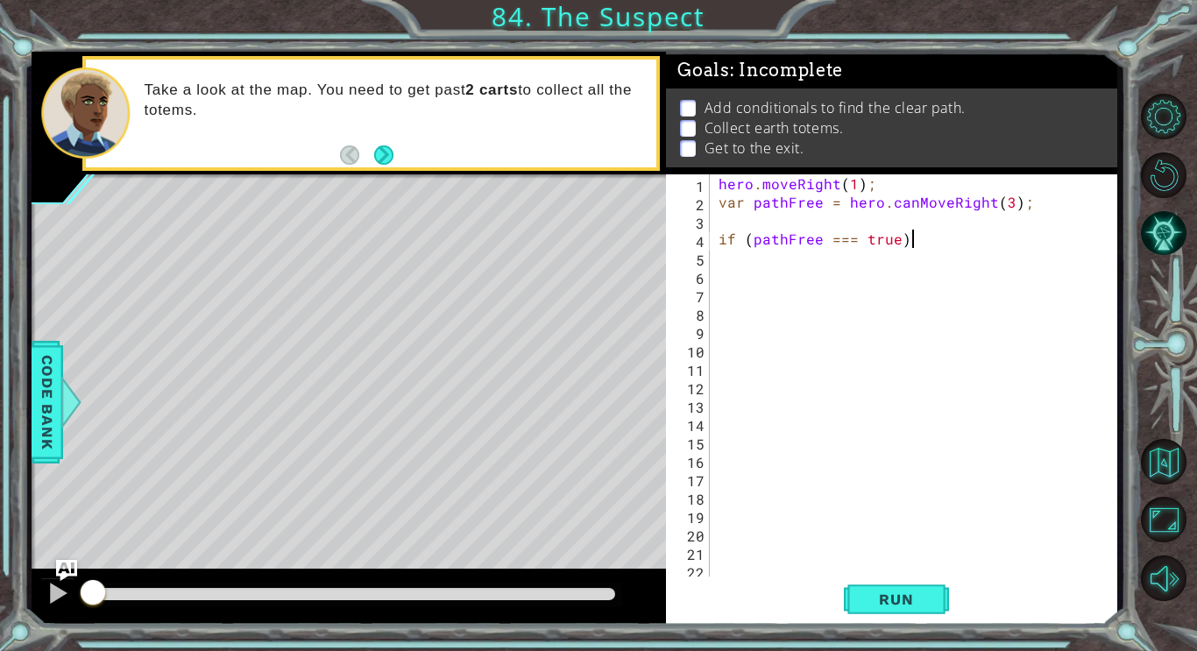
type textarea "if (pathFree === true) {"
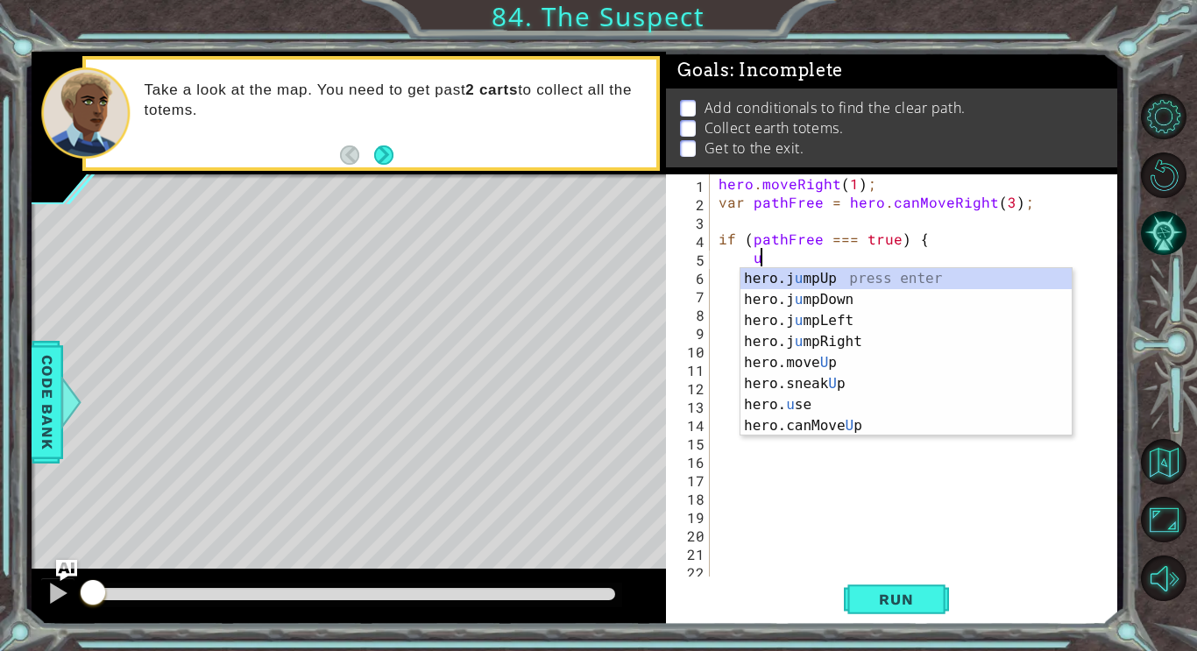
scroll to position [0, 3]
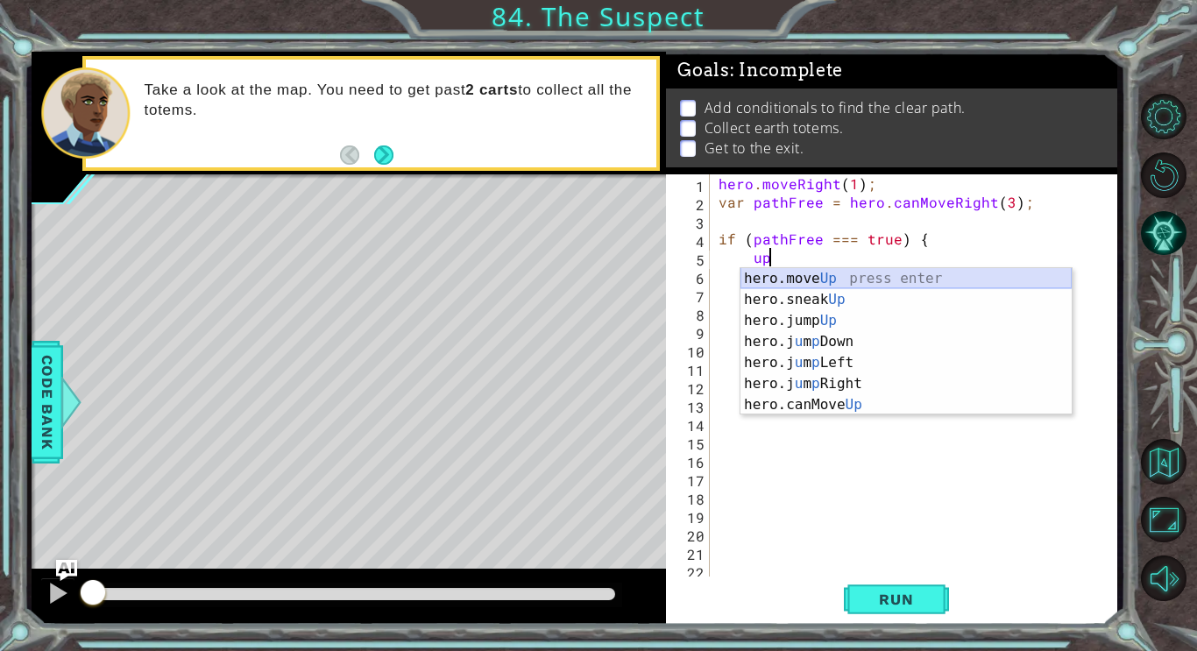
click at [812, 281] on div "hero.move Up press enter hero.sneak Up press enter hero.jump Up press enter her…" at bounding box center [906, 362] width 331 height 189
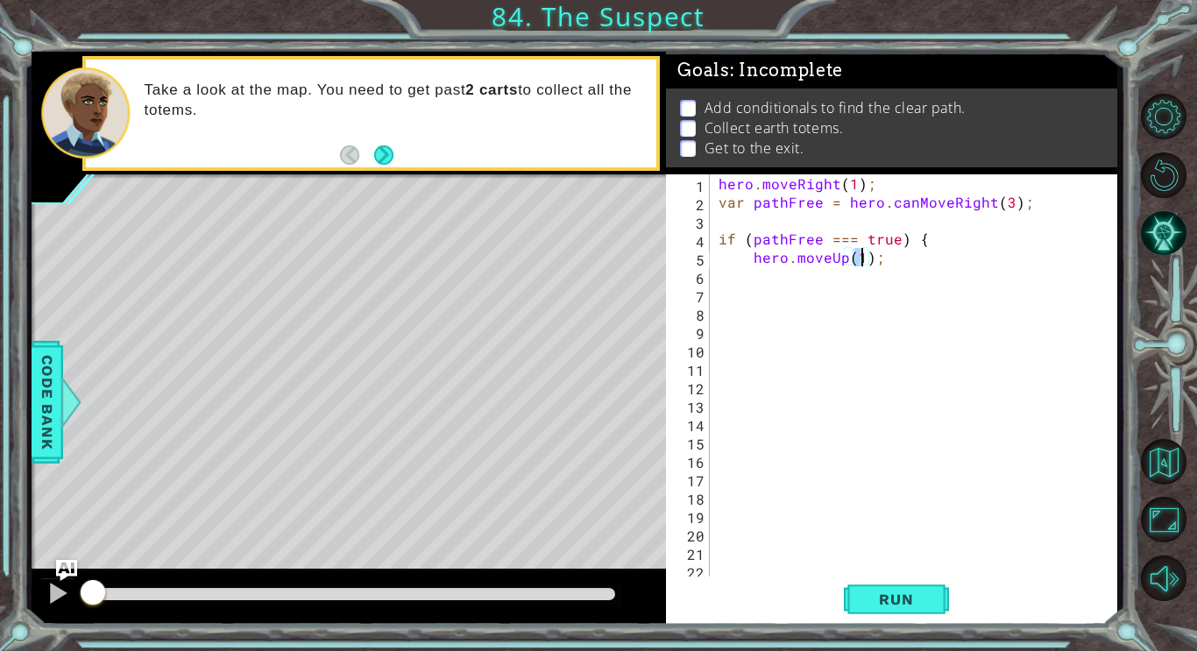
type textarea "hero.moveUp(2);"
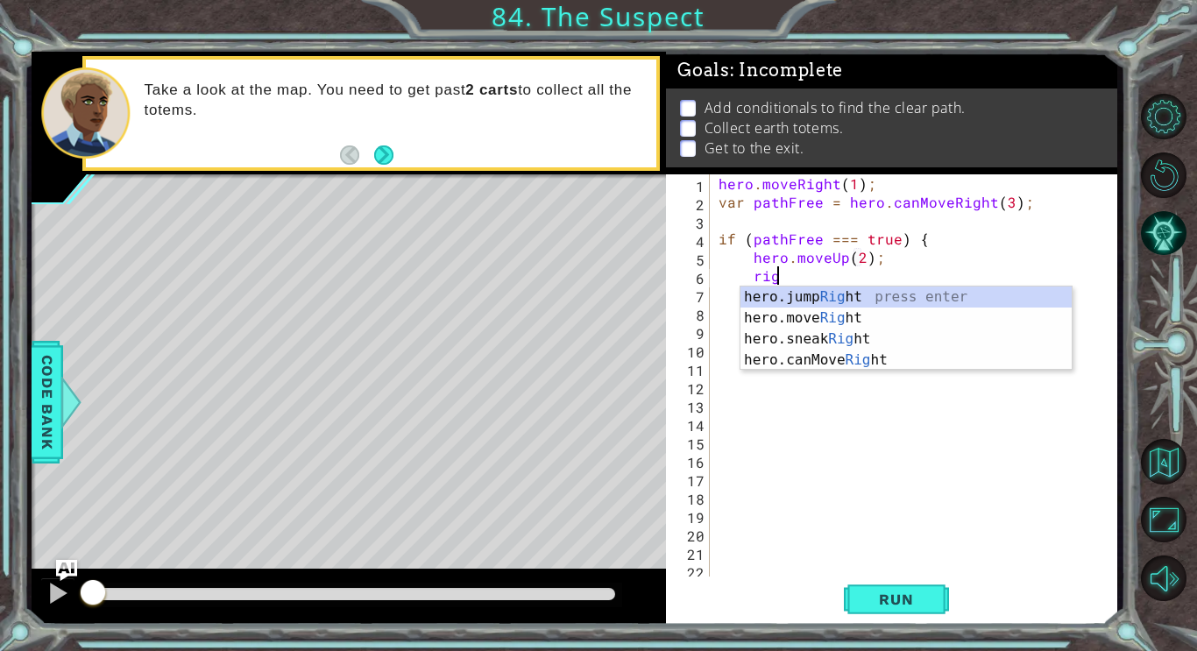
scroll to position [0, 4]
click at [830, 313] on div "hero.jump Right press enter hero.move Right press enter hero.sneak Right press …" at bounding box center [906, 350] width 331 height 126
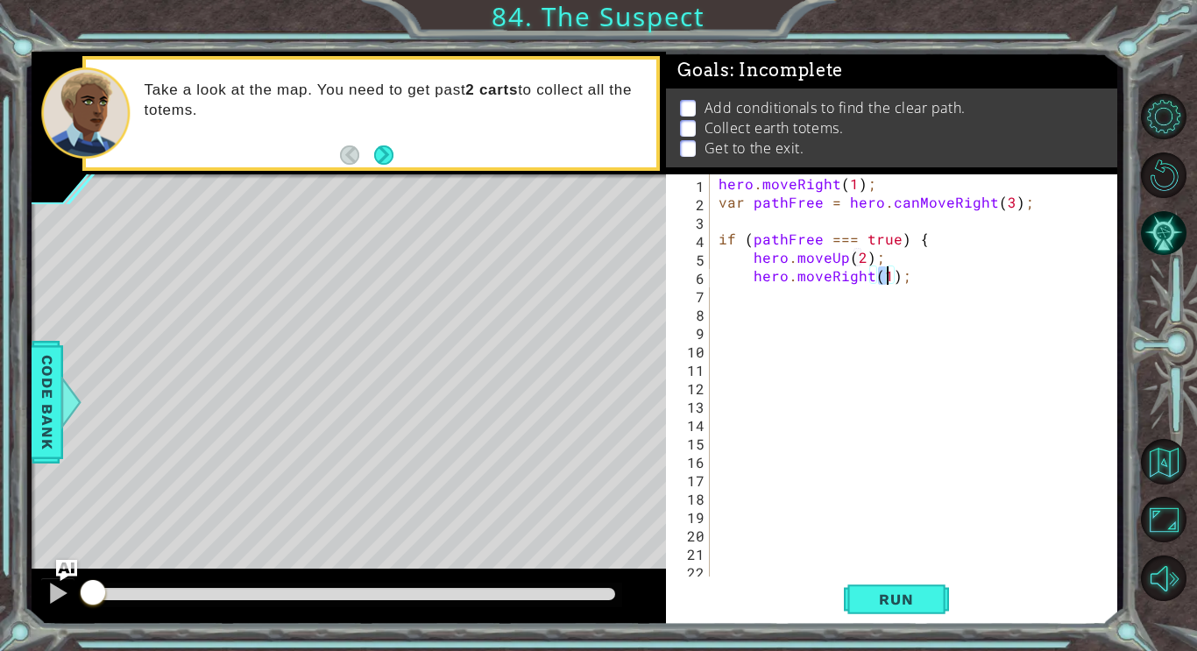
type textarea "hero.moveRight(3);"
click at [748, 299] on div "hero . moveRight ( 1 ) ; var pathFree = hero . canMoveRight ( 3 ) ; if ( pathFr…" at bounding box center [918, 395] width 407 height 442
type textarea "}"
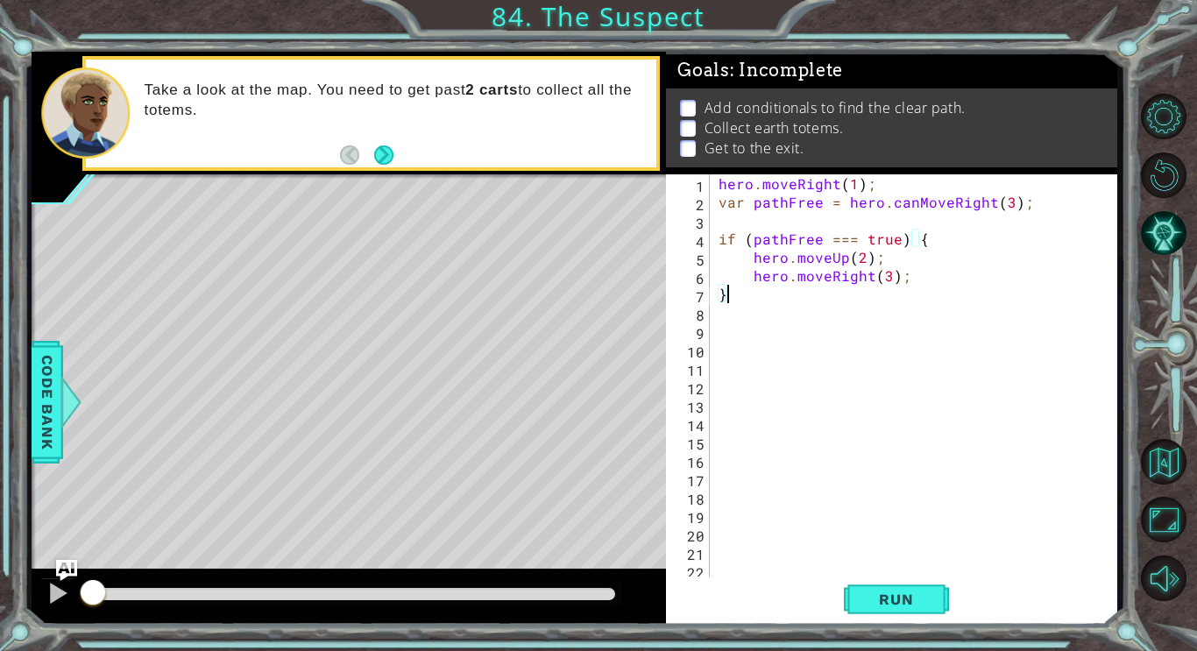
click at [762, 338] on div "hero . moveRight ( 1 ) ; var pathFree = hero . canMoveRight ( 3 ) ; if ( pathFr…" at bounding box center [918, 395] width 407 height 442
type textarea "if (pathFree === false) {"
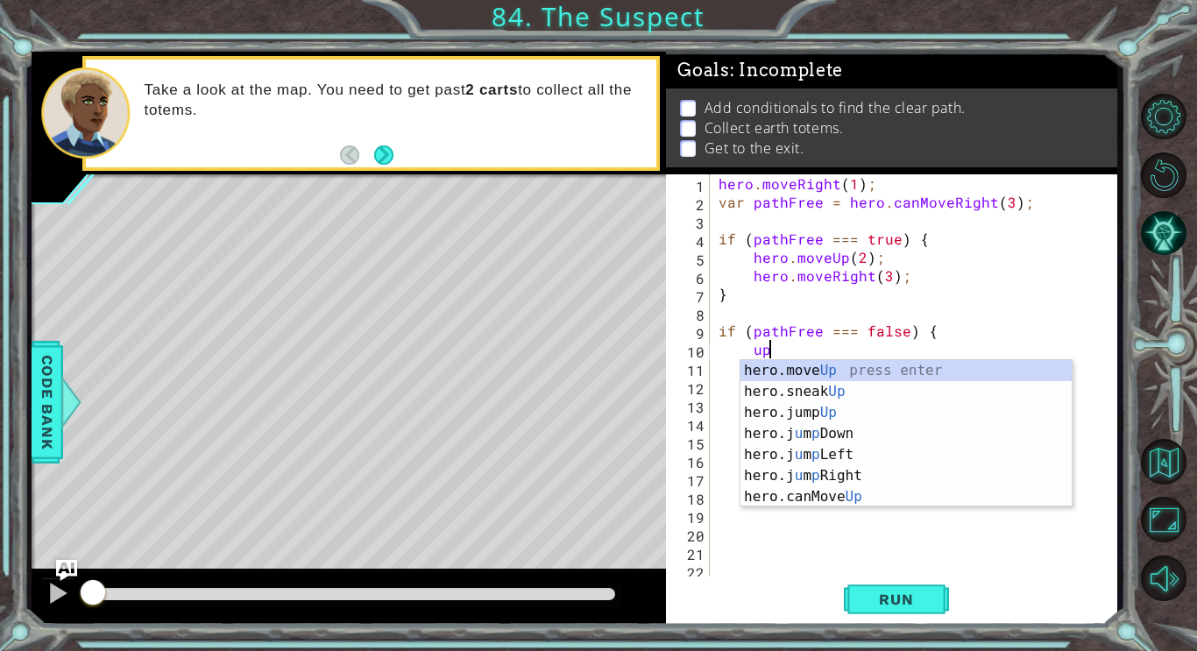
scroll to position [0, 3]
click at [797, 372] on div "hero.move Up press enter hero.sneak Up press enter hero.jump Up press enter her…" at bounding box center [906, 454] width 331 height 189
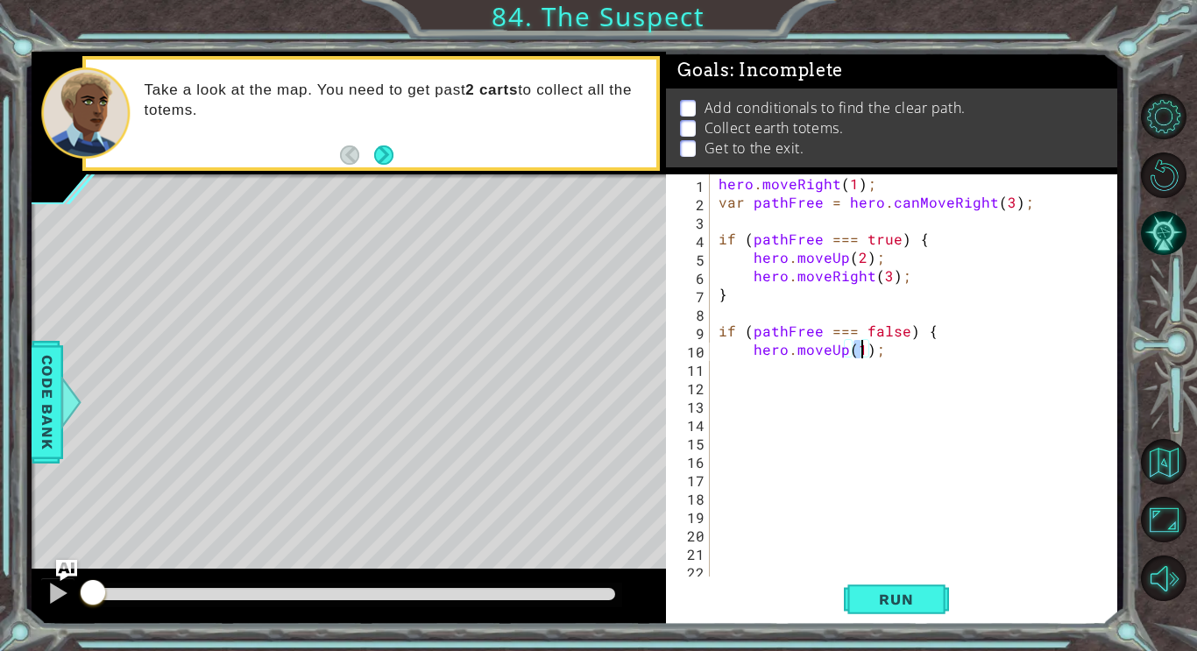
type textarea "hero.moveUp(2);"
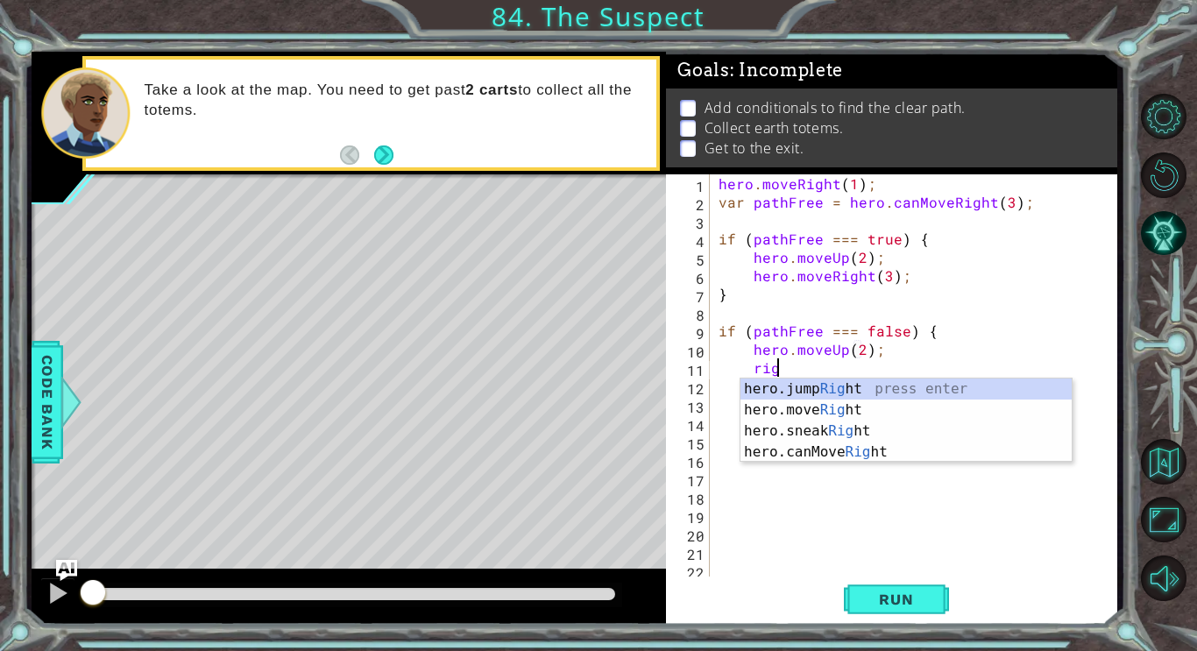
scroll to position [0, 4]
click at [809, 410] on div "hero.jump Right press enter hero.move Right press enter hero.sneak Right press …" at bounding box center [906, 442] width 331 height 126
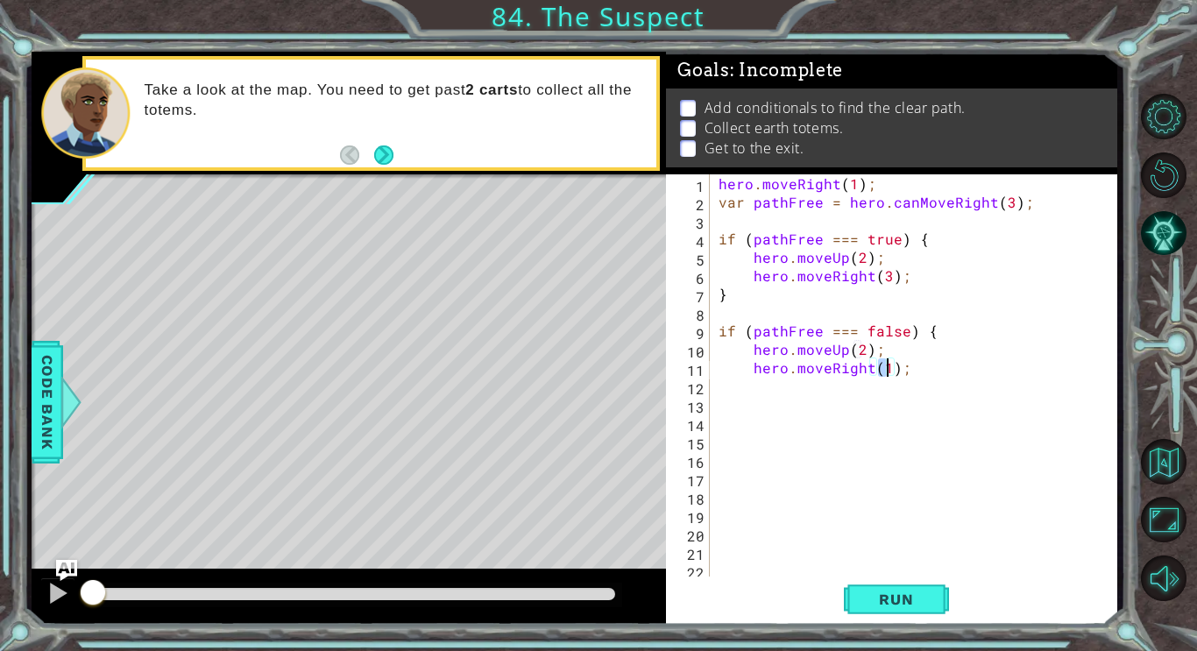
type textarea "hero.moveRight(3);"
click at [751, 389] on div "hero . moveRight ( 1 ) ; var pathFree = hero . canMoveRight ( 3 ) ; if ( pathFr…" at bounding box center [918, 395] width 407 height 442
type textarea "}"
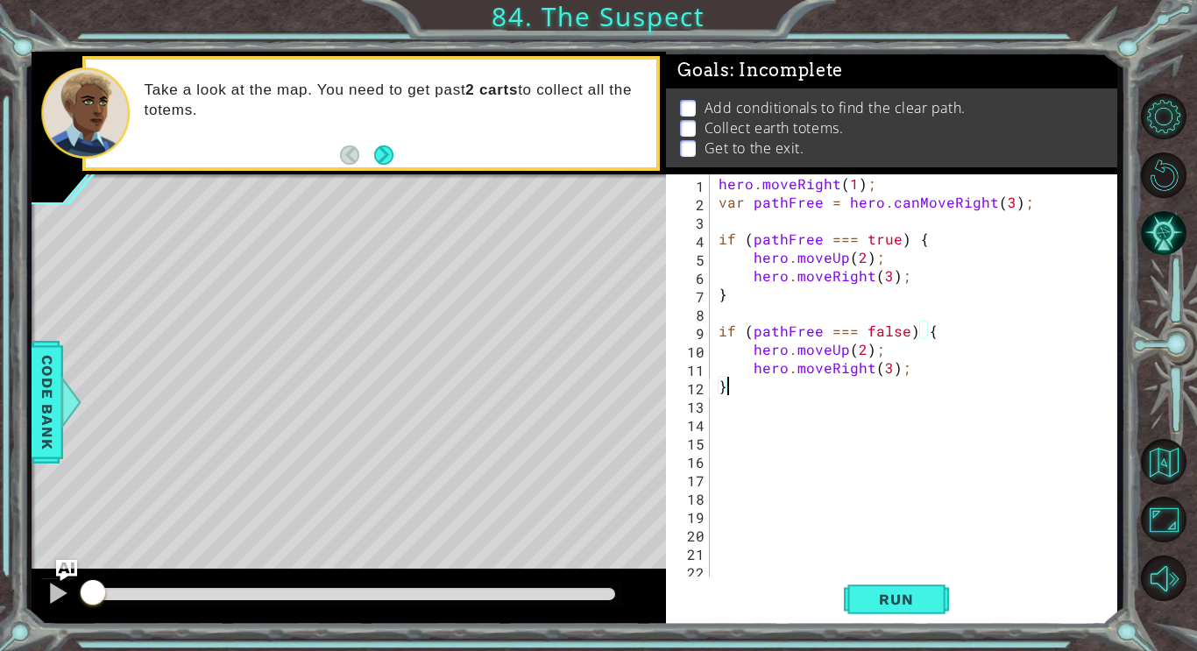
click at [726, 407] on div "hero . moveRight ( 1 ) ; var pathFree = hero . canMoveRight ( 3 ) ; if ( pathFr…" at bounding box center [918, 395] width 407 height 442
type textarea "c"
click at [767, 428] on div "path Free press enter" at bounding box center [906, 446] width 331 height 63
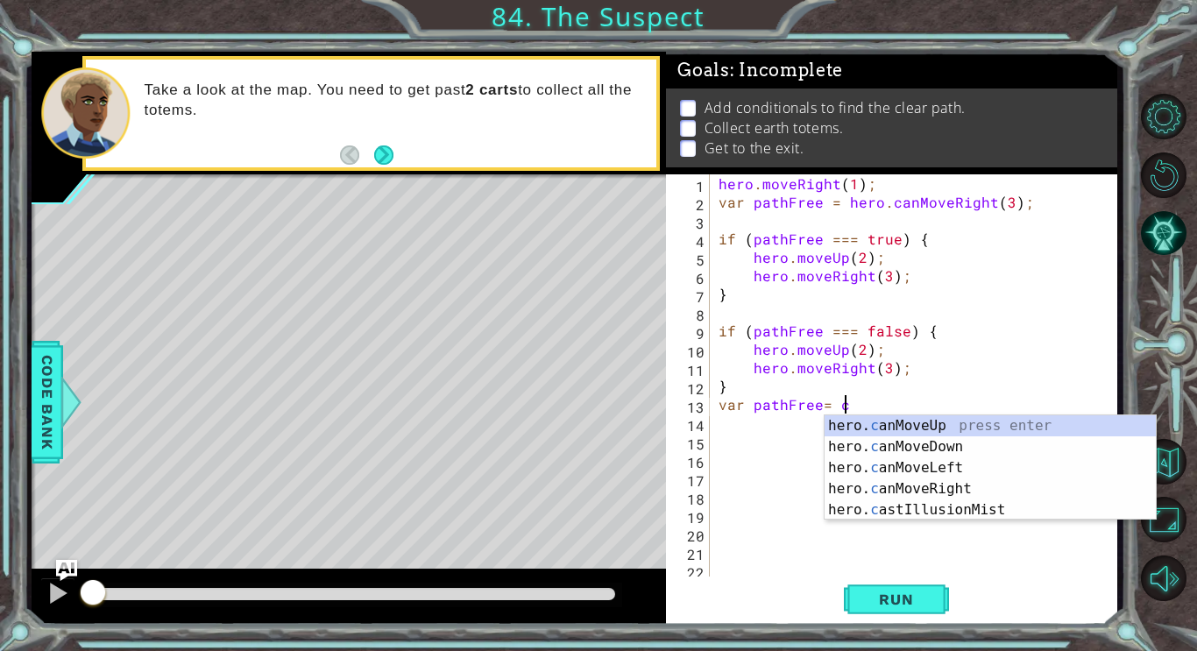
type textarea "var pathFree= can"
click at [847, 433] on div "hero. can MoveUp press enter hero. can MoveDown press enter hero. can MoveLeft …" at bounding box center [990, 488] width 331 height 147
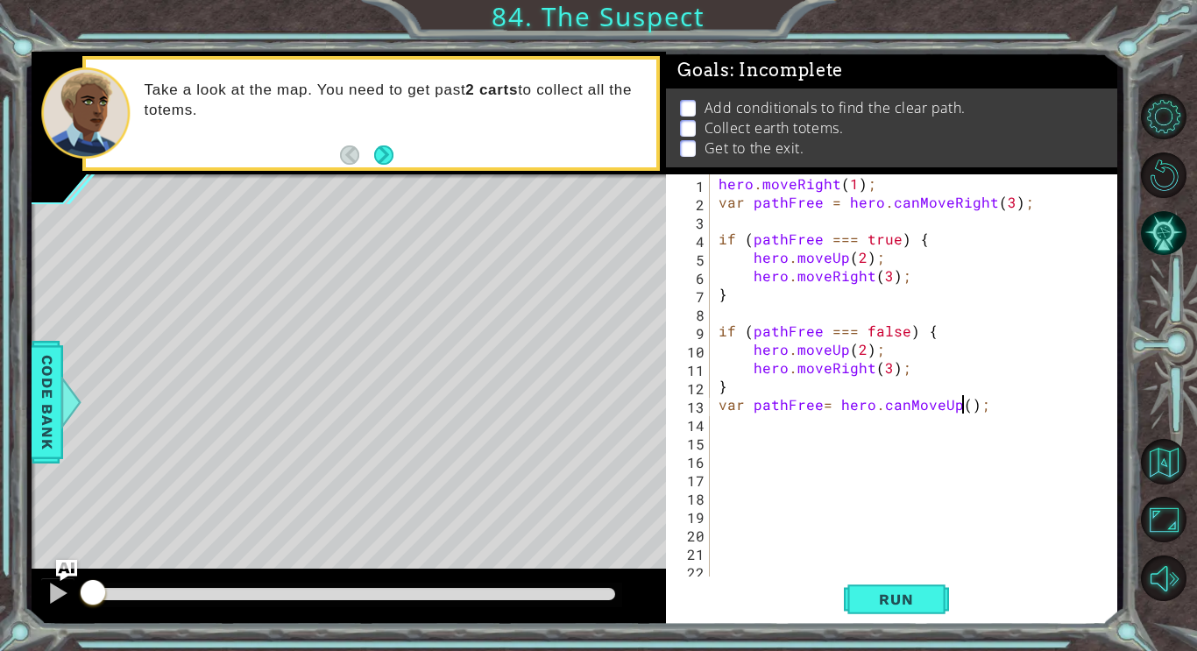
click at [962, 408] on div "hero . moveRight ( 1 ) ; var pathFree = hero . canMoveRight ( 3 ) ; if ( pathFr…" at bounding box center [918, 395] width 407 height 442
type textarea "var pathFree= hero.canMoveUp(2);"
click at [741, 448] on div "hero . moveRight ( 1 ) ; var pathFree = hero . canMoveRight ( 3 ) ; if ( pathFr…" at bounding box center [918, 395] width 407 height 442
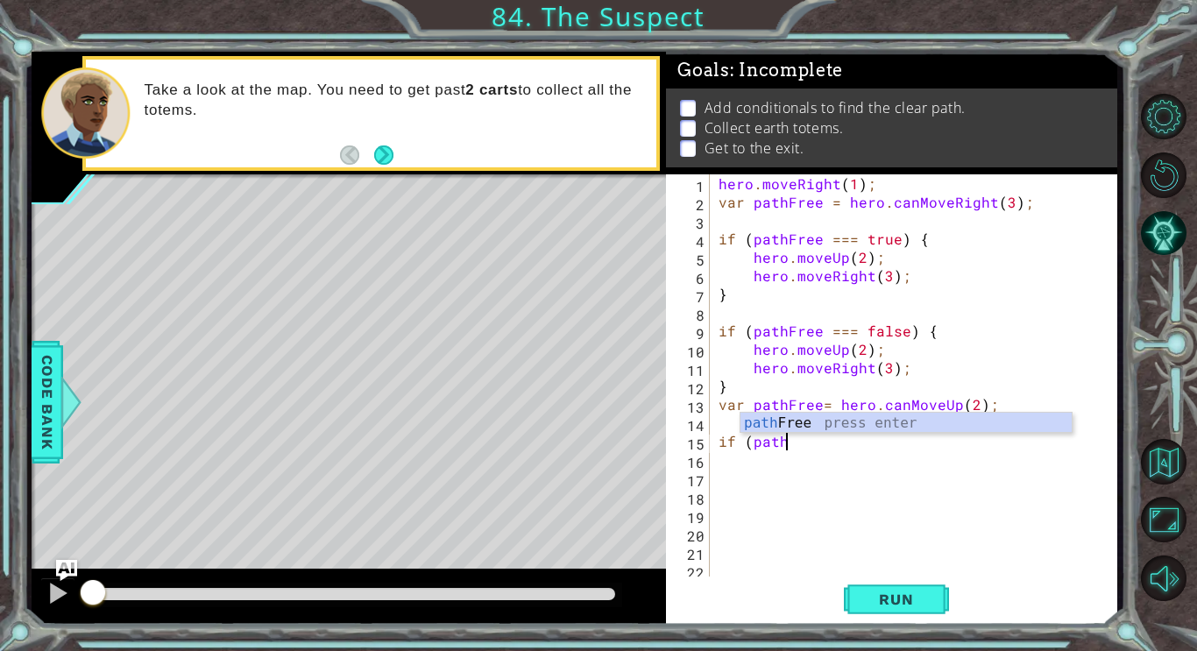
scroll to position [0, 4]
click at [781, 423] on div "pathF ree press enter" at bounding box center [906, 444] width 331 height 63
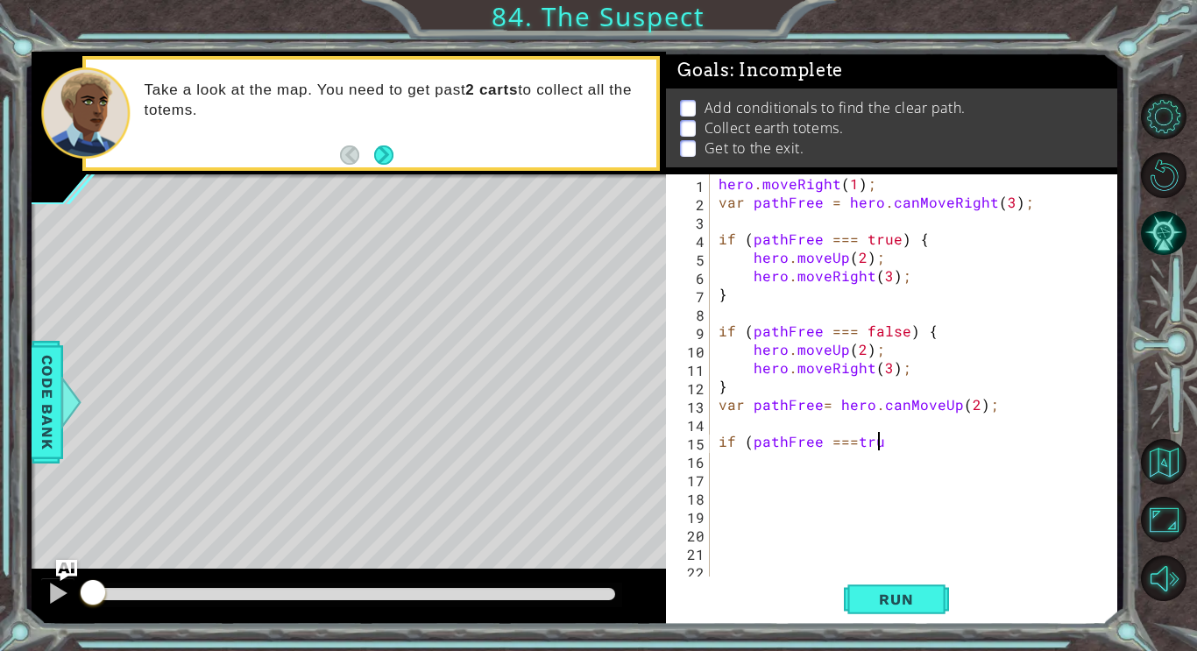
scroll to position [0, 10]
click at [855, 444] on div "hero . moveRight ( 1 ) ; var pathFree = hero . canMoveRight ( 3 ) ; if ( pathFr…" at bounding box center [918, 395] width 407 height 442
click at [909, 446] on div "hero . moveRight ( 1 ) ; var pathFree = hero . canMoveRight ( 3 ) ; if ( pathFr…" at bounding box center [918, 395] width 407 height 442
type textarea "if (pathFree === true) {"
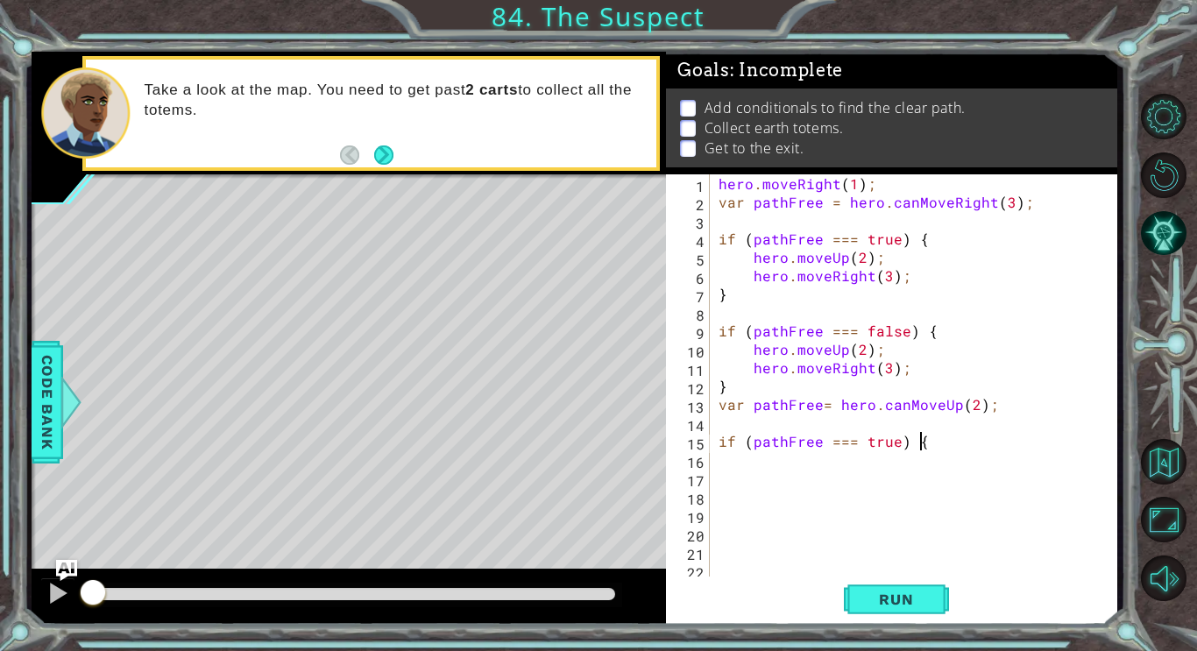
scroll to position [0, 11]
click at [740, 482] on div "hero . moveRight ( 1 ) ; var pathFree = hero . canMoveRight ( 3 ) ; if ( pathFr…" at bounding box center [918, 395] width 407 height 442
type textarea "}"
click at [727, 521] on div "hero . moveRight ( 1 ) ; var pathFree = hero . canMoveRight ( 3 ) ; if ( pathFr…" at bounding box center [918, 395] width 407 height 442
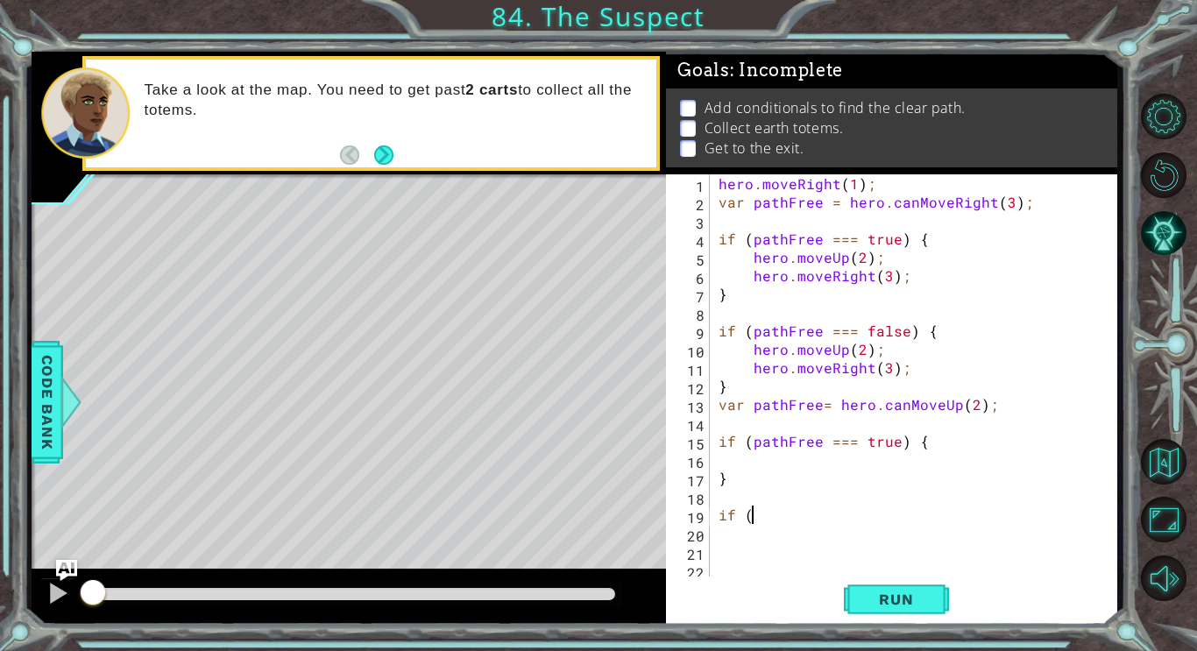
scroll to position [0, 1]
type textarea "if"
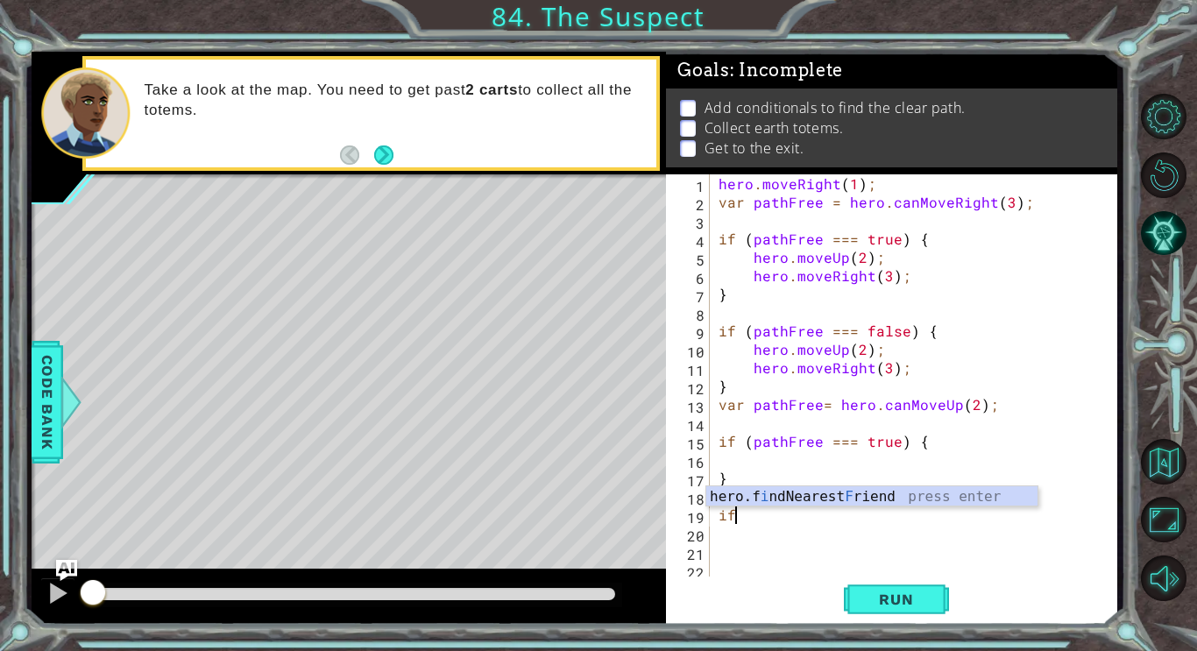
scroll to position [0, 0]
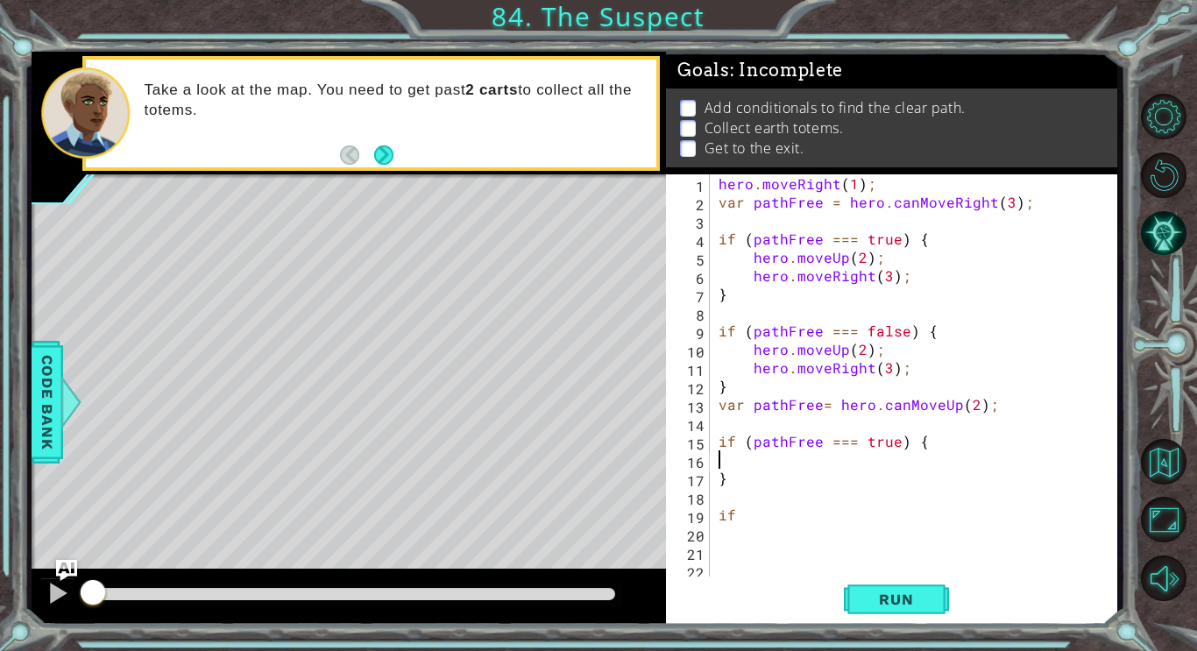
click at [755, 464] on div "hero . moveRight ( 1 ) ; var pathFree = hero . canMoveRight ( 3 ) ; if ( pathFr…" at bounding box center [918, 395] width 407 height 442
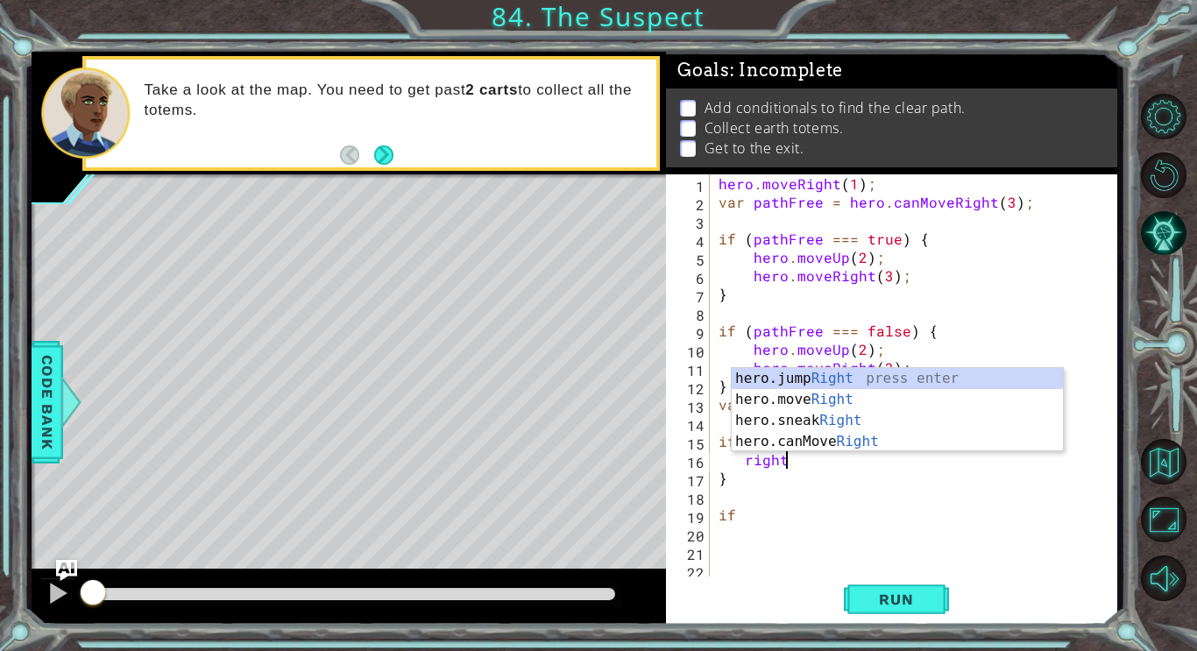
scroll to position [0, 4]
click at [798, 396] on div "hero.jump Right press enter hero.move Right press enter hero.sneak Right press …" at bounding box center [897, 431] width 331 height 126
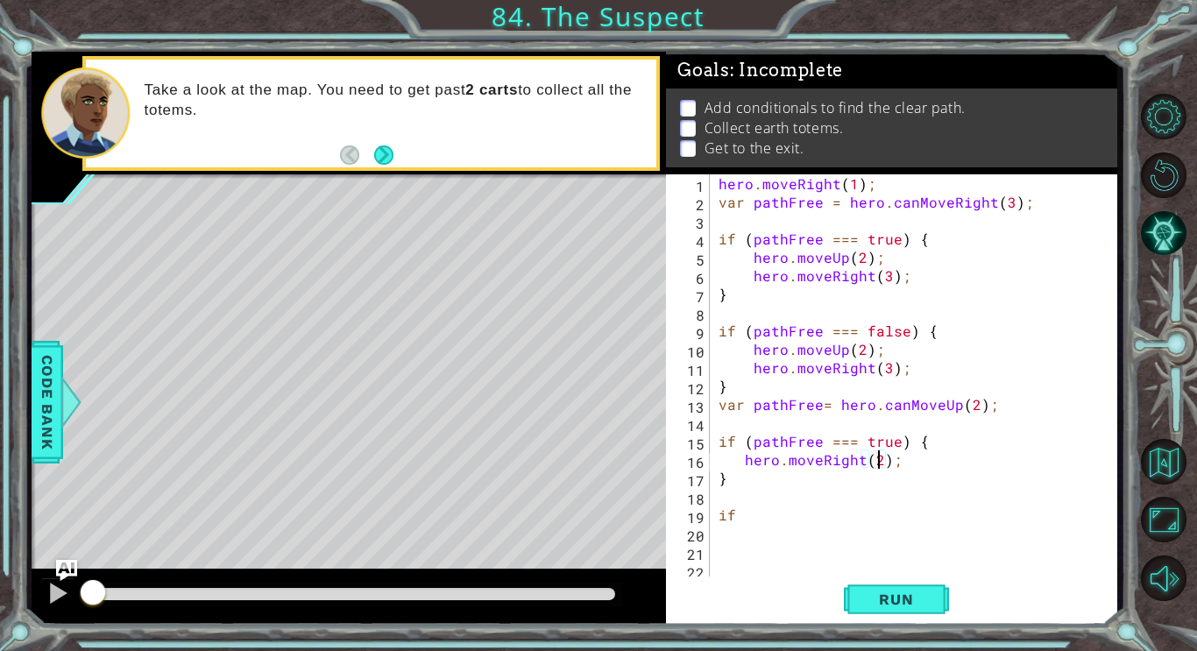
scroll to position [0, 11]
click at [748, 518] on div "hero . moveRight ( 1 ) ; var pathFree = hero . canMoveRight ( 3 ) ; if ( pathFr…" at bounding box center [918, 395] width 407 height 442
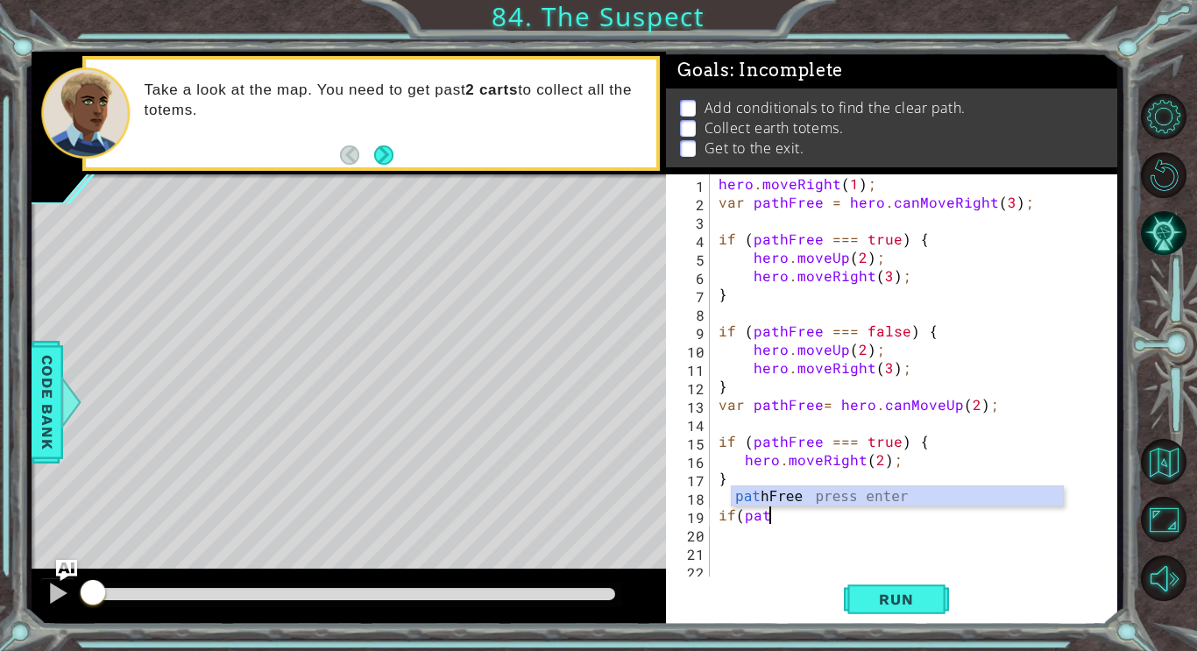
scroll to position [0, 3]
click at [822, 500] on div "path Free press enter" at bounding box center [897, 517] width 331 height 63
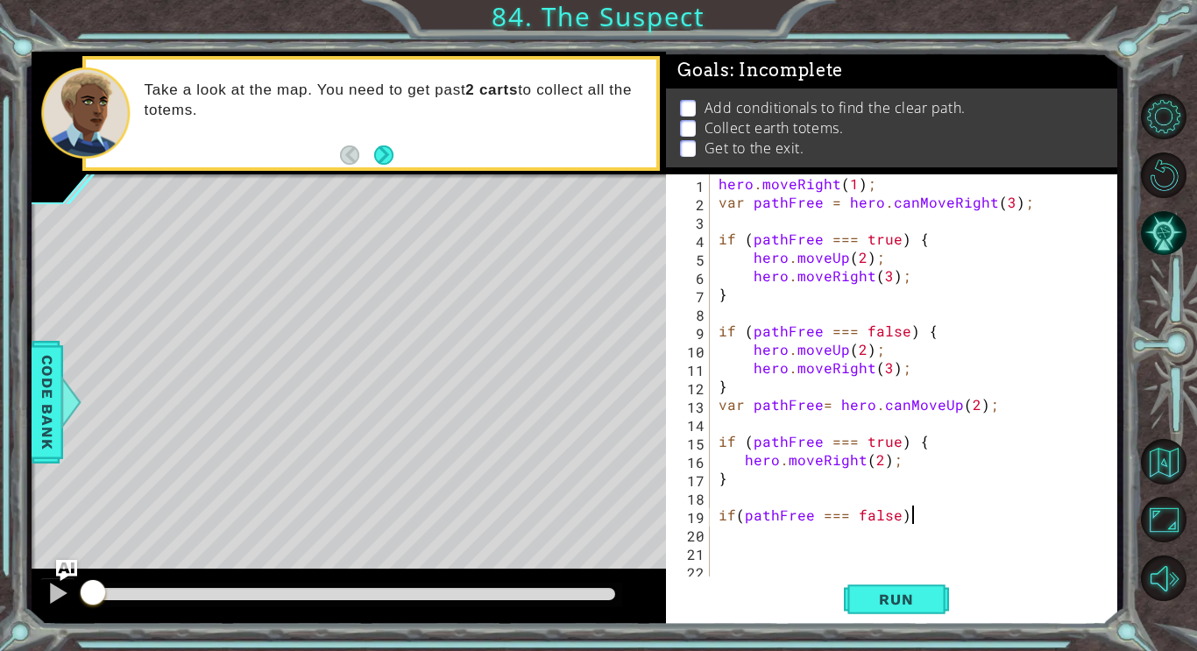
scroll to position [0, 11]
type textarea "if(pathFree === false) {"
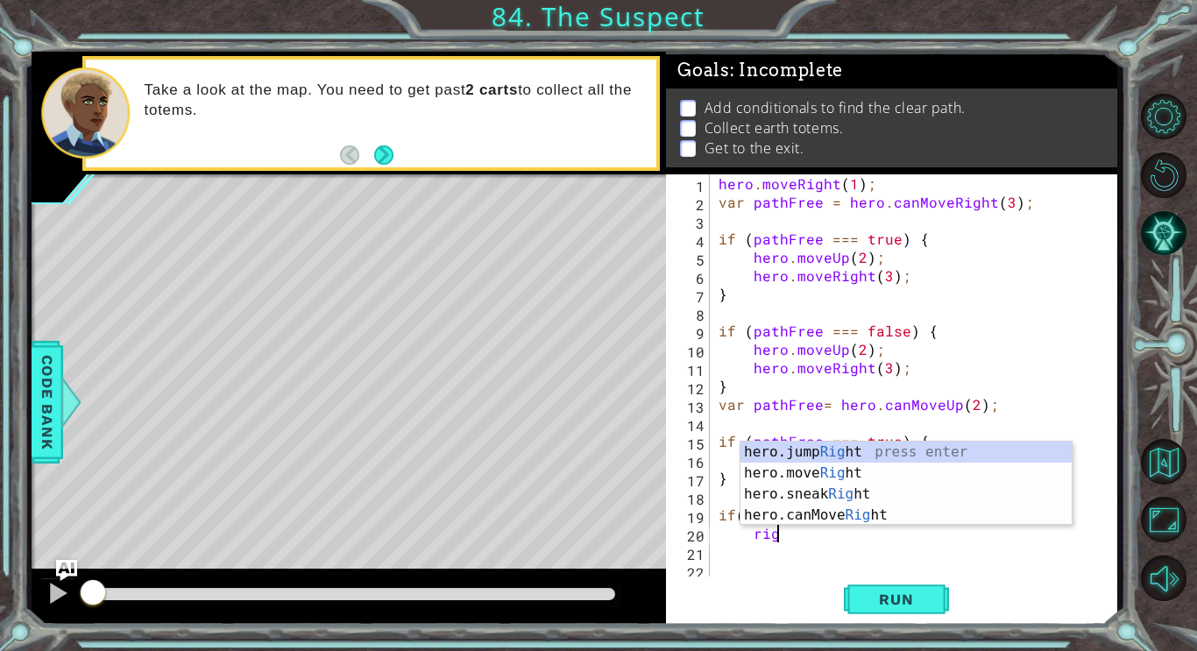
scroll to position [0, 4]
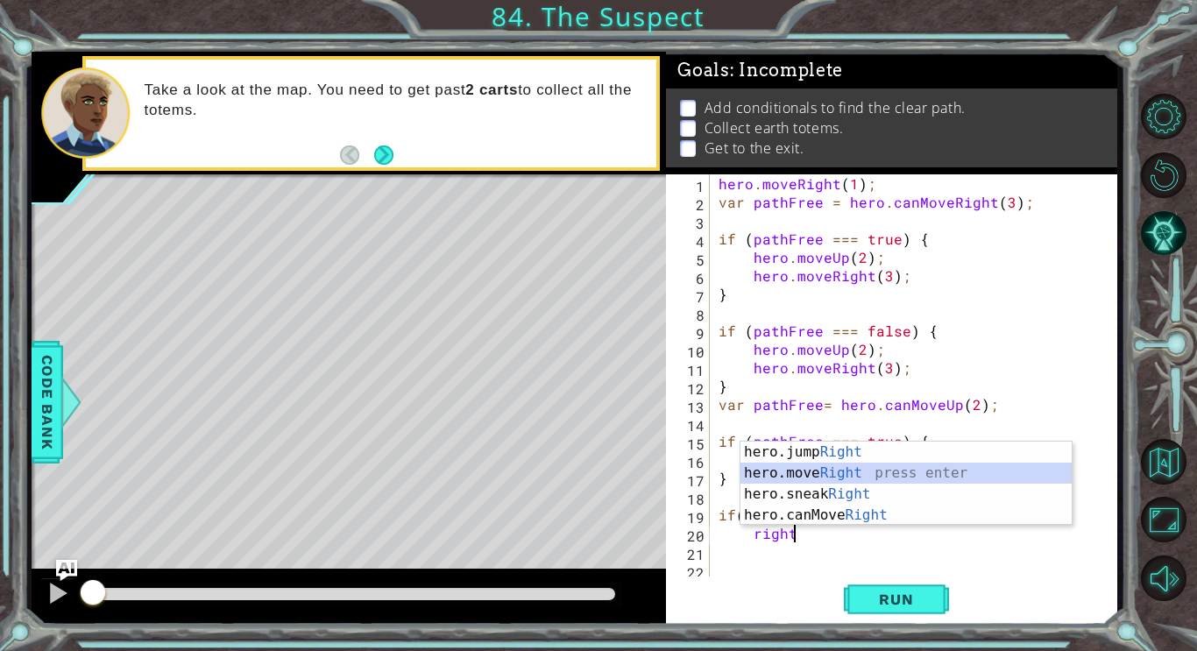
click at [972, 476] on div "hero.jump Right press enter hero.move Right press enter hero.sneak Right press …" at bounding box center [906, 505] width 331 height 126
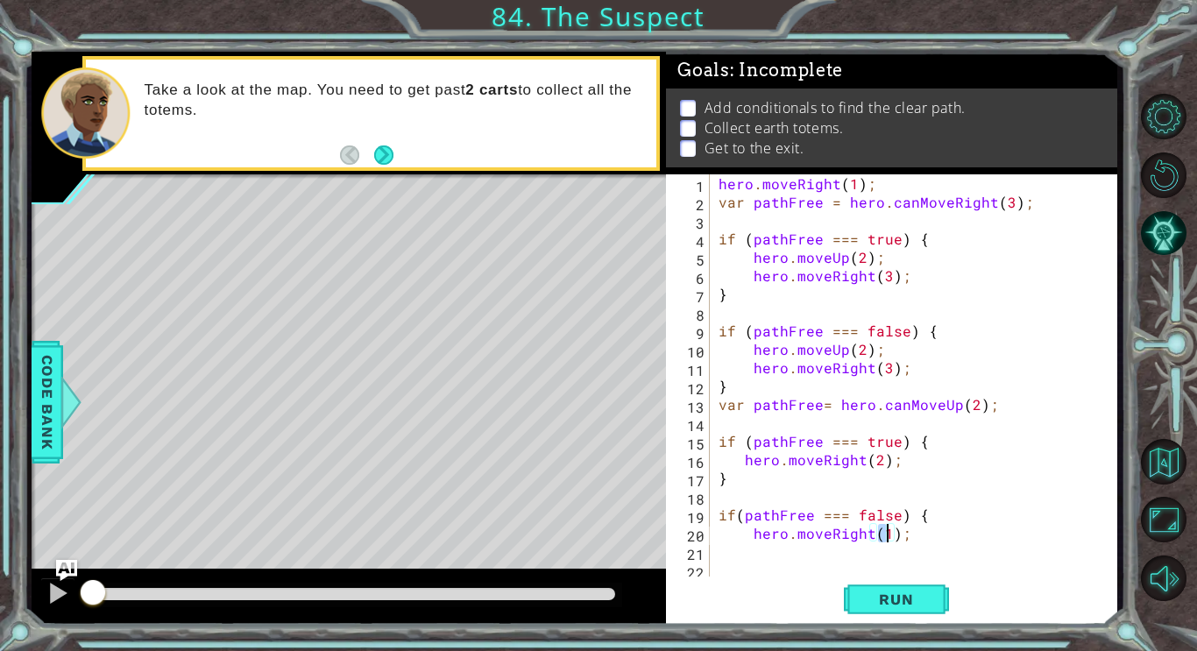
type textarea "hero.moveRight(2);"
click at [911, 535] on div "hero . moveRight ( 1 ) ; var pathFree = hero . canMoveRight ( 3 ) ; if ( pathFr…" at bounding box center [918, 395] width 407 height 442
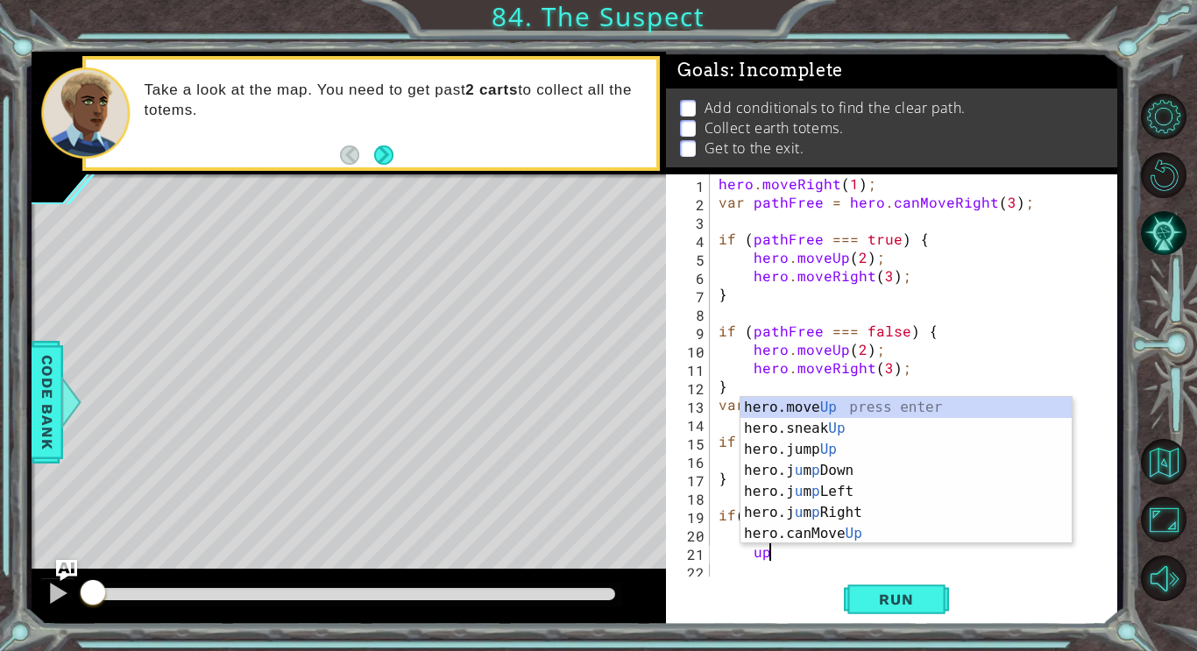
scroll to position [0, 3]
click at [797, 409] on div "hero.move Up press enter hero.sneak Up press enter hero.jump Up press enter her…" at bounding box center [906, 491] width 331 height 189
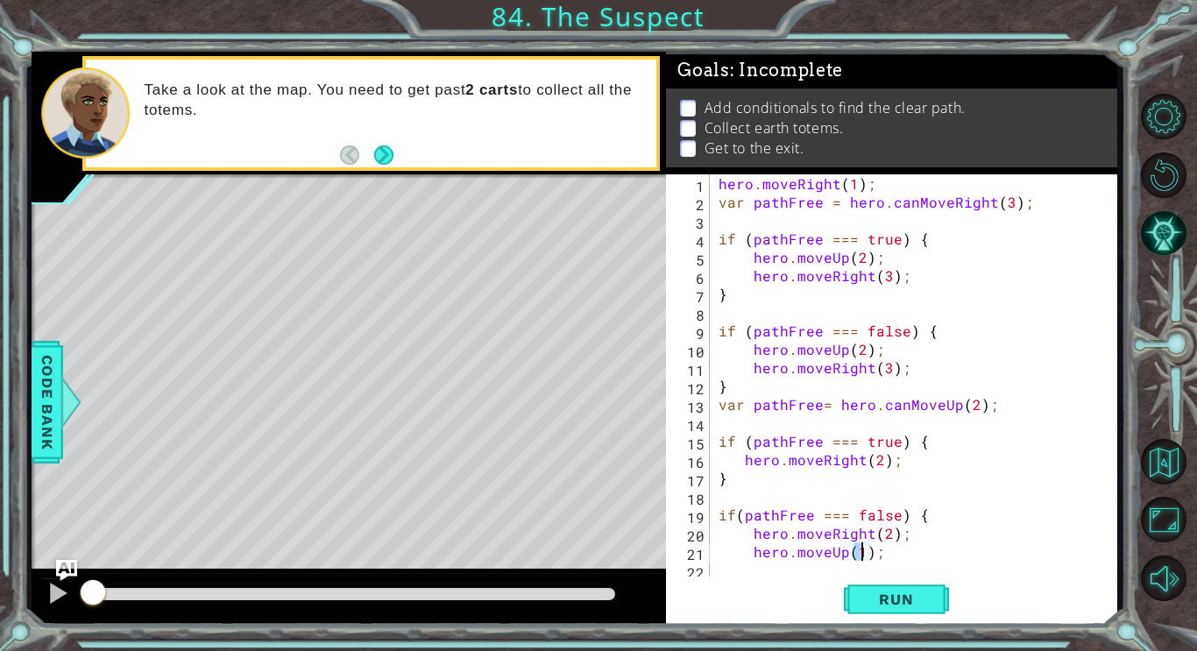
type textarea "hero.moveUp(2);"
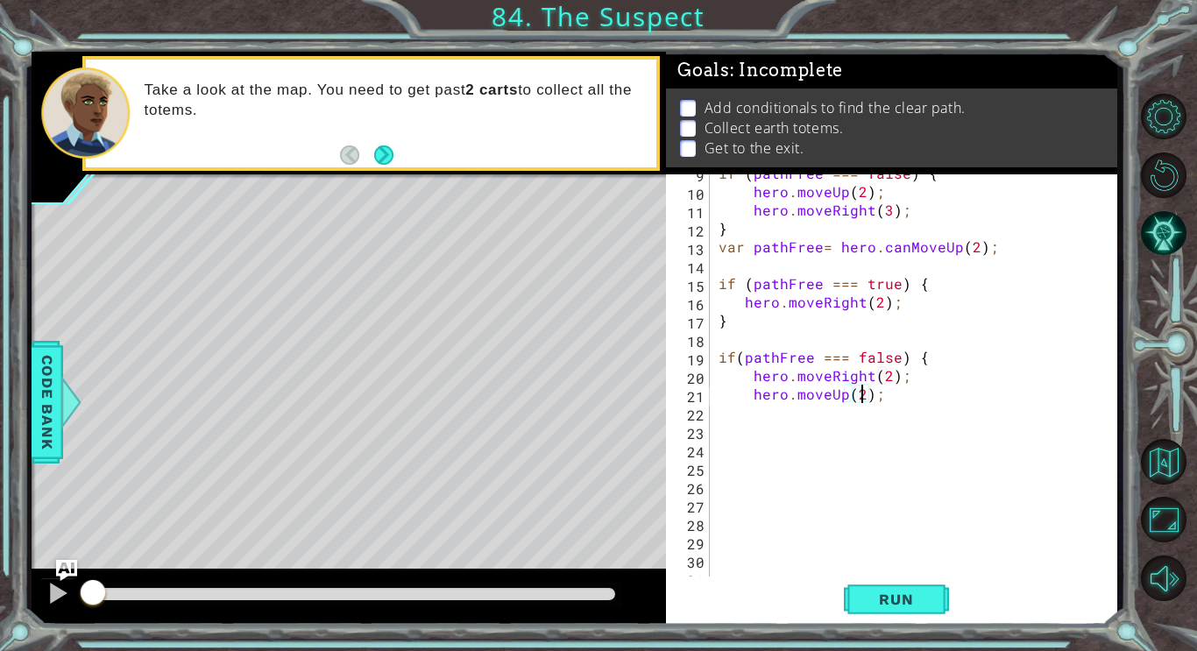
scroll to position [167, 0]
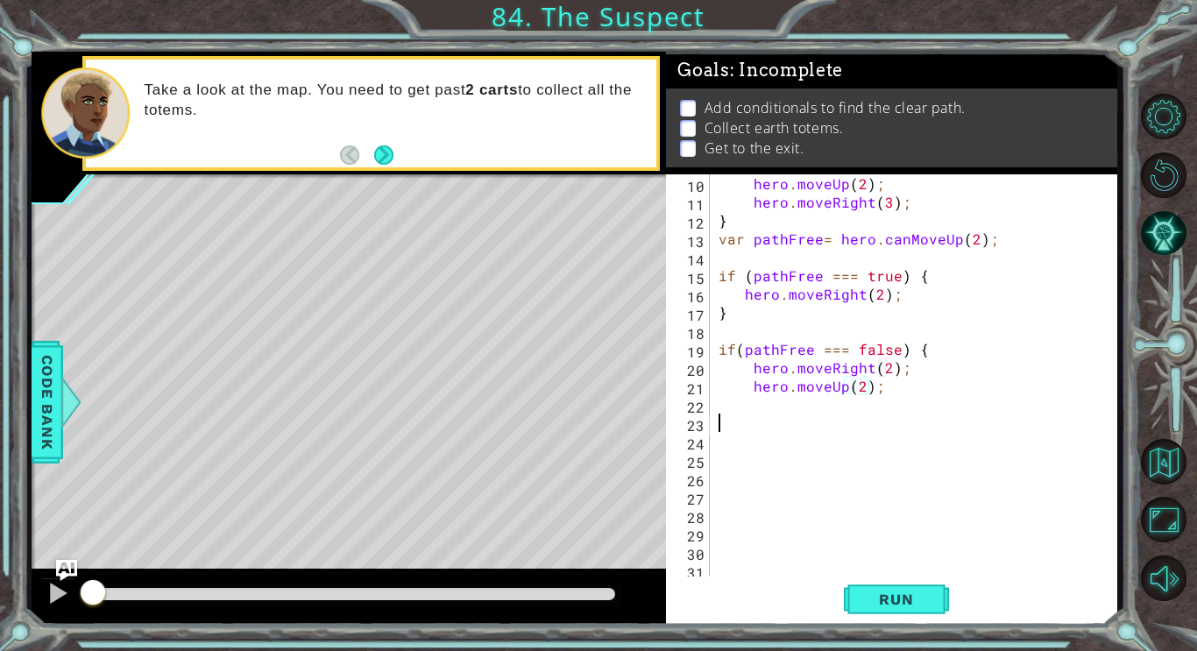
click at [728, 414] on div "hero . moveUp ( 2 ) ; hero . moveRight ( 3 ) ; } var pathFree = hero . canMoveU…" at bounding box center [918, 395] width 407 height 442
click at [722, 408] on div "hero . moveUp ( 2 ) ; hero . moveRight ( 3 ) ; } var pathFree = hero . canMoveU…" at bounding box center [918, 395] width 407 height 442
type textarea "}"
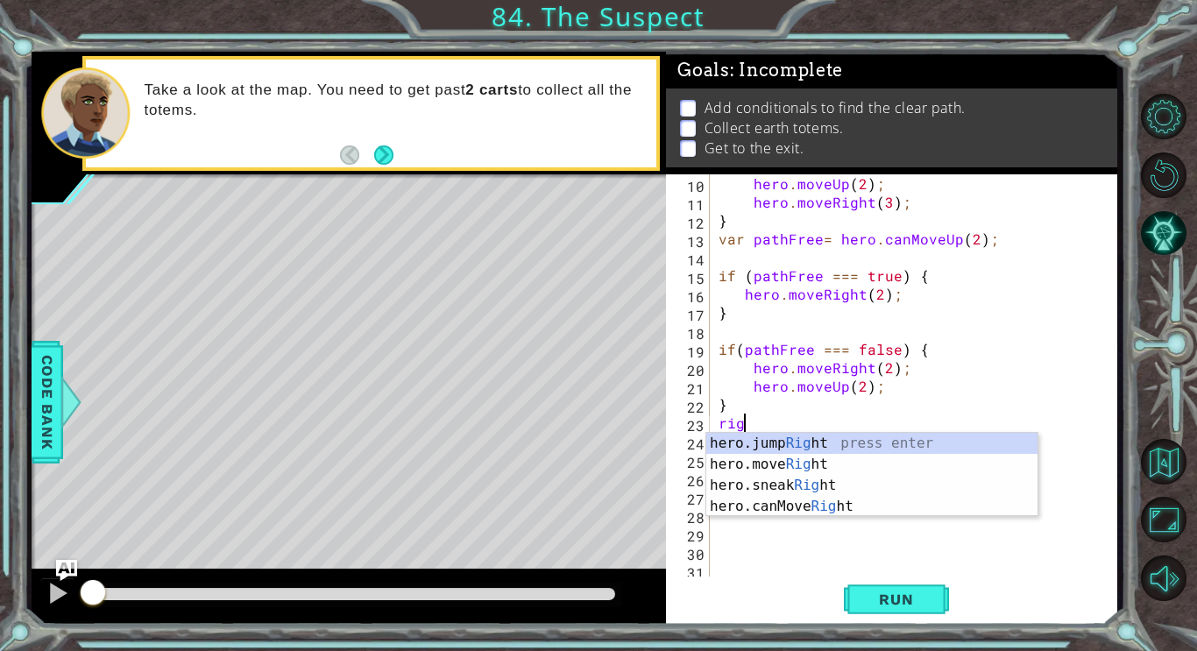
scroll to position [0, 2]
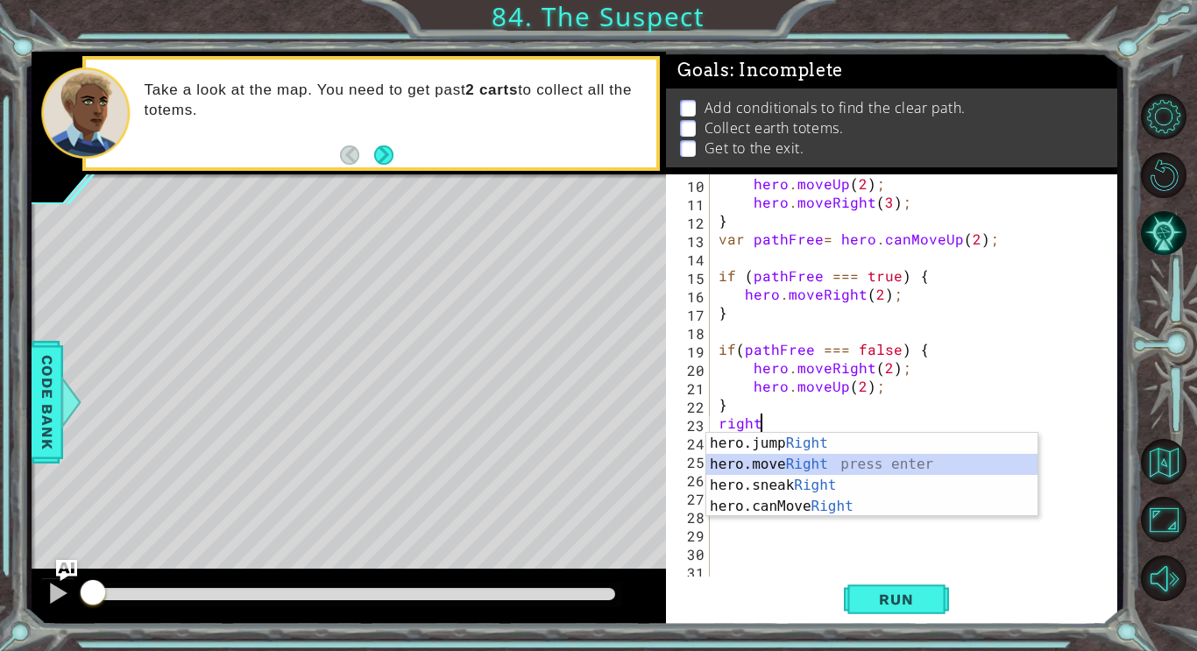
click at [753, 455] on div "hero.jump Right press enter hero.move Right press enter hero.sneak Right press …" at bounding box center [871, 496] width 331 height 126
type textarea "hero.moveRight(1);"
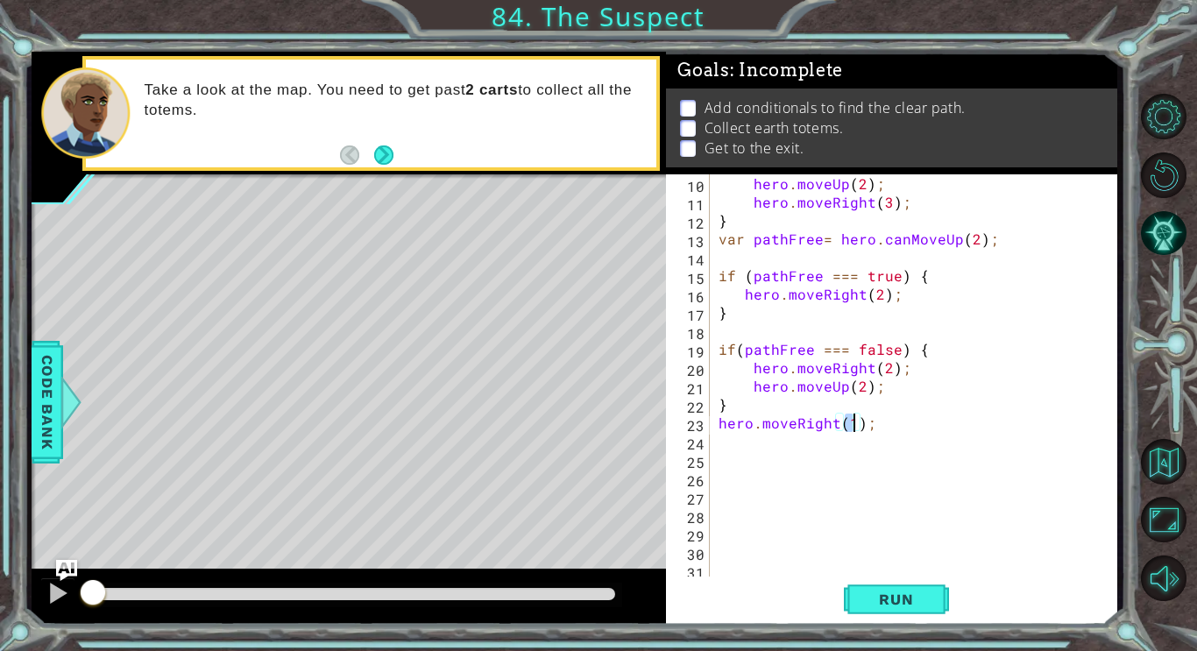
click at [891, 424] on div "hero . moveUp ( 2 ) ; hero . moveRight ( 3 ) ; } var pathFree = hero . canMoveU…" at bounding box center [918, 395] width 407 height 442
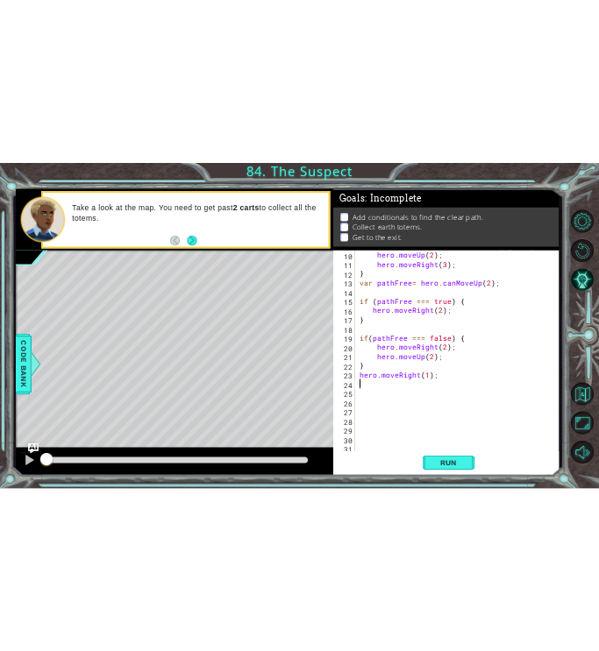
scroll to position [0, 0]
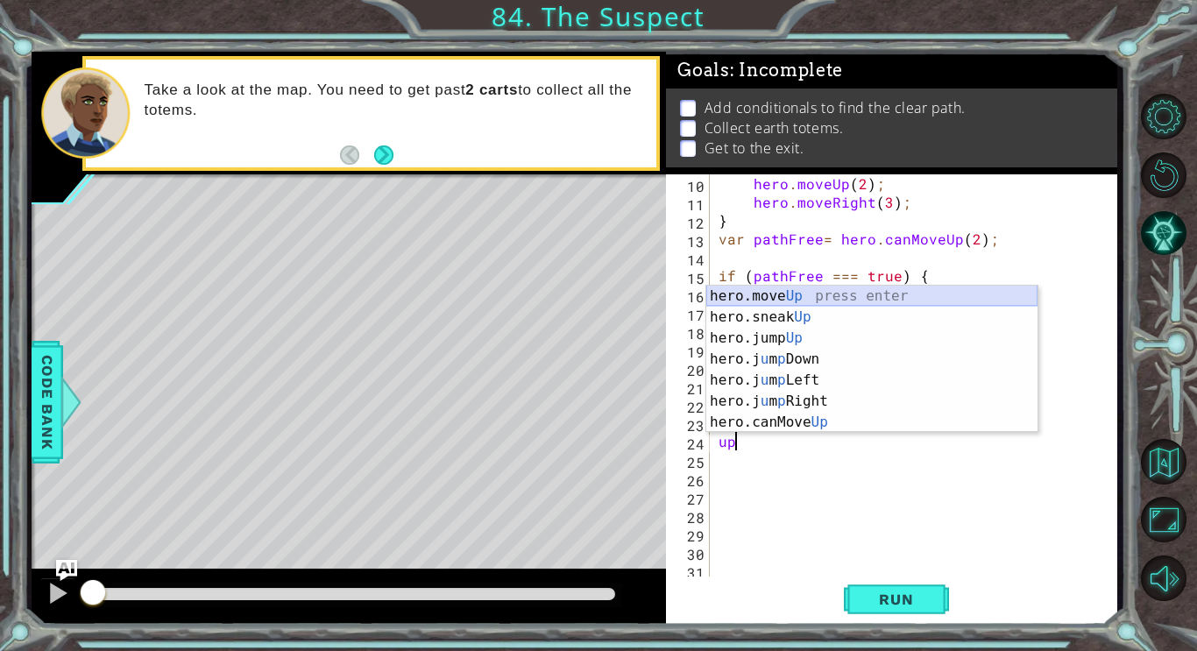
click at [805, 293] on div "hero.move Up press enter hero.sneak Up press enter hero.jump Up press enter her…" at bounding box center [871, 380] width 331 height 189
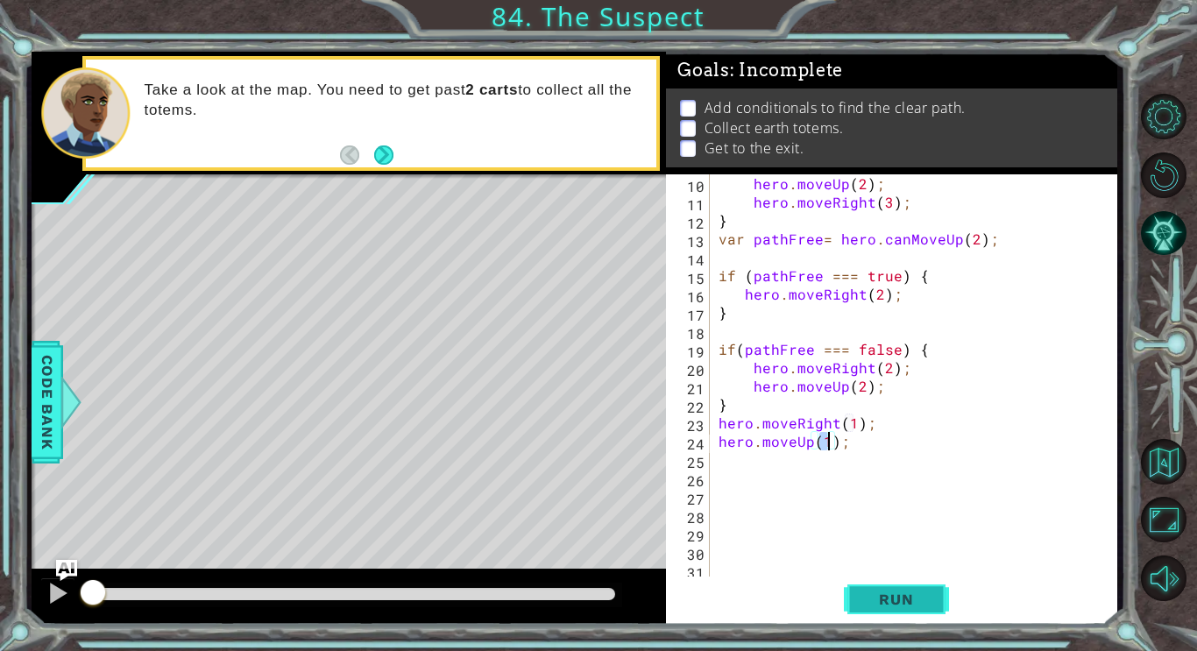
type textarea "hero.moveUp(1);"
click at [868, 606] on span "Run" at bounding box center [895, 600] width 69 height 18
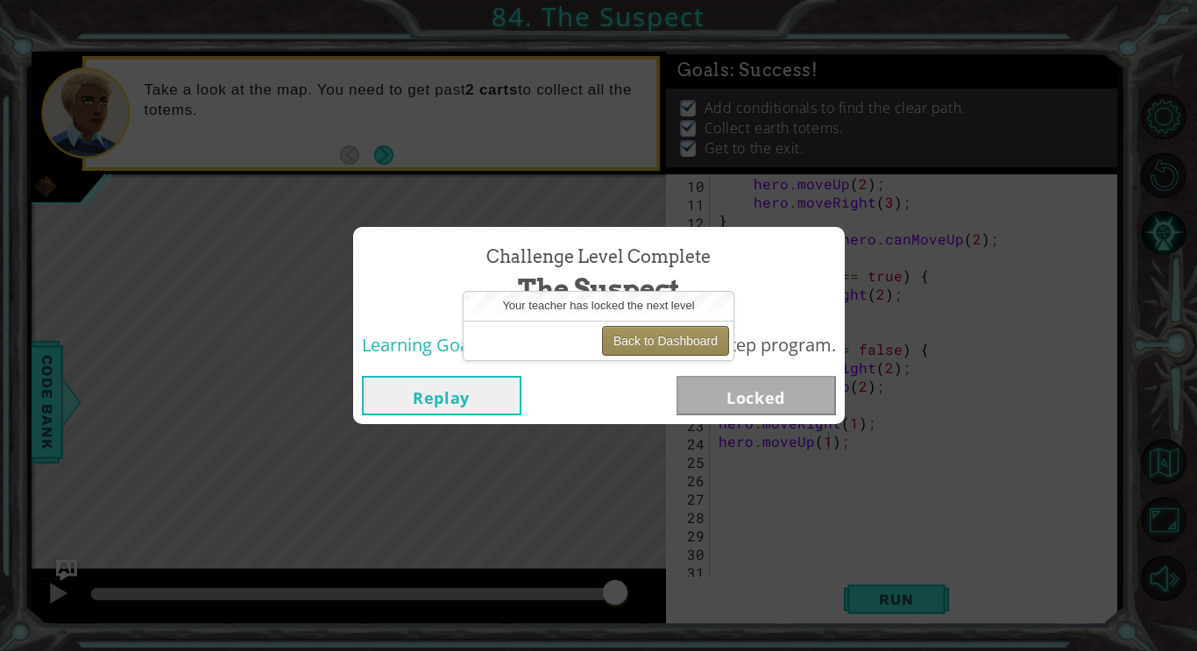
click at [718, 352] on button "Back to Dashboard" at bounding box center [665, 341] width 127 height 30
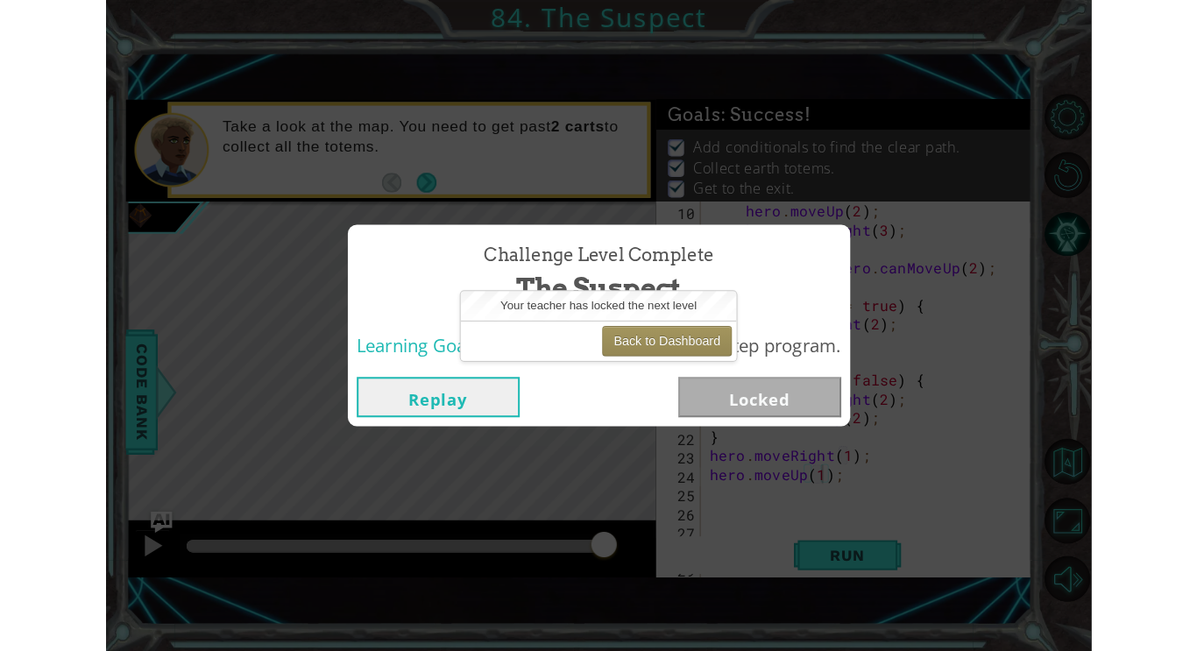
scroll to position [222, 0]
